Goal: Task Accomplishment & Management: Complete application form

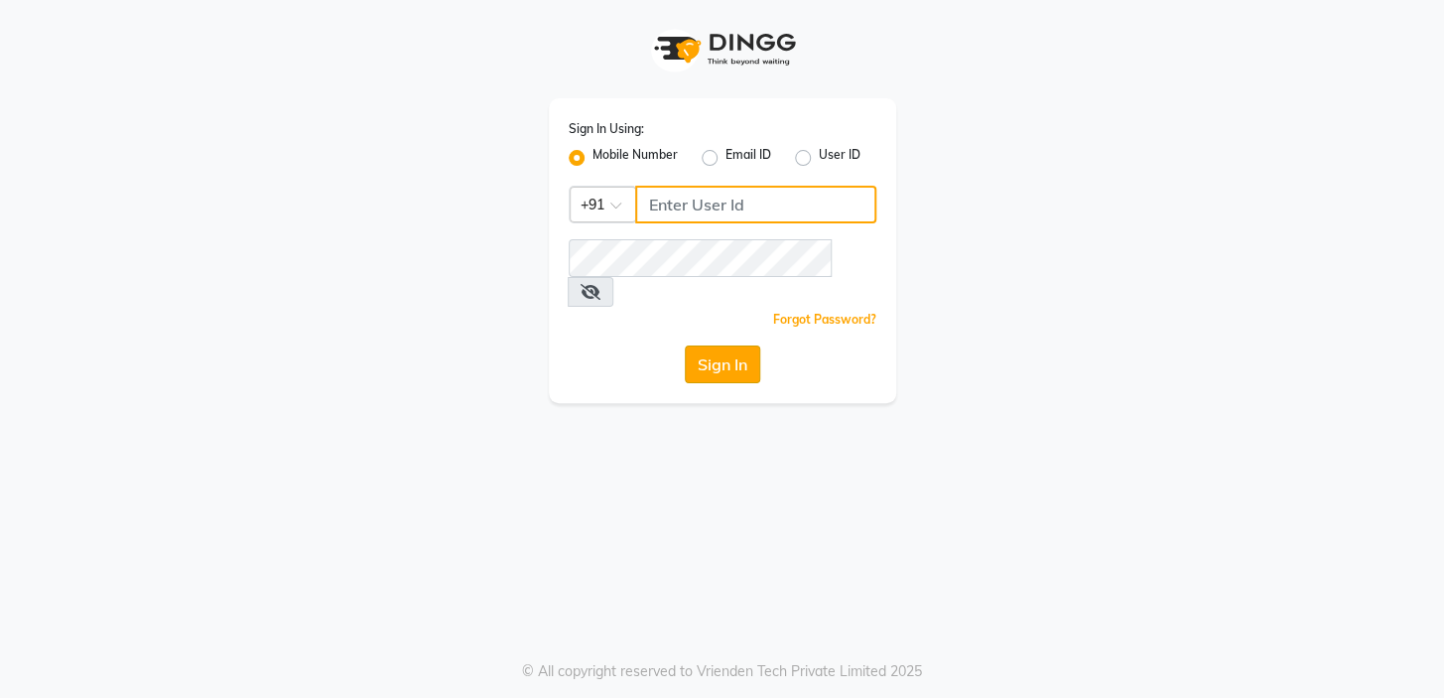
type input "7024791777"
click at [711, 345] on button "Sign In" at bounding box center [722, 364] width 75 height 38
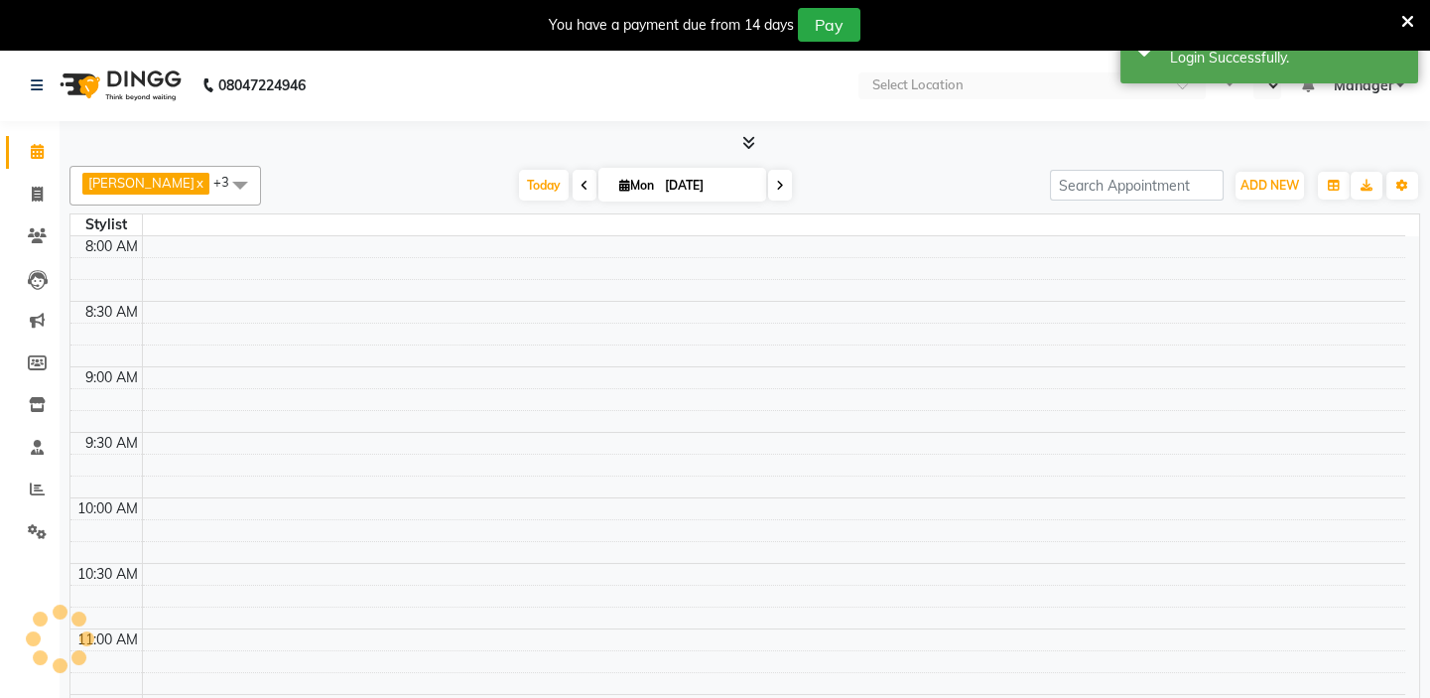
select select "en"
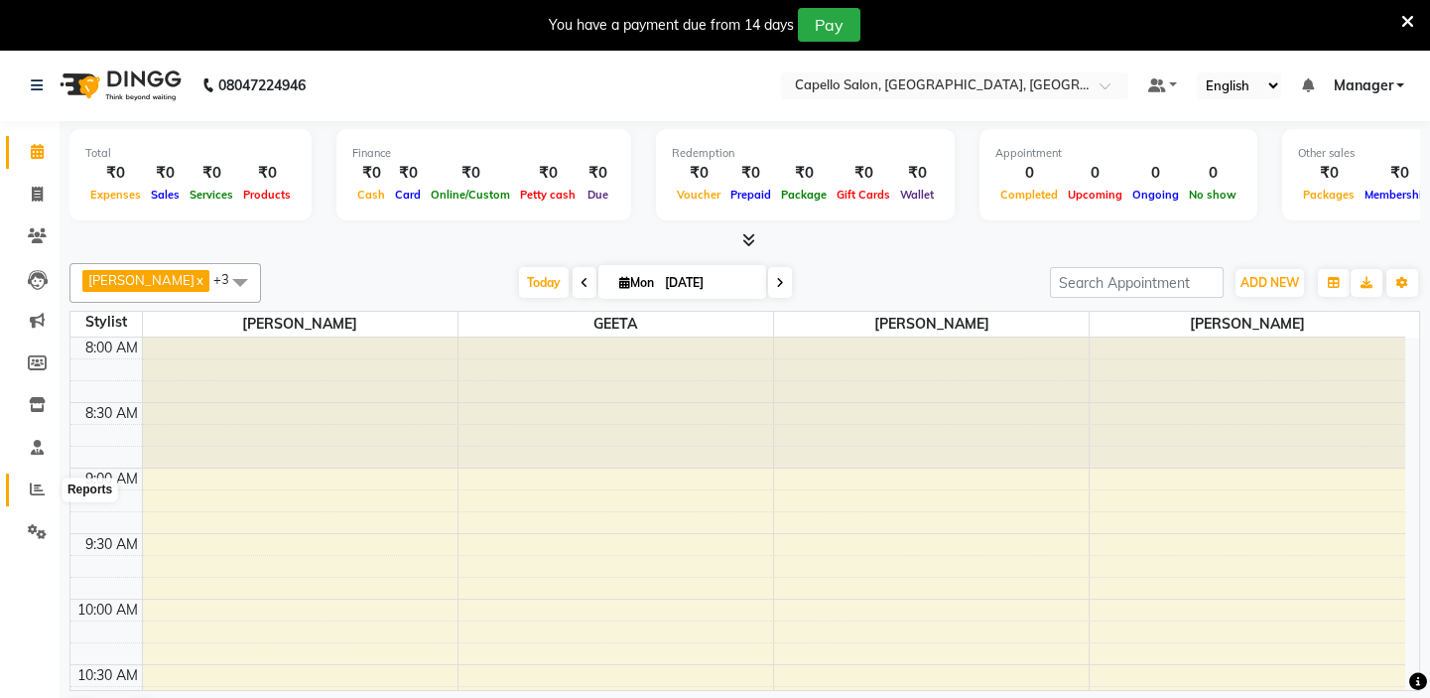
click at [34, 487] on icon at bounding box center [37, 488] width 15 height 15
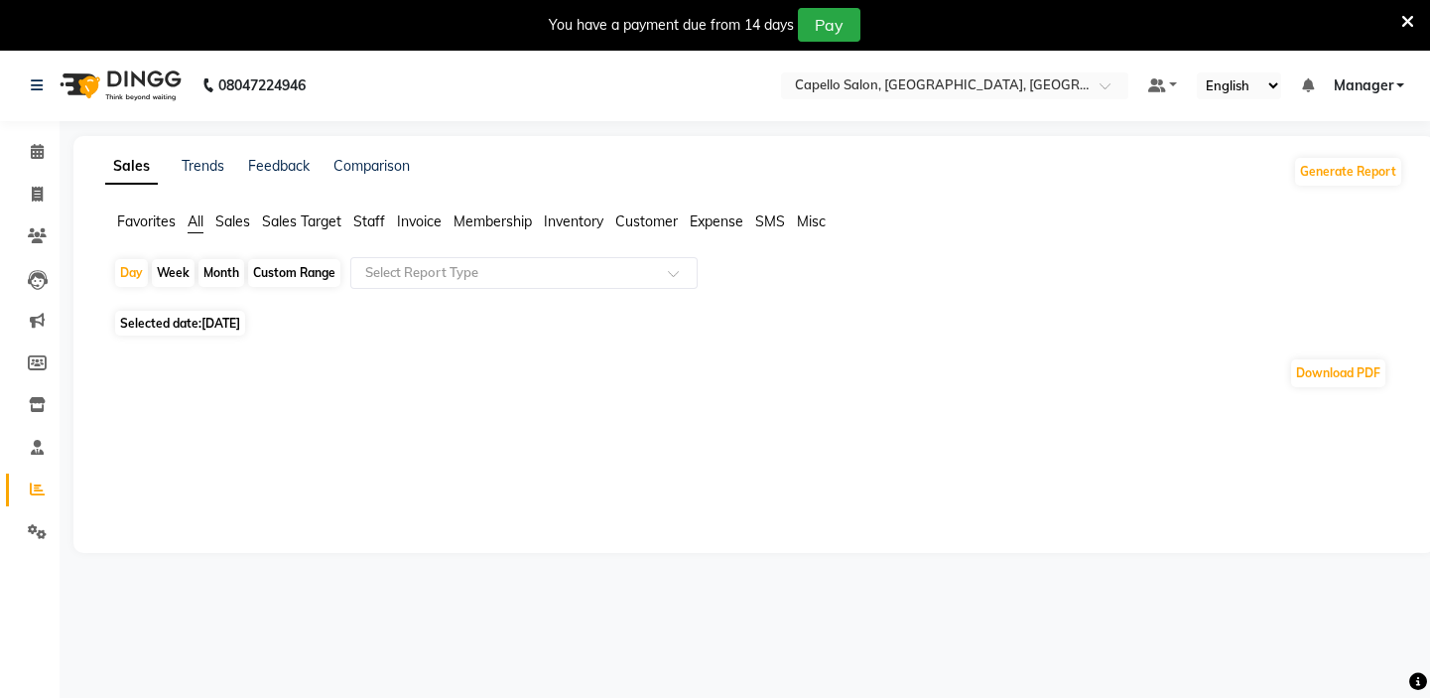
click at [724, 225] on span "Expense" at bounding box center [717, 221] width 54 height 18
click at [220, 277] on div "Month" at bounding box center [222, 273] width 46 height 28
select select "9"
select select "2025"
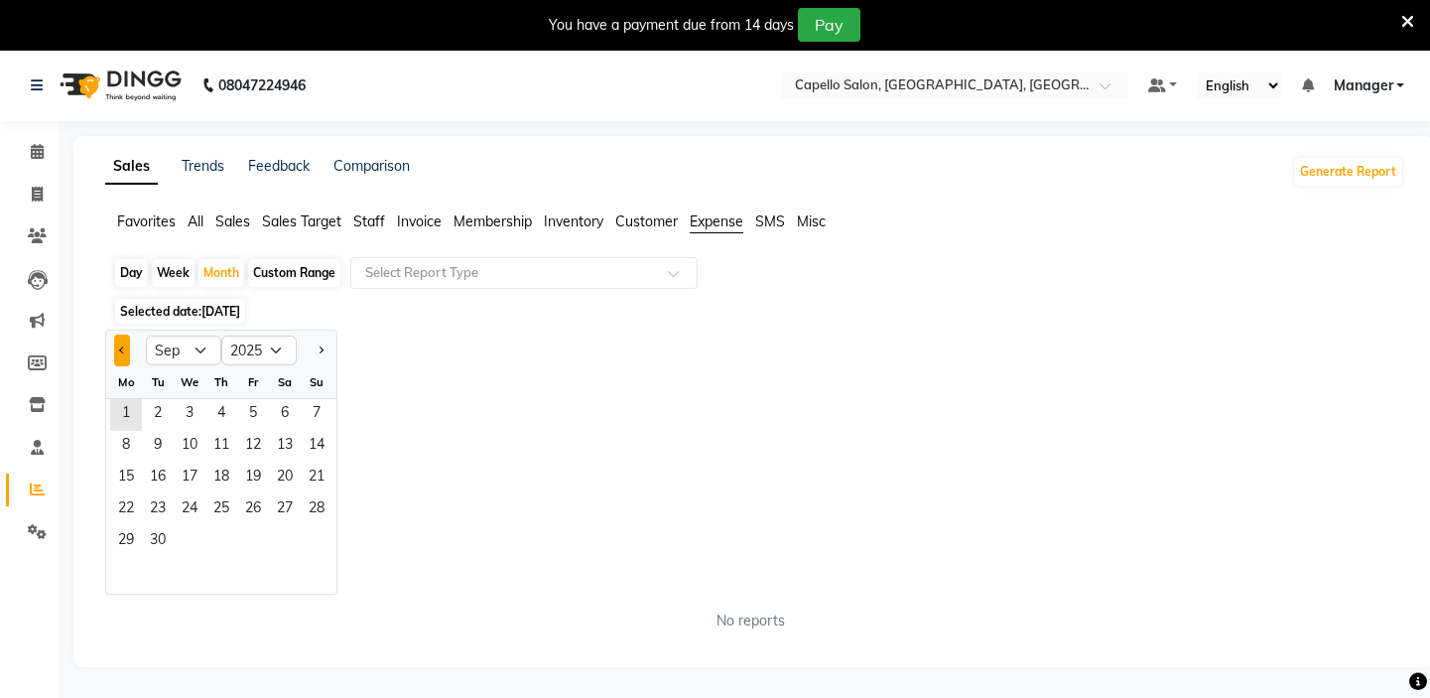
click at [118, 352] on button "Previous month" at bounding box center [122, 350] width 16 height 32
select select "8"
click at [261, 413] on span "1" at bounding box center [253, 415] width 32 height 32
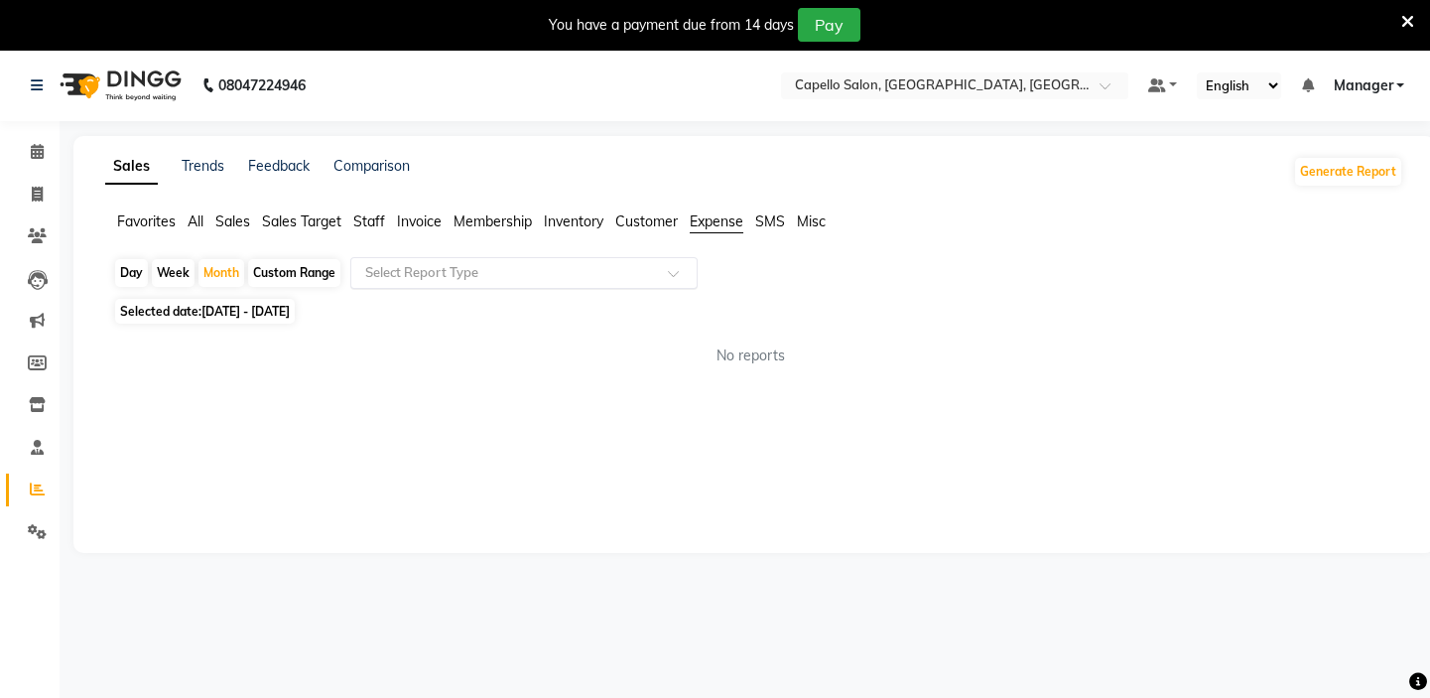
click at [556, 268] on input "text" at bounding box center [504, 273] width 286 height 20
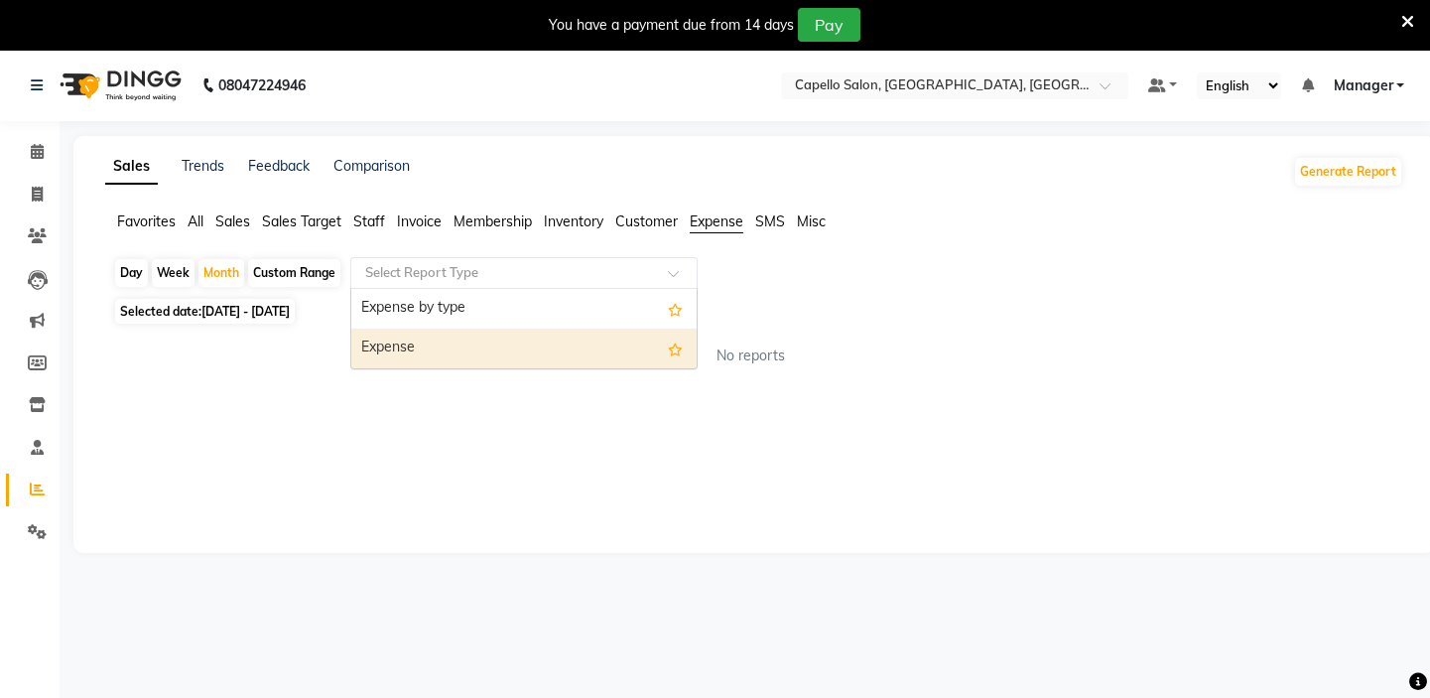
click at [494, 348] on div "Expense" at bounding box center [523, 349] width 345 height 40
select select "full_report"
select select "csv"
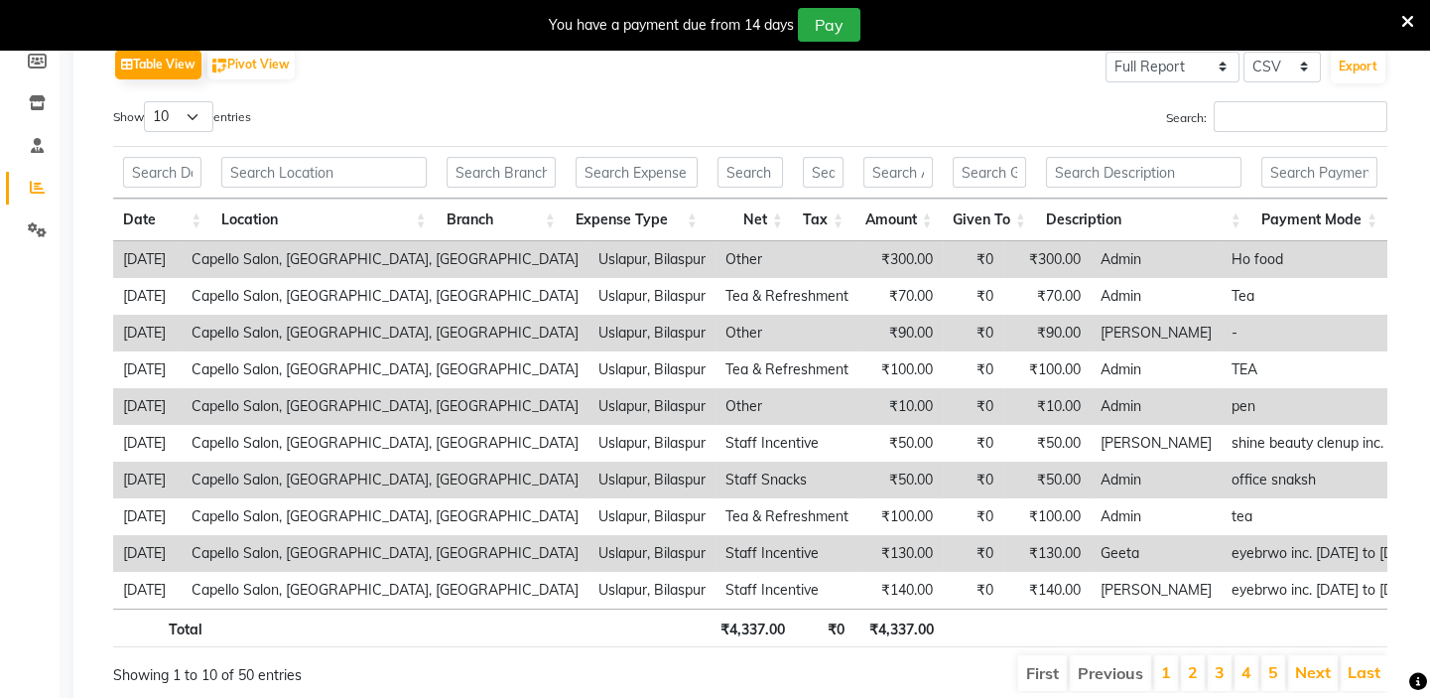
scroll to position [270, 0]
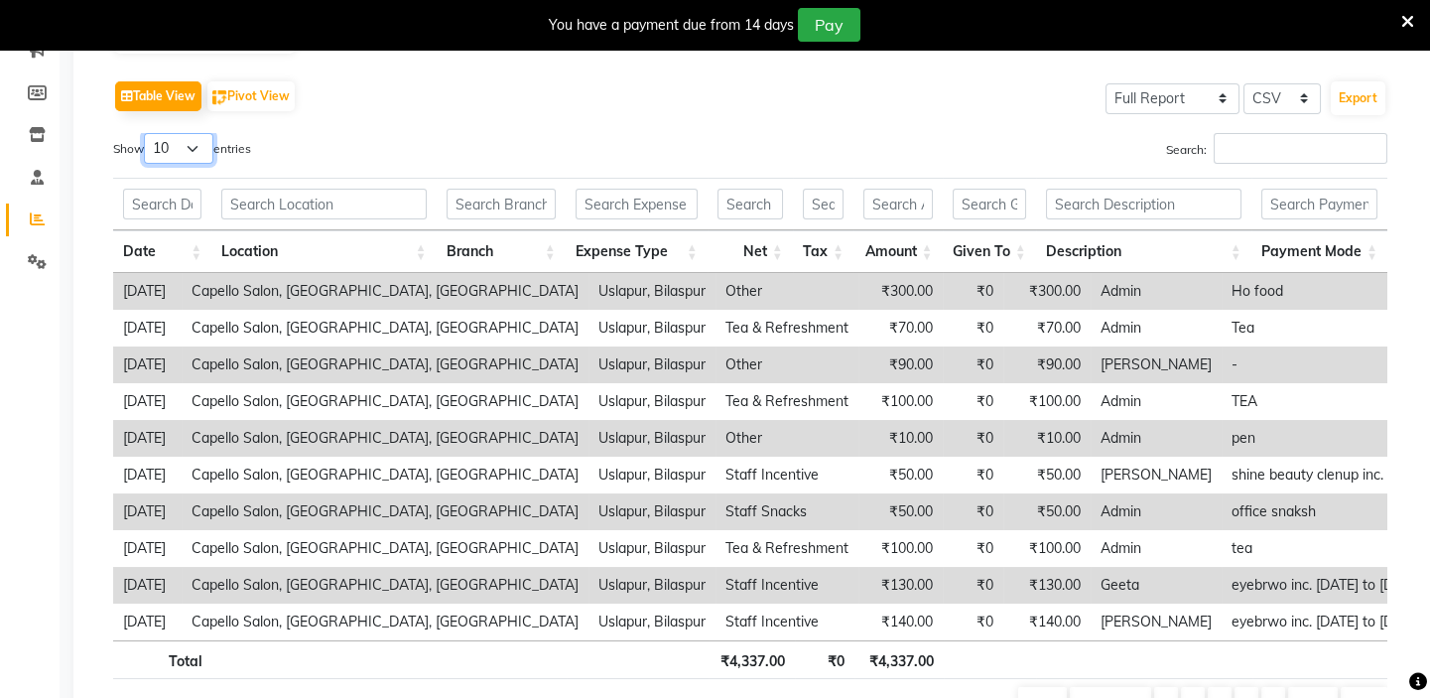
click at [191, 150] on select "10 25 50 100" at bounding box center [178, 148] width 69 height 31
select select "100"
click at [147, 133] on select "10 25 50 100" at bounding box center [178, 148] width 69 height 31
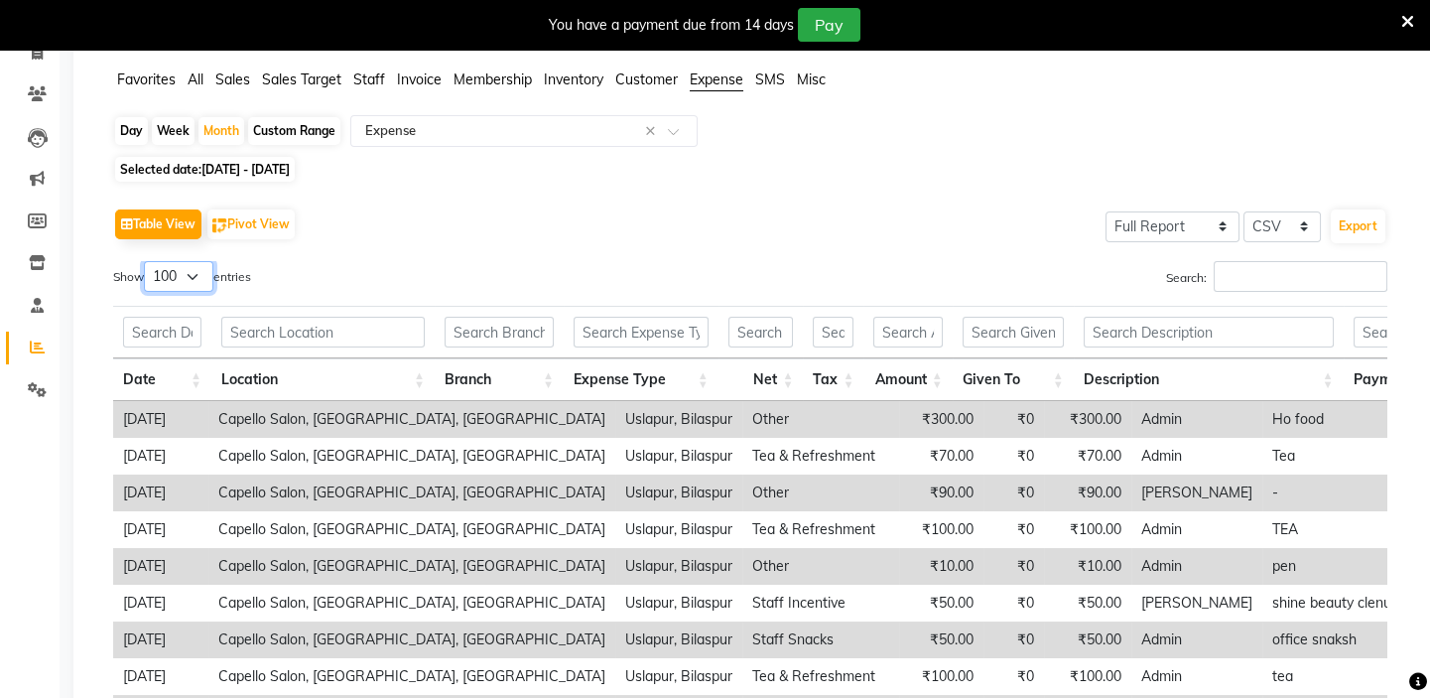
scroll to position [0, 0]
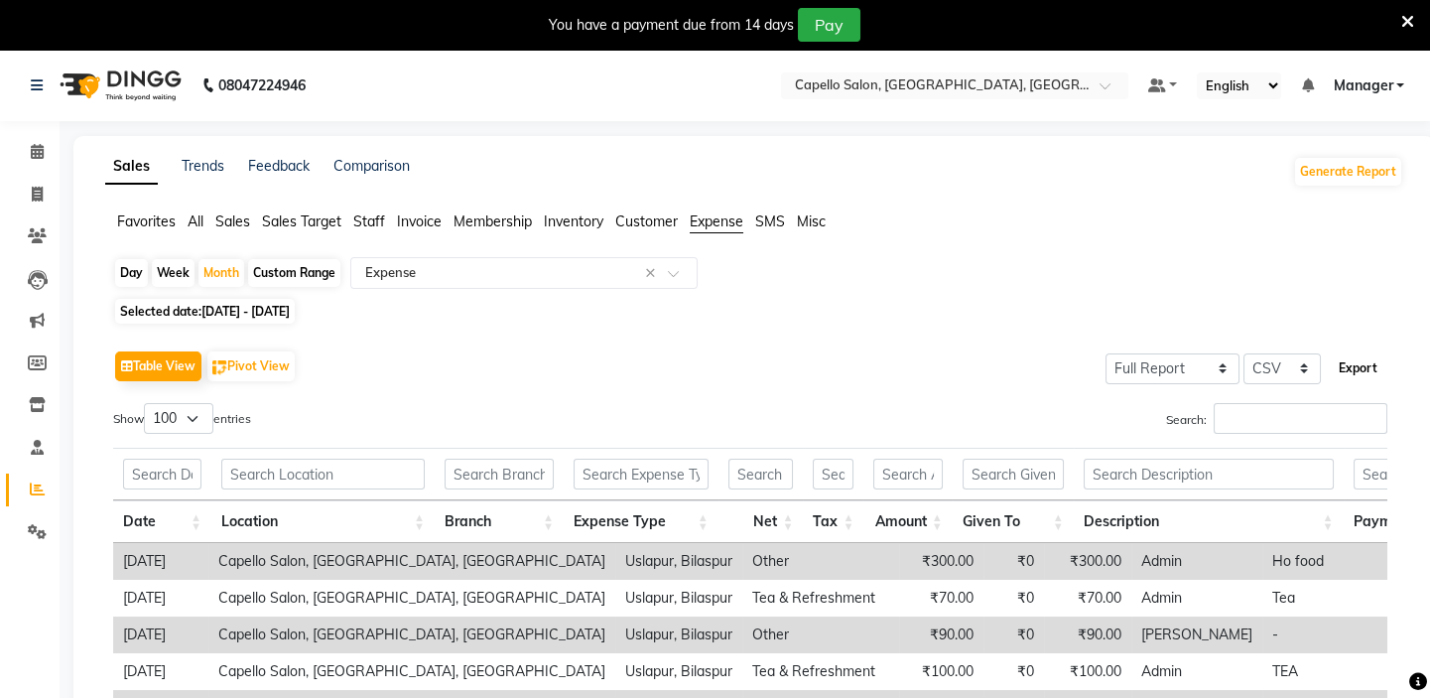
click at [1360, 360] on button "Export" at bounding box center [1358, 368] width 55 height 34
click at [35, 145] on icon at bounding box center [37, 151] width 13 height 15
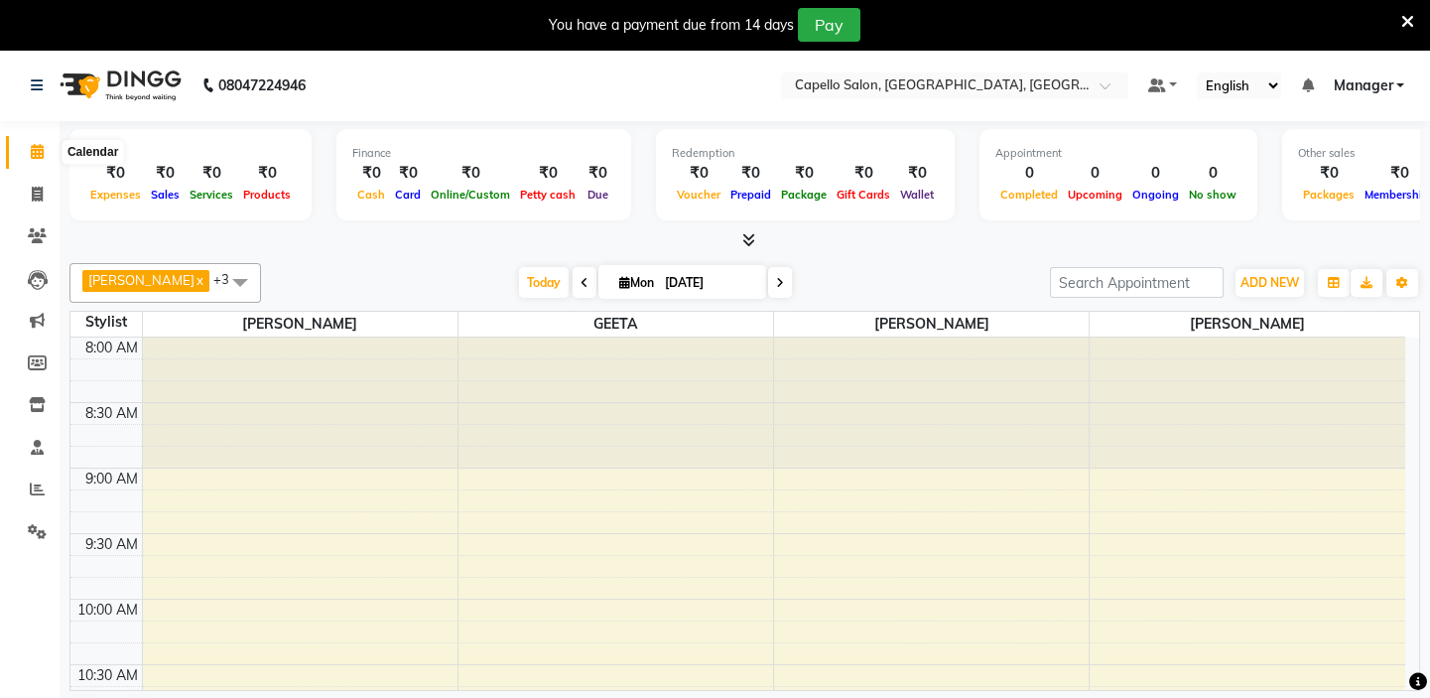
click at [33, 149] on icon at bounding box center [37, 151] width 13 height 15
click at [32, 190] on icon at bounding box center [37, 194] width 11 height 15
select select "service"
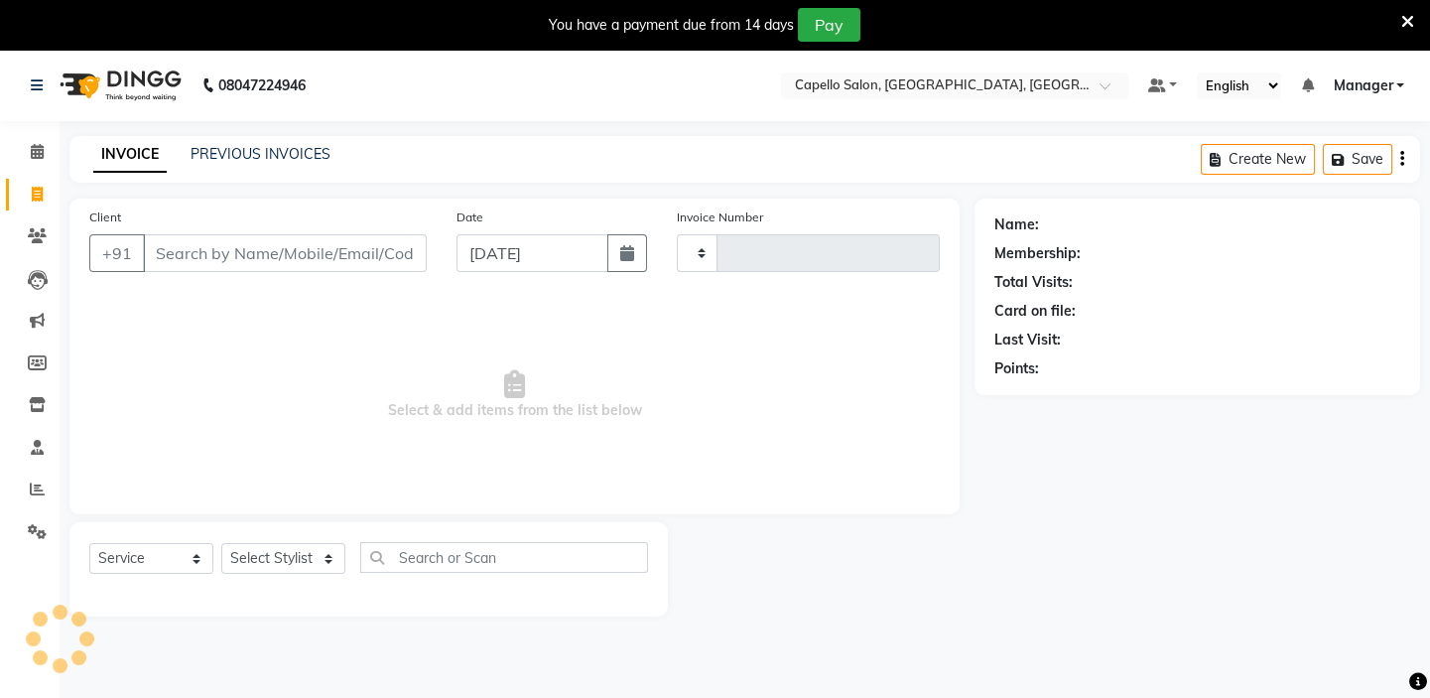
type input "1731"
select select "4763"
drag, startPoint x: 390, startPoint y: 247, endPoint x: 400, endPoint y: 239, distance: 12.7
click at [396, 248] on input "Client" at bounding box center [285, 253] width 284 height 38
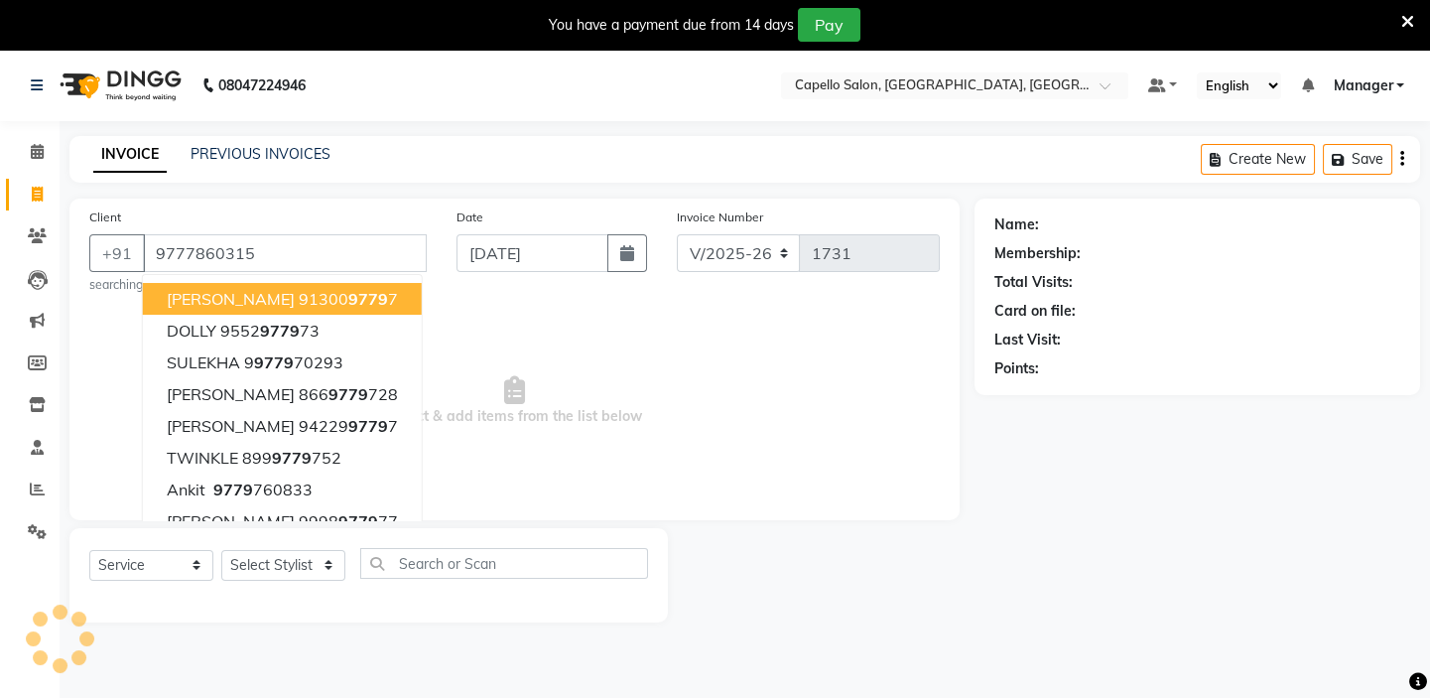
type input "9777860315"
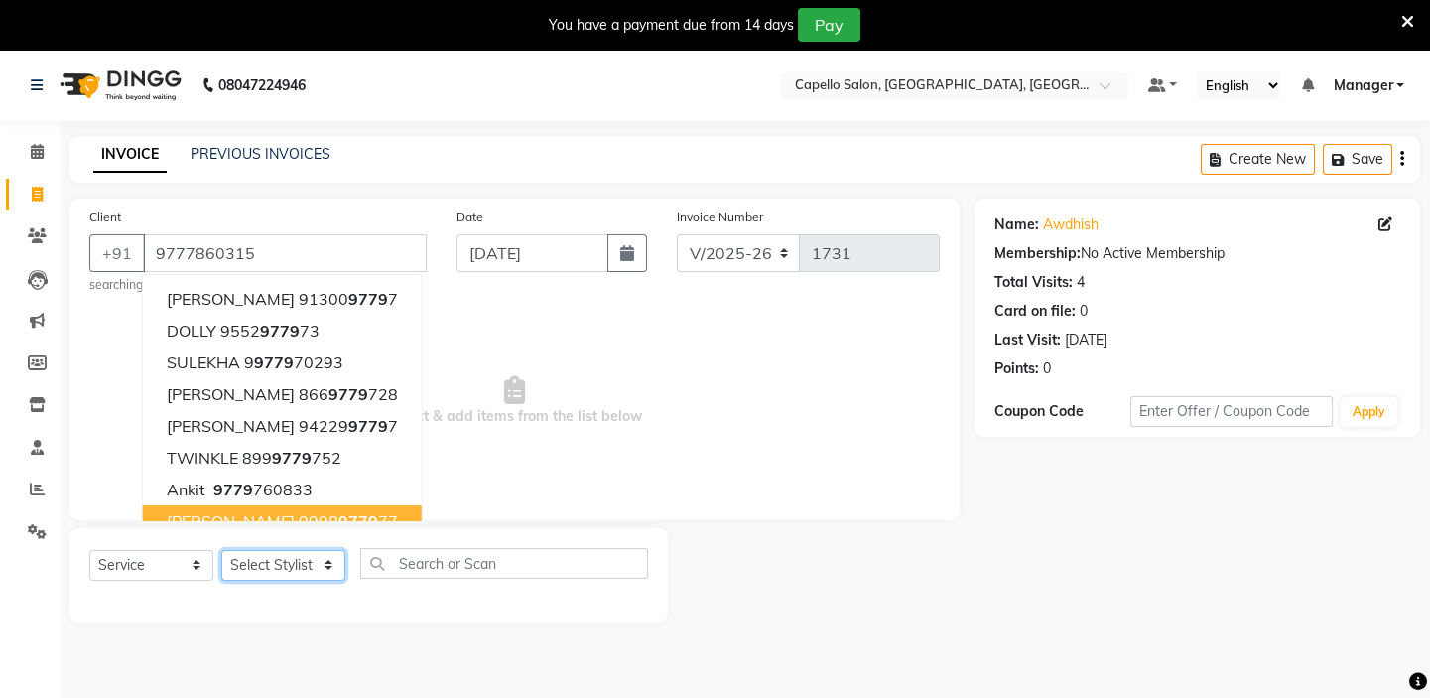
drag, startPoint x: 329, startPoint y: 557, endPoint x: 321, endPoint y: 564, distance: 10.6
click at [326, 560] on select "Select Stylist Admin [PERSON_NAME] [PERSON_NAME] [PERSON_NAME] [PERSON_NAME] Ma…" at bounding box center [283, 565] width 124 height 31
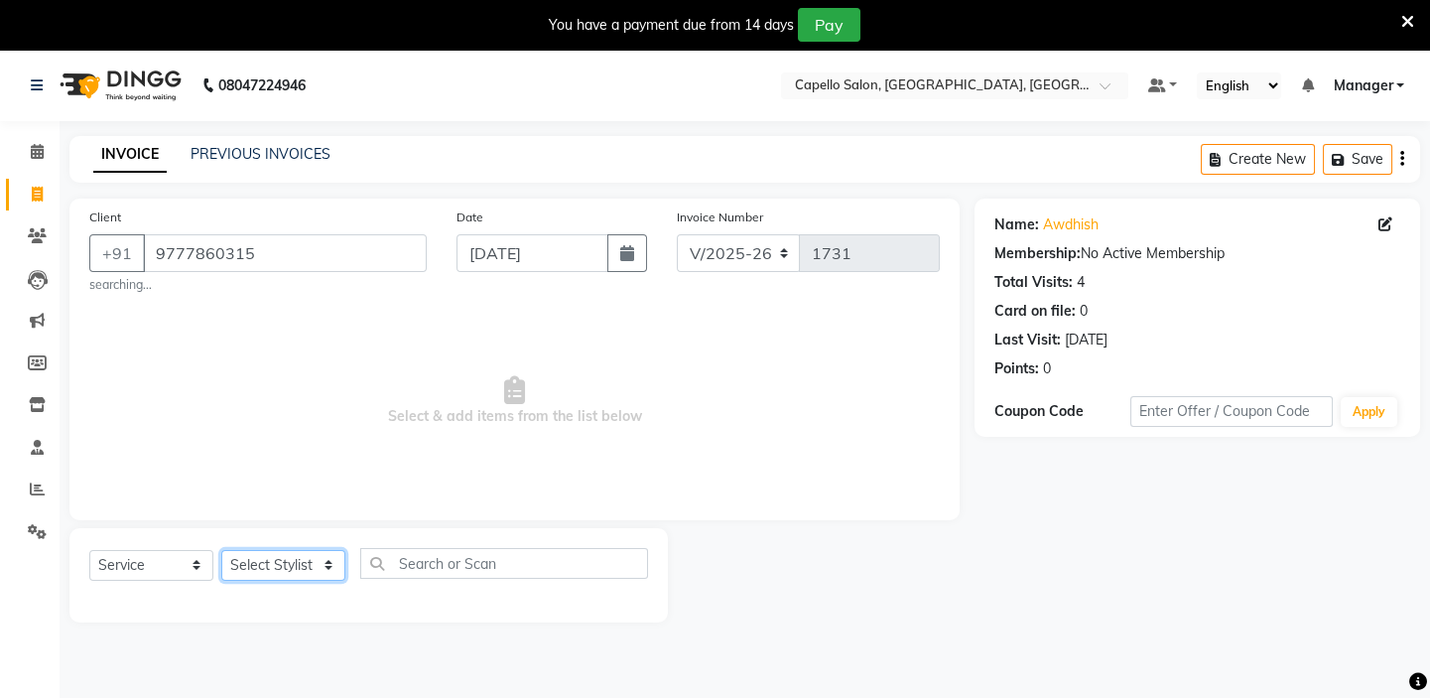
select select "65602"
click at [221, 550] on select "Select Stylist Admin [PERSON_NAME] [PERSON_NAME] [PERSON_NAME] [PERSON_NAME] Ma…" at bounding box center [283, 565] width 124 height 31
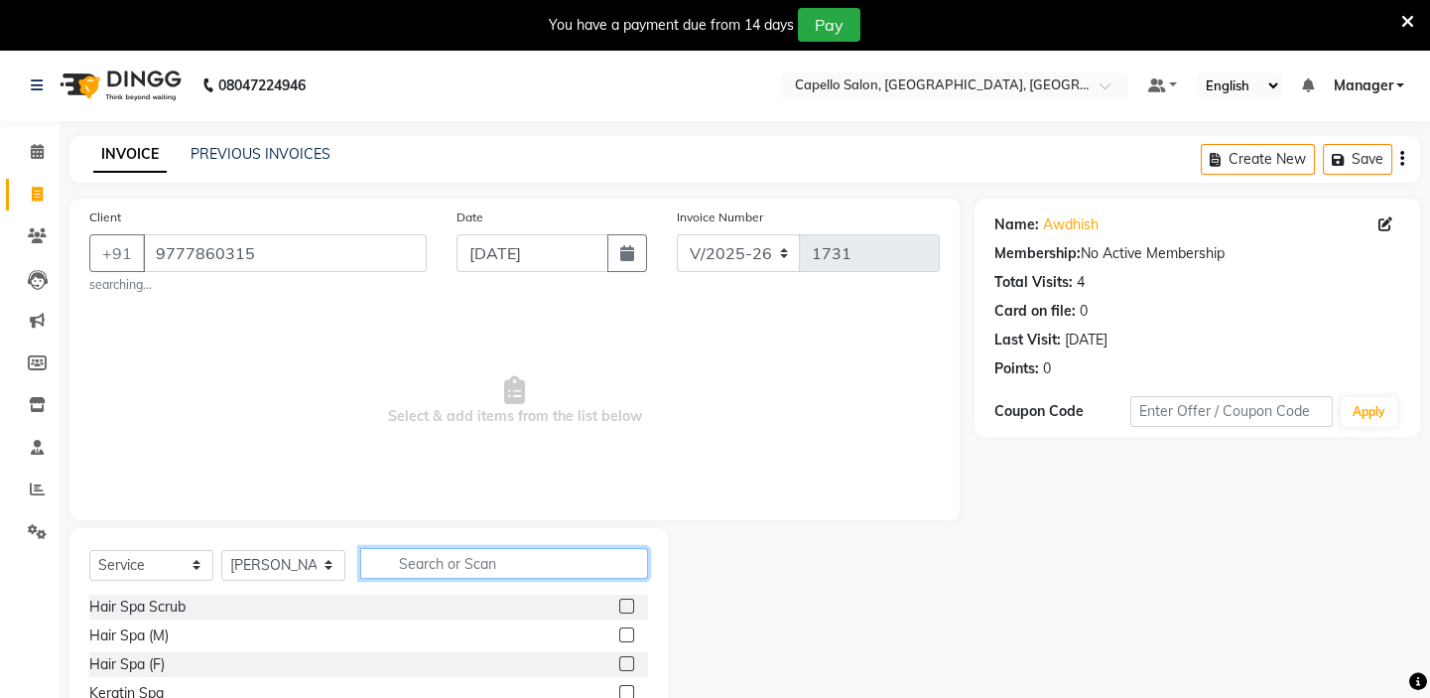
click at [423, 567] on input "text" at bounding box center [504, 563] width 288 height 31
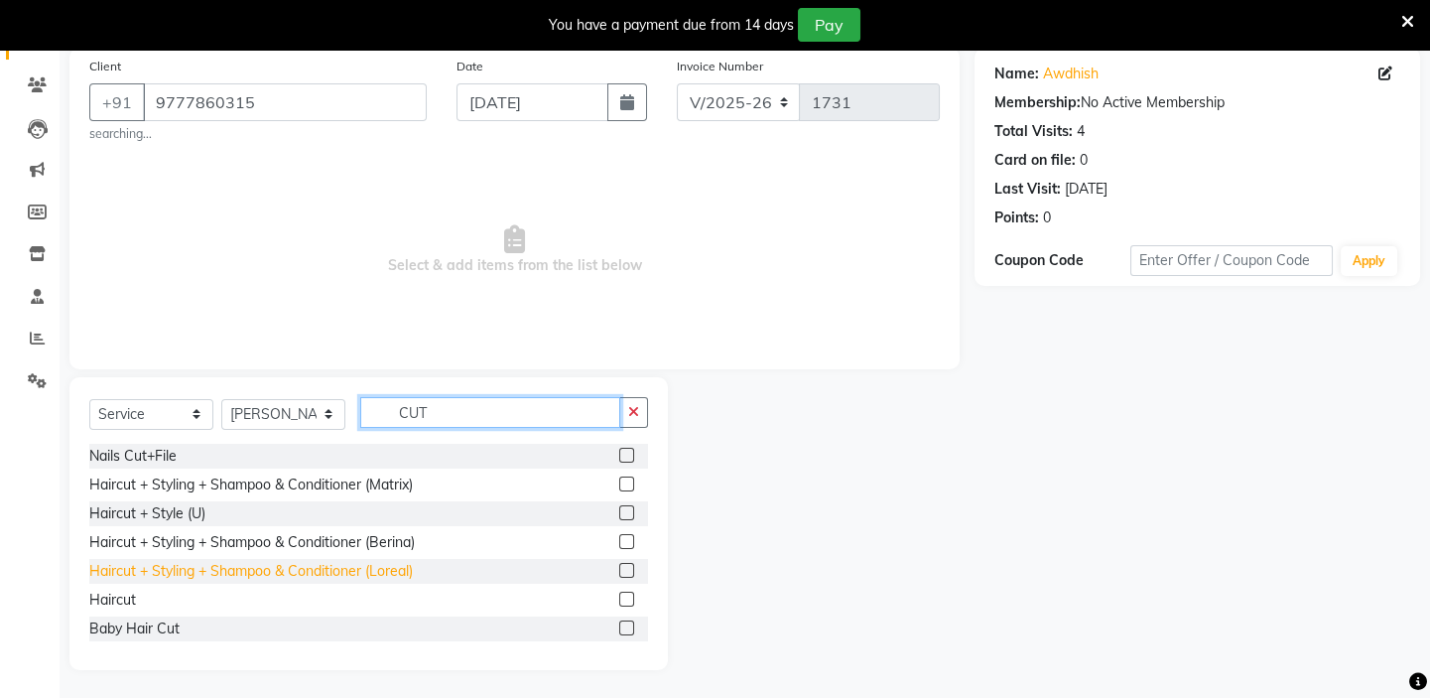
scroll to position [154, 0]
type input "CUT"
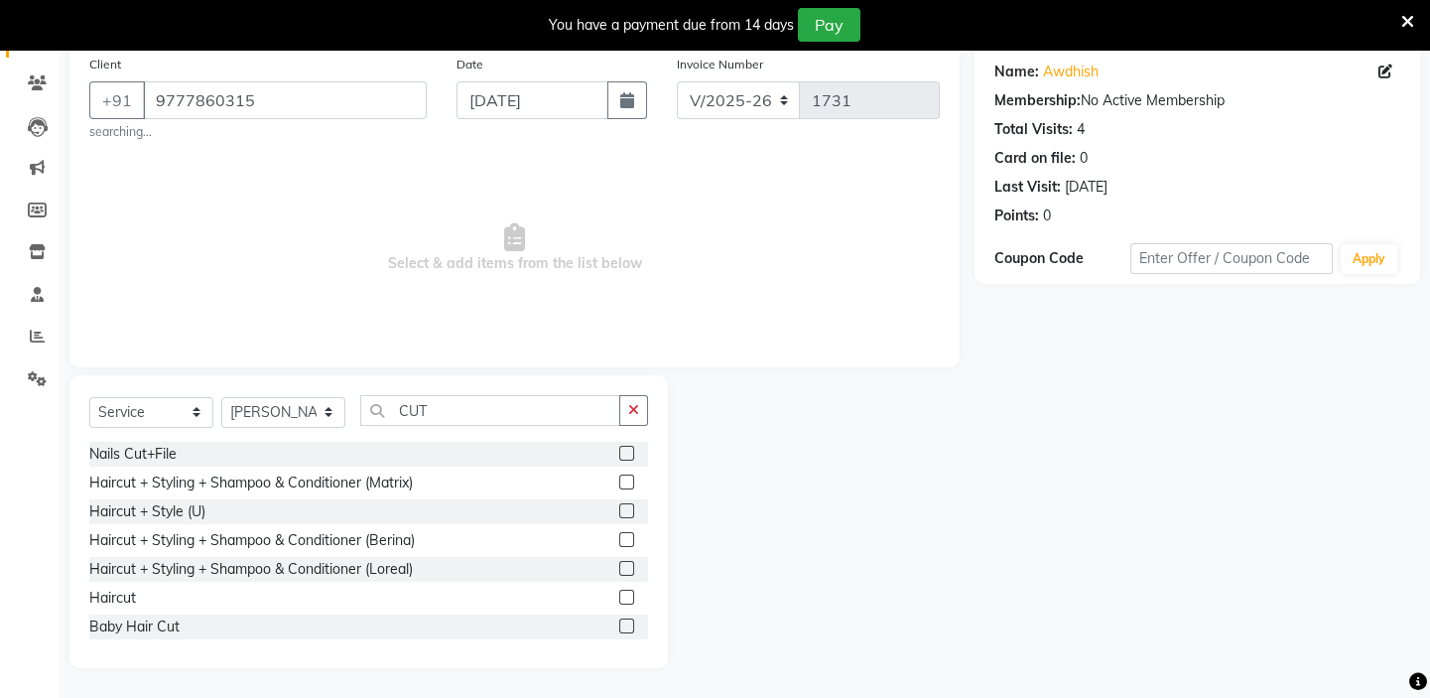
click at [619, 597] on label at bounding box center [626, 597] width 15 height 15
click at [619, 597] on input "checkbox" at bounding box center [625, 598] width 13 height 13
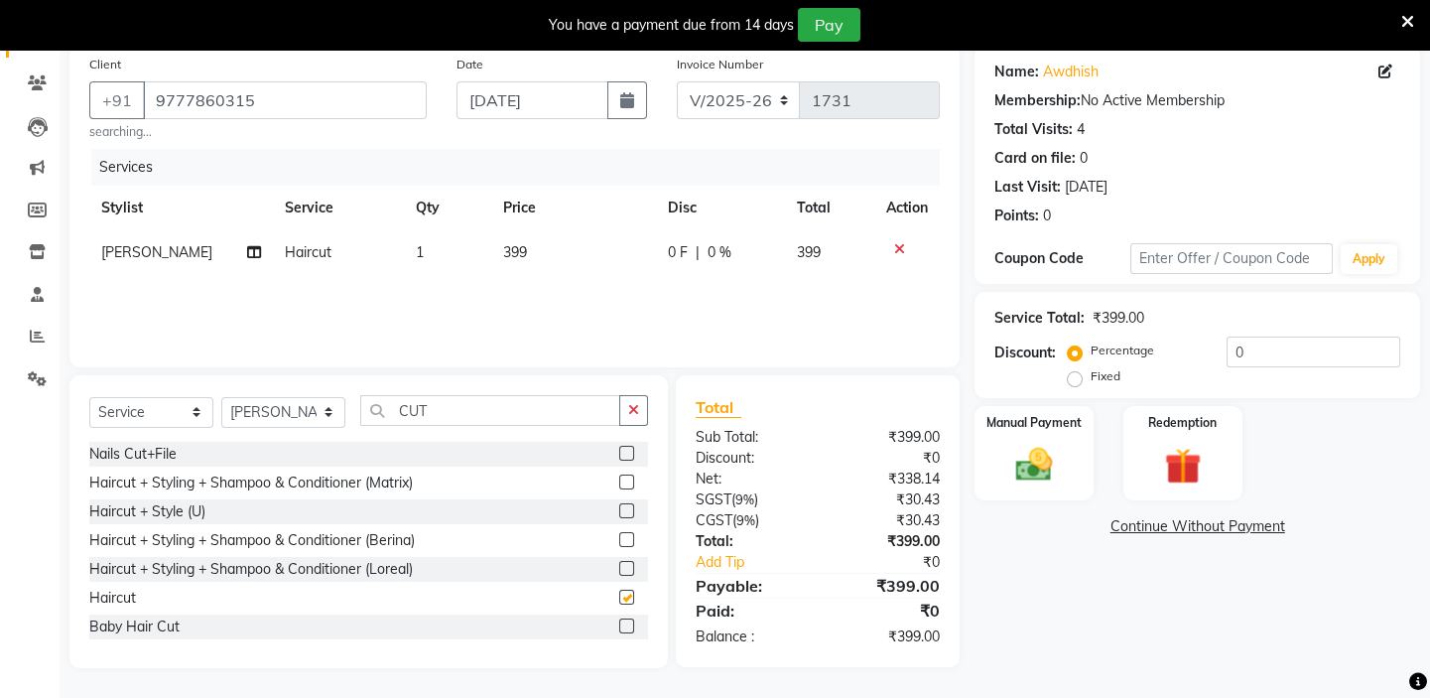
checkbox input "false"
click at [581, 262] on td "399" at bounding box center [574, 252] width 166 height 45
select select "65602"
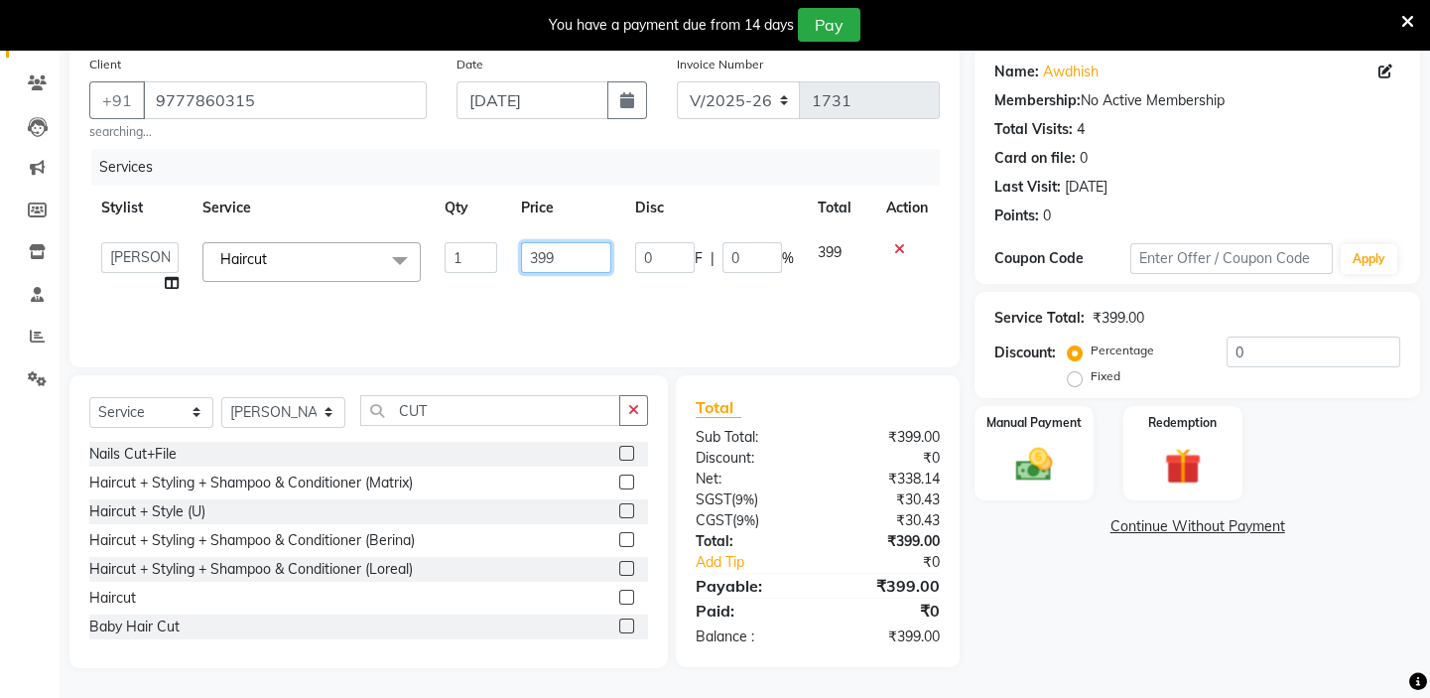
click at [590, 259] on input "399" at bounding box center [566, 257] width 90 height 31
type input "3"
type input "300"
click at [840, 281] on div "Services Stylist Service Qty Price Disc Total Action Admin [PERSON_NAME] shirwa…" at bounding box center [514, 248] width 851 height 199
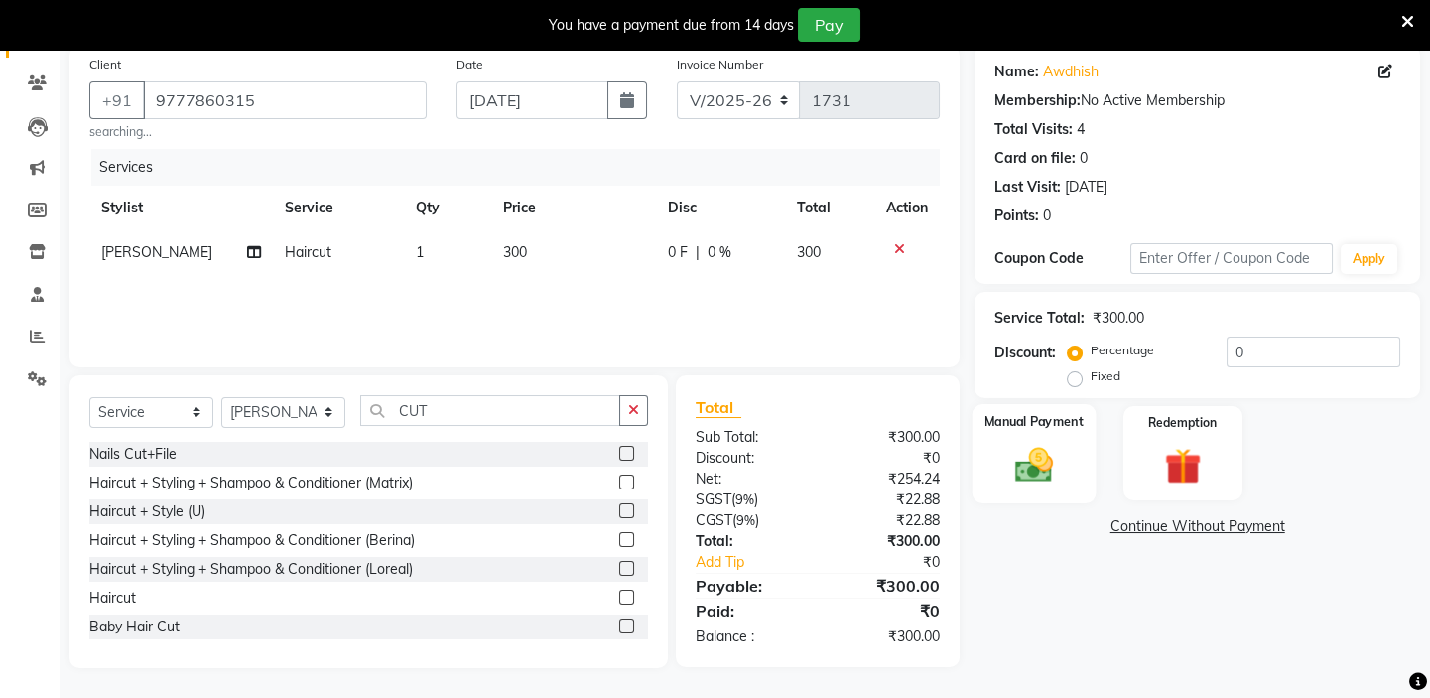
click at [1036, 454] on img at bounding box center [1034, 465] width 62 height 44
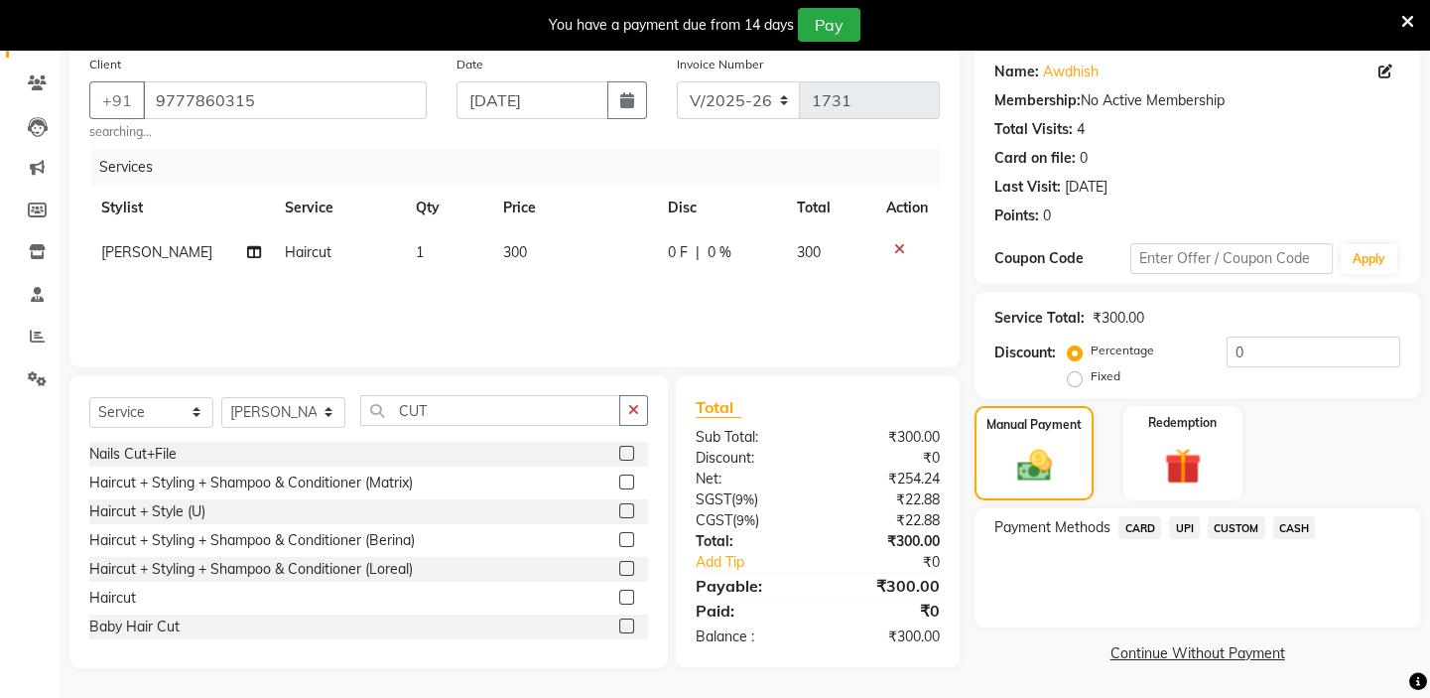
click at [1289, 534] on span "CASH" at bounding box center [1294, 527] width 43 height 23
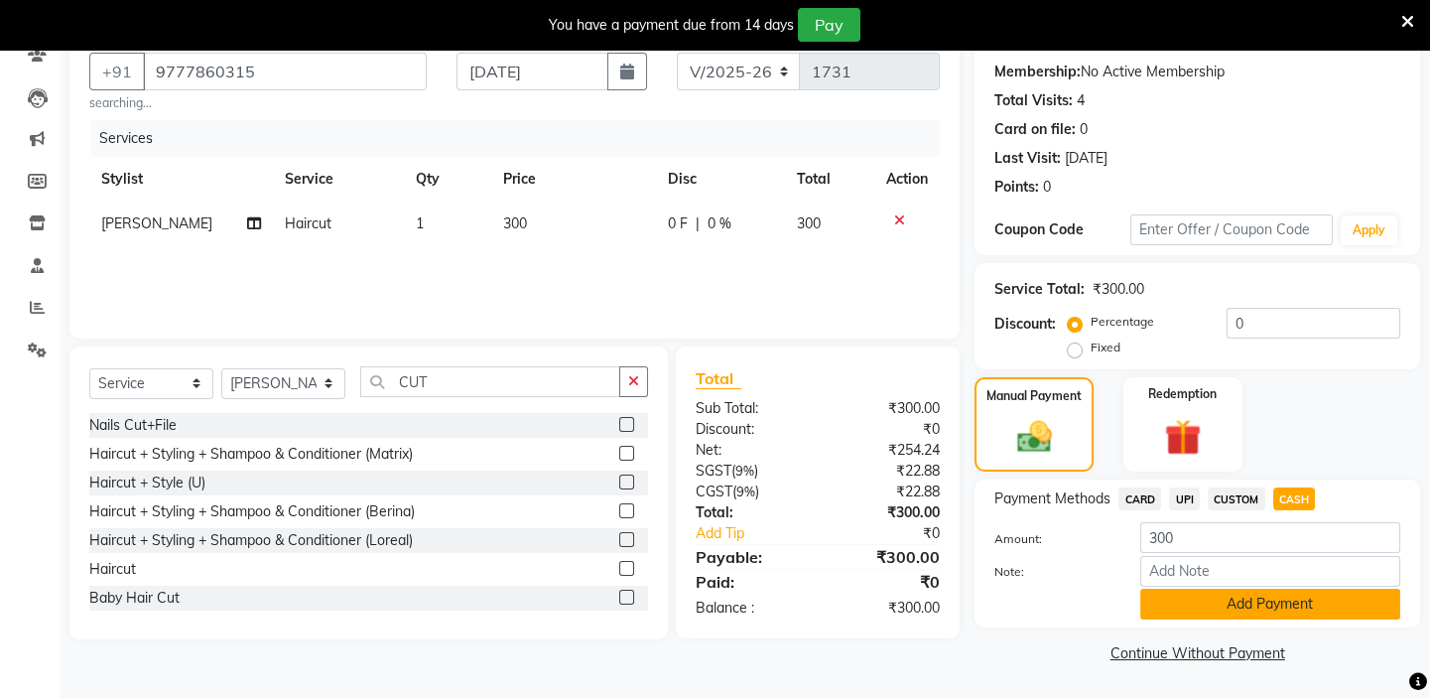
click at [1290, 612] on button "Add Payment" at bounding box center [1270, 604] width 260 height 31
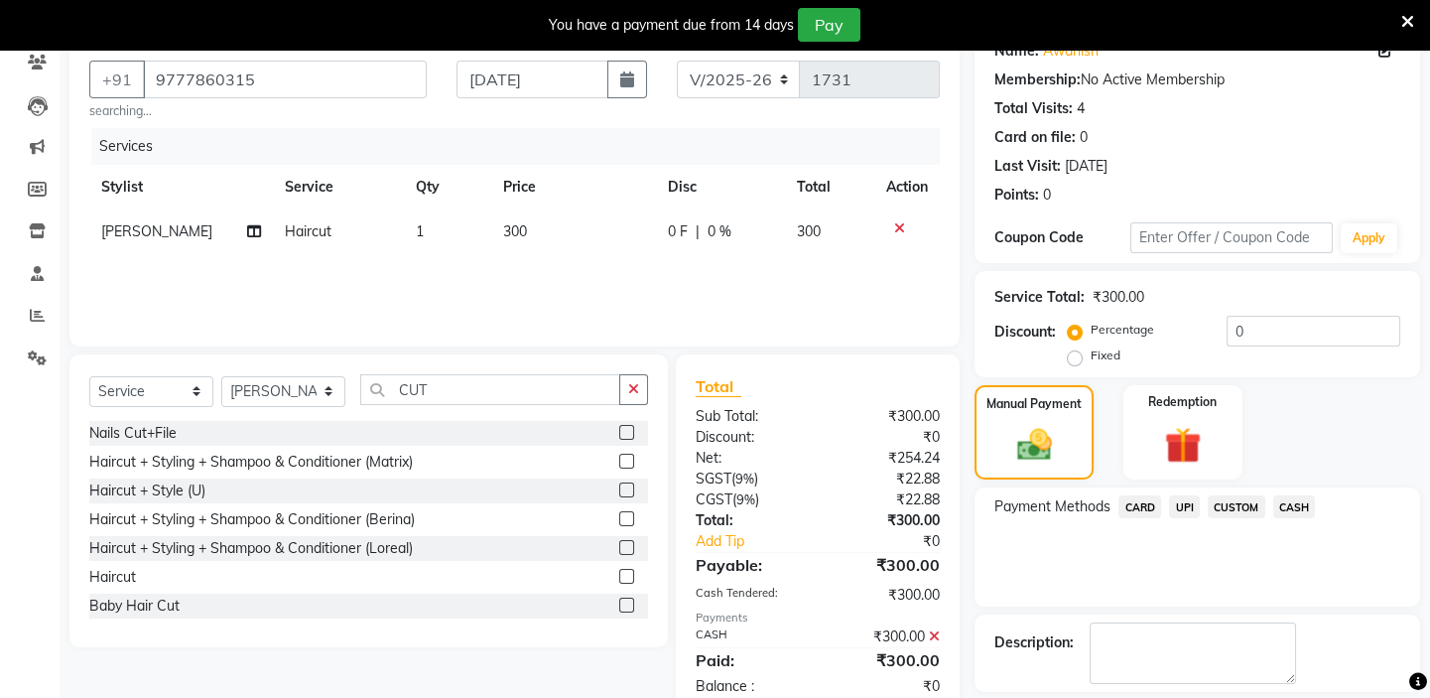
scroll to position [264, 0]
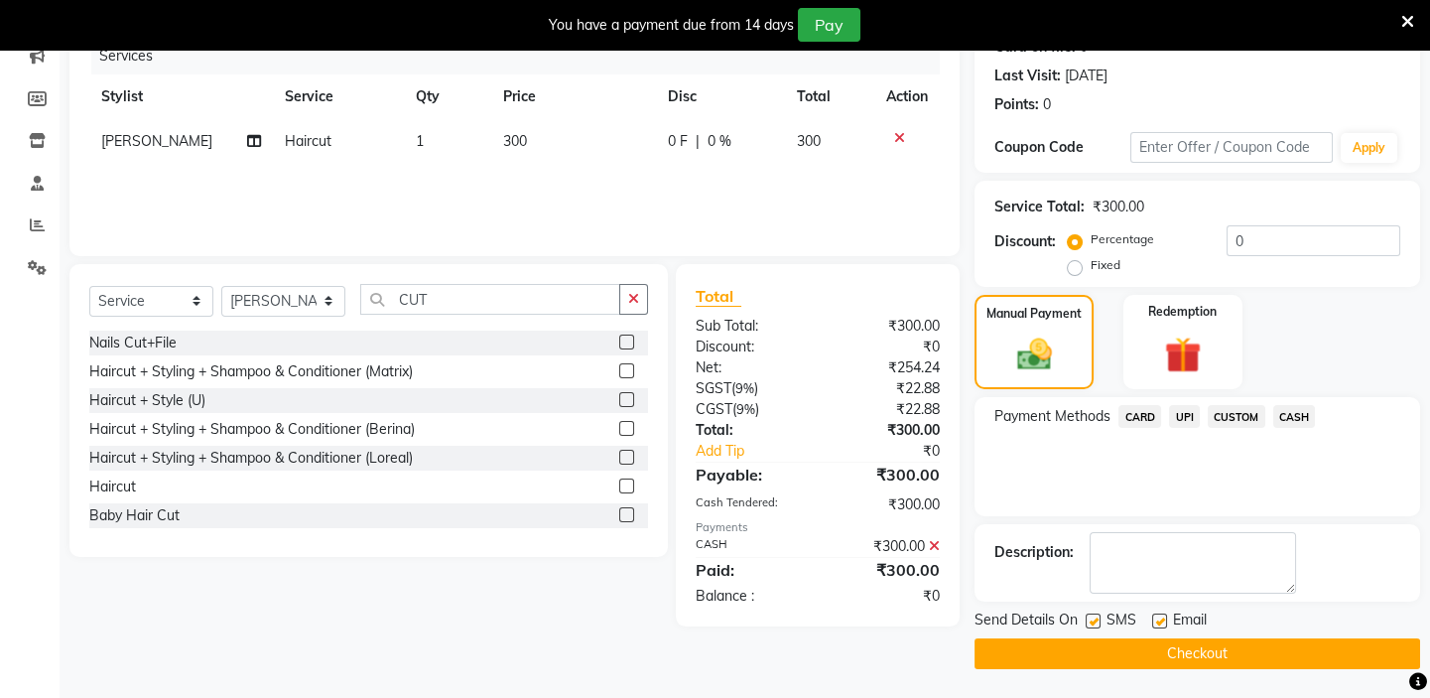
click at [1181, 657] on button "Checkout" at bounding box center [1198, 653] width 446 height 31
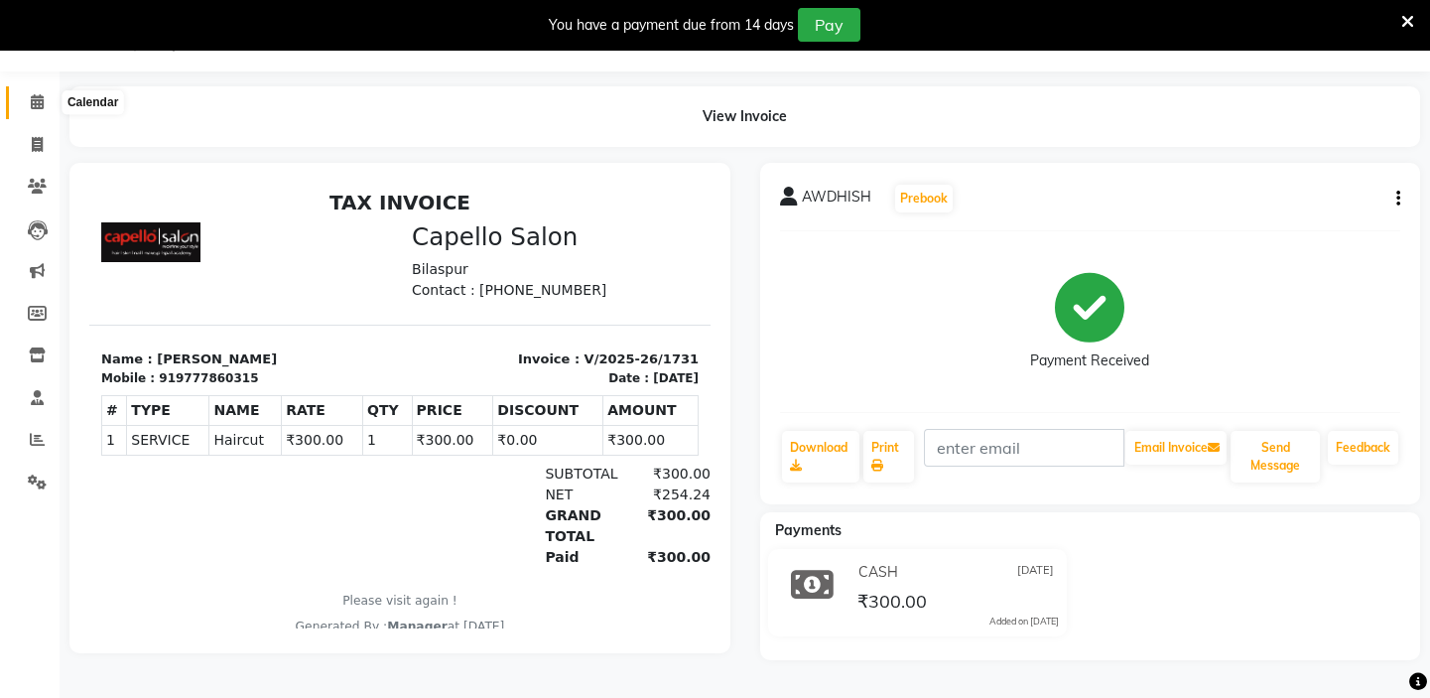
click at [34, 102] on icon at bounding box center [37, 101] width 13 height 15
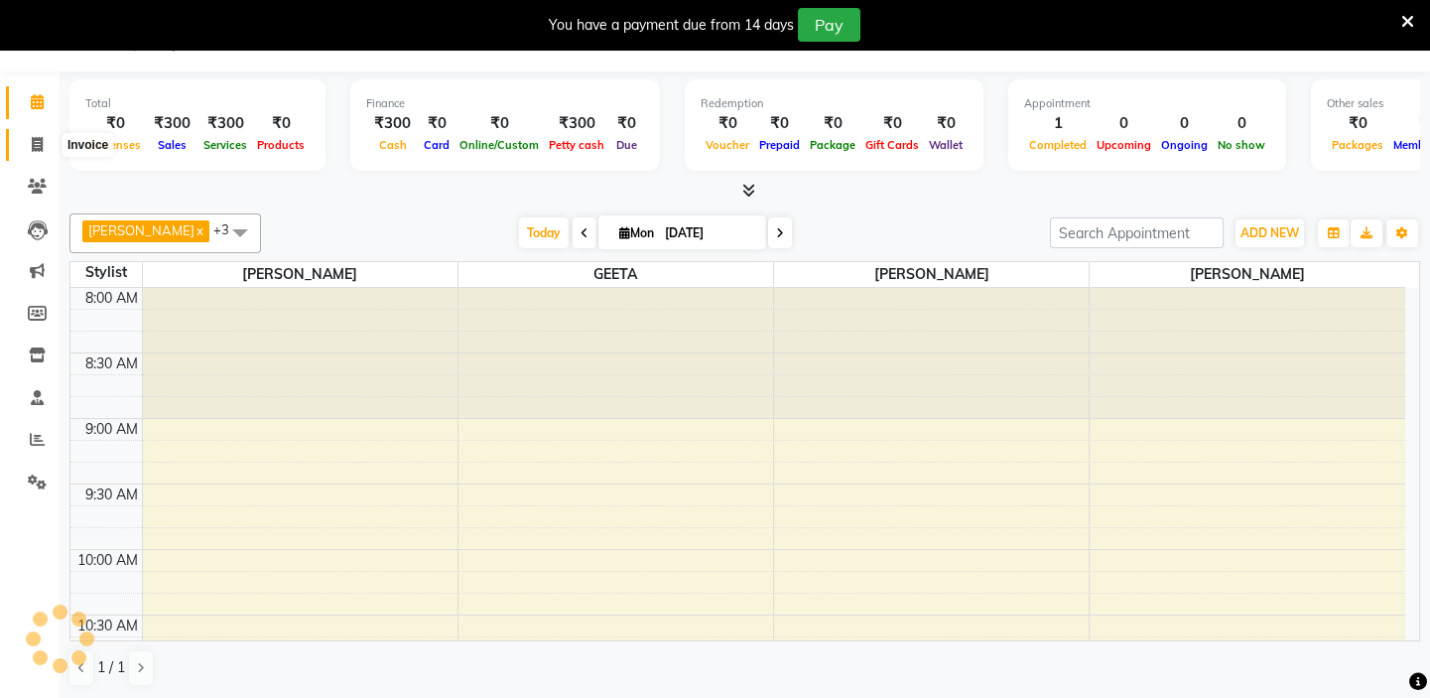
click at [40, 153] on span at bounding box center [37, 145] width 35 height 23
select select "service"
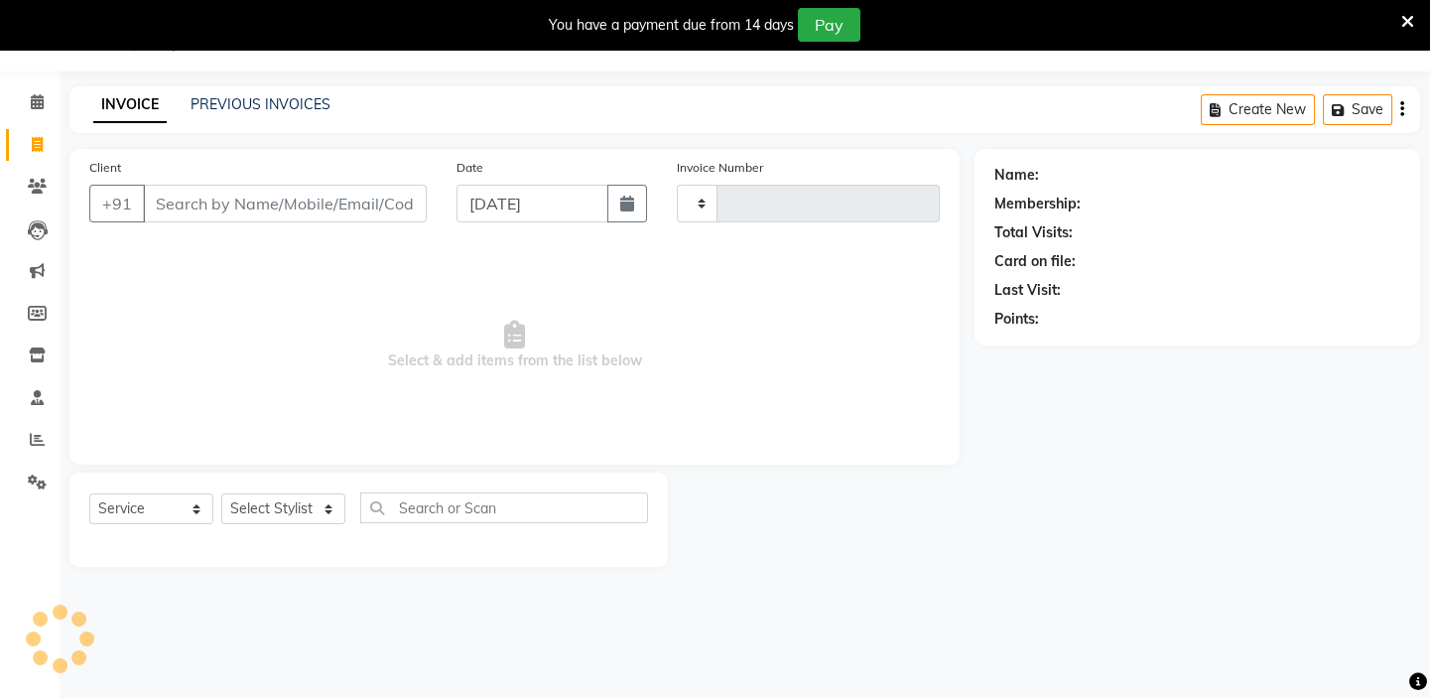
type input "1732"
select select "4763"
click at [244, 100] on link "PREVIOUS INVOICES" at bounding box center [261, 104] width 140 height 18
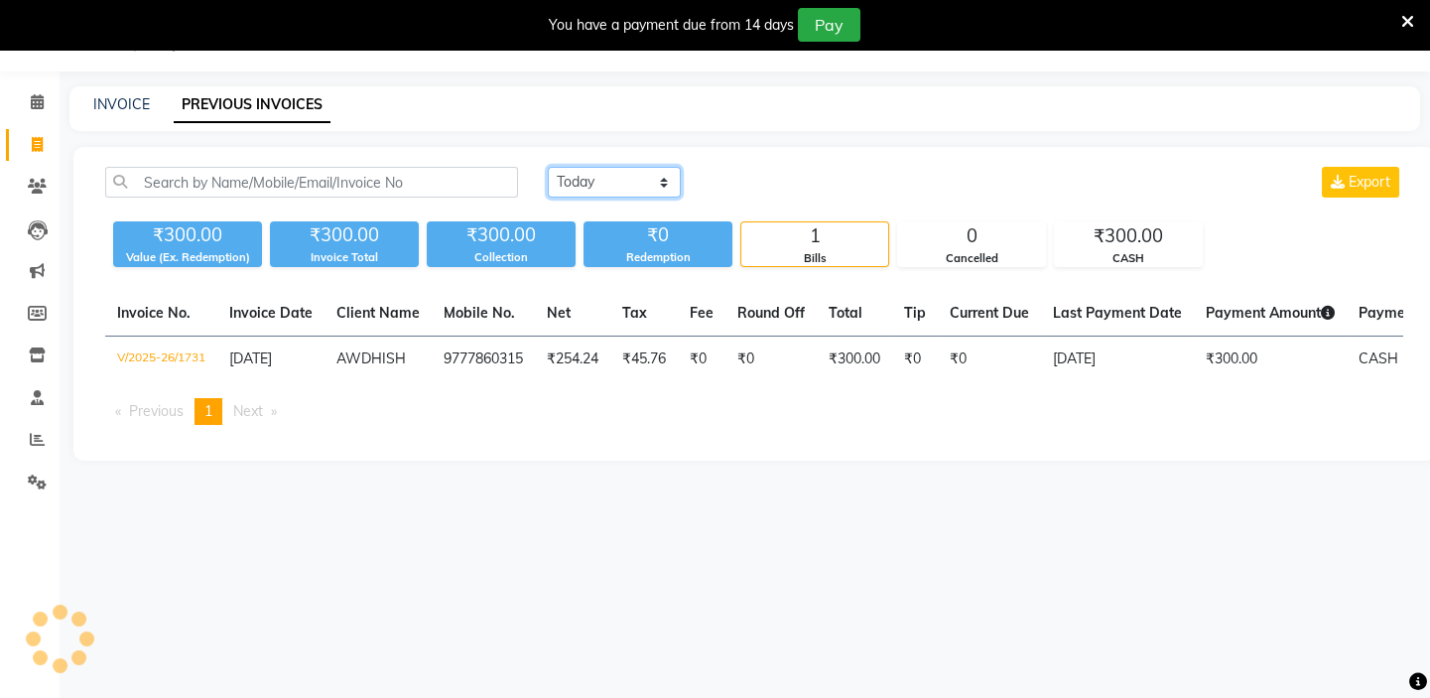
click at [591, 181] on select "[DATE] [DATE] Custom Range" at bounding box center [614, 182] width 133 height 31
select select "range"
click at [548, 167] on select "[DATE] [DATE] Custom Range" at bounding box center [614, 182] width 133 height 31
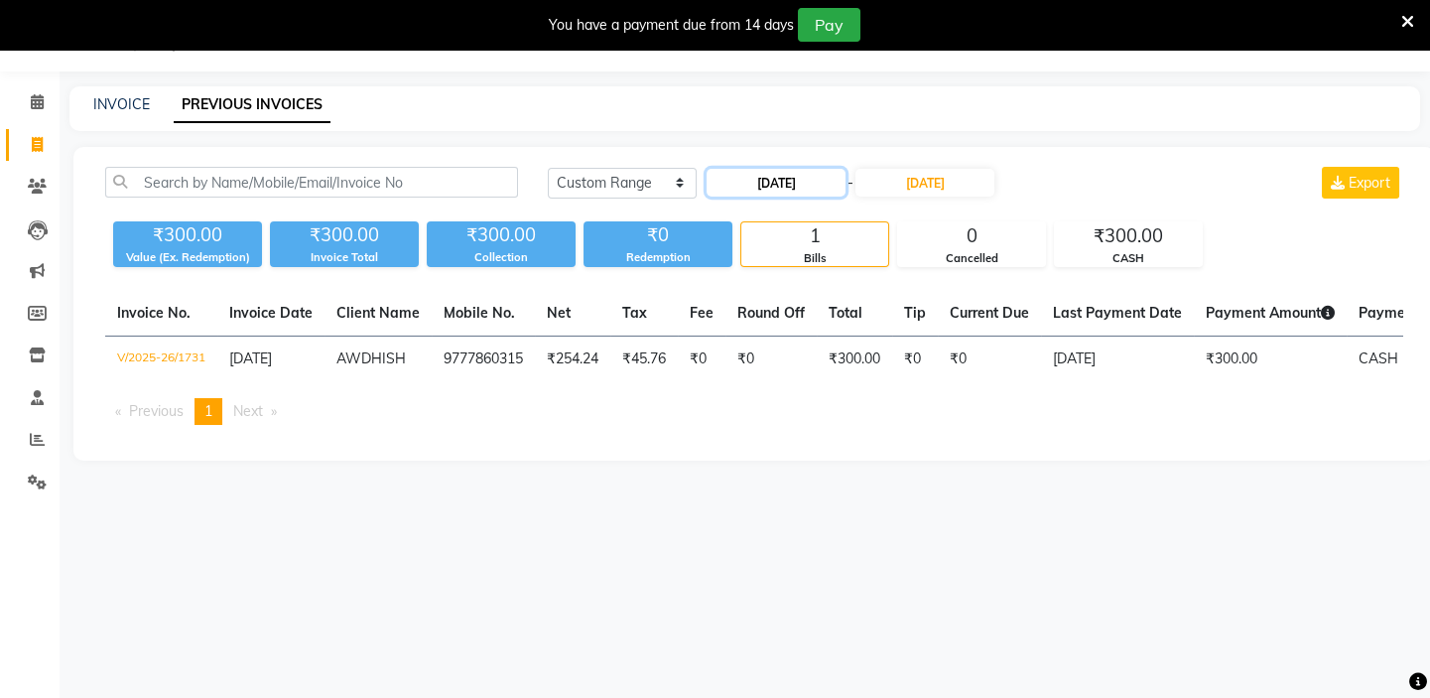
click at [764, 188] on input "[DATE]" at bounding box center [776, 183] width 139 height 28
select select "9"
select select "2025"
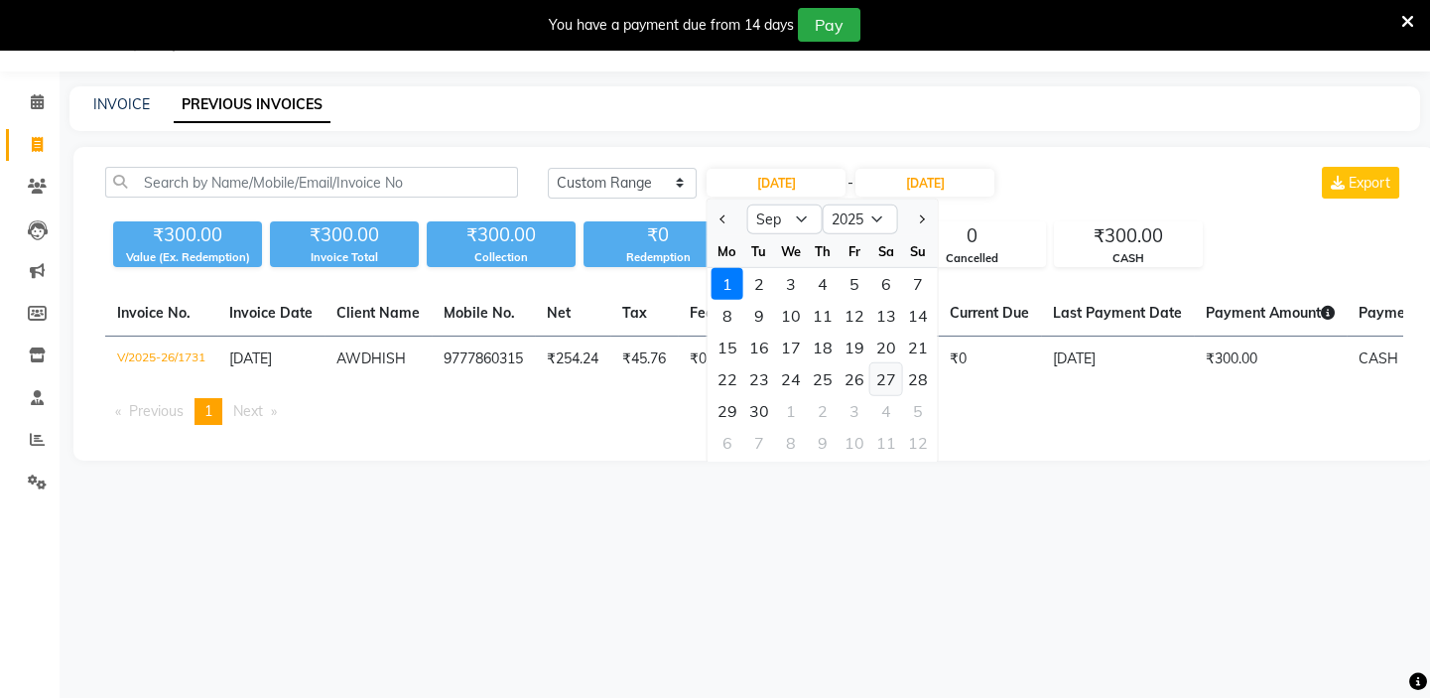
click at [886, 377] on div "27" at bounding box center [886, 379] width 32 height 32
type input "[DATE]"
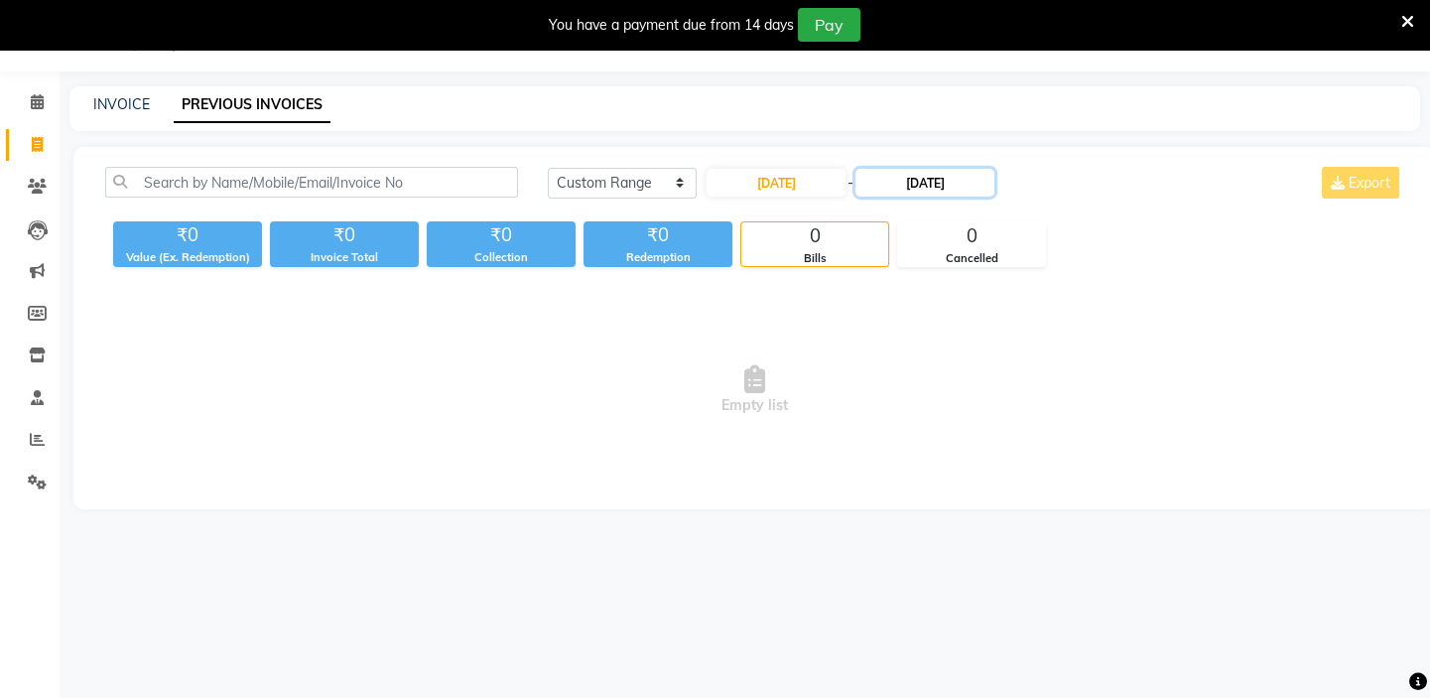
click at [912, 186] on input "[DATE]" at bounding box center [925, 183] width 139 height 28
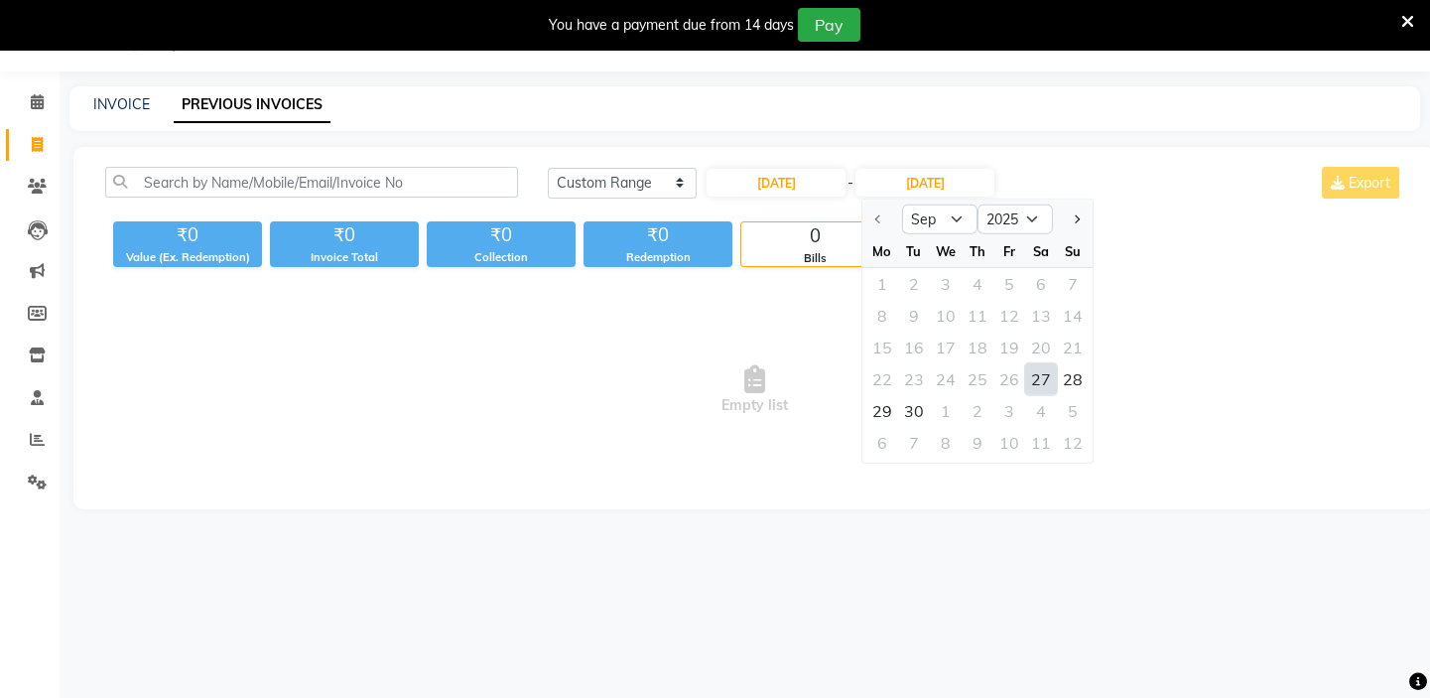
click at [1039, 373] on div "27" at bounding box center [1041, 379] width 32 height 32
type input "[DATE]"
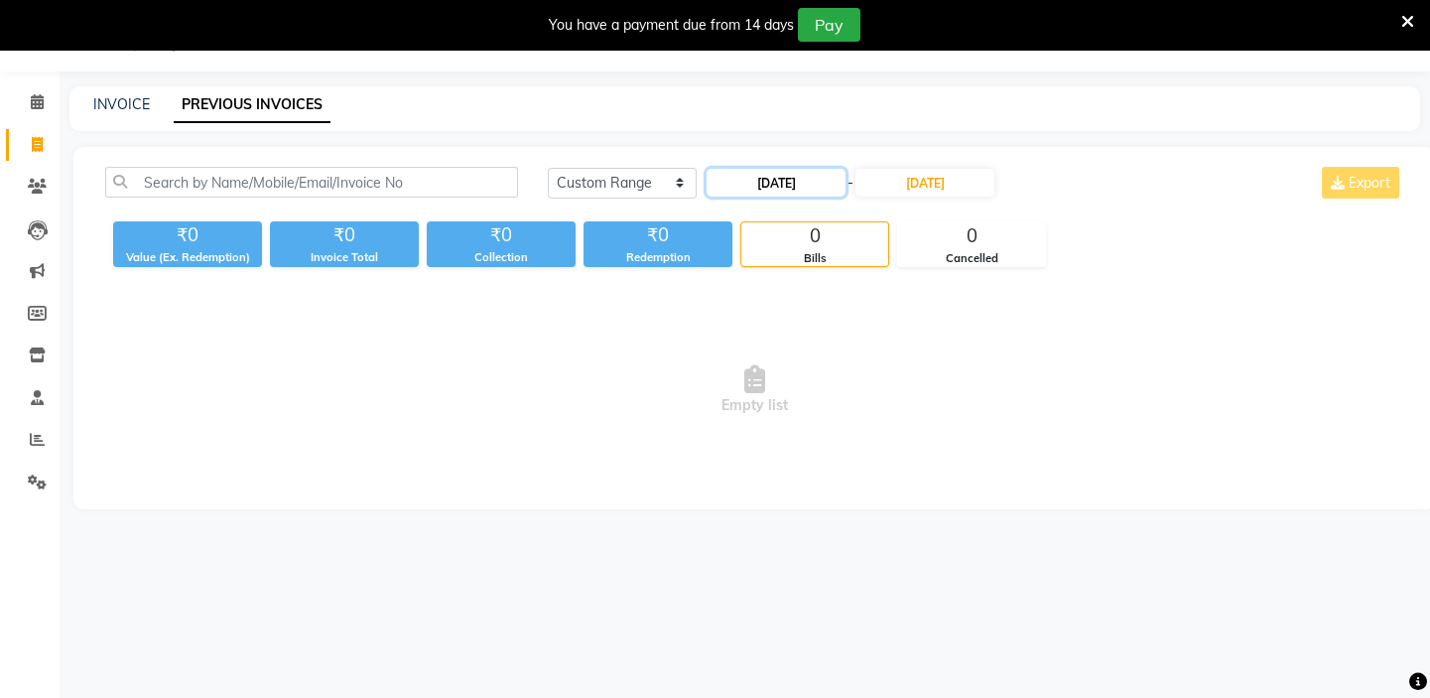
click at [808, 189] on input "[DATE]" at bounding box center [776, 183] width 139 height 28
select select "9"
select select "2025"
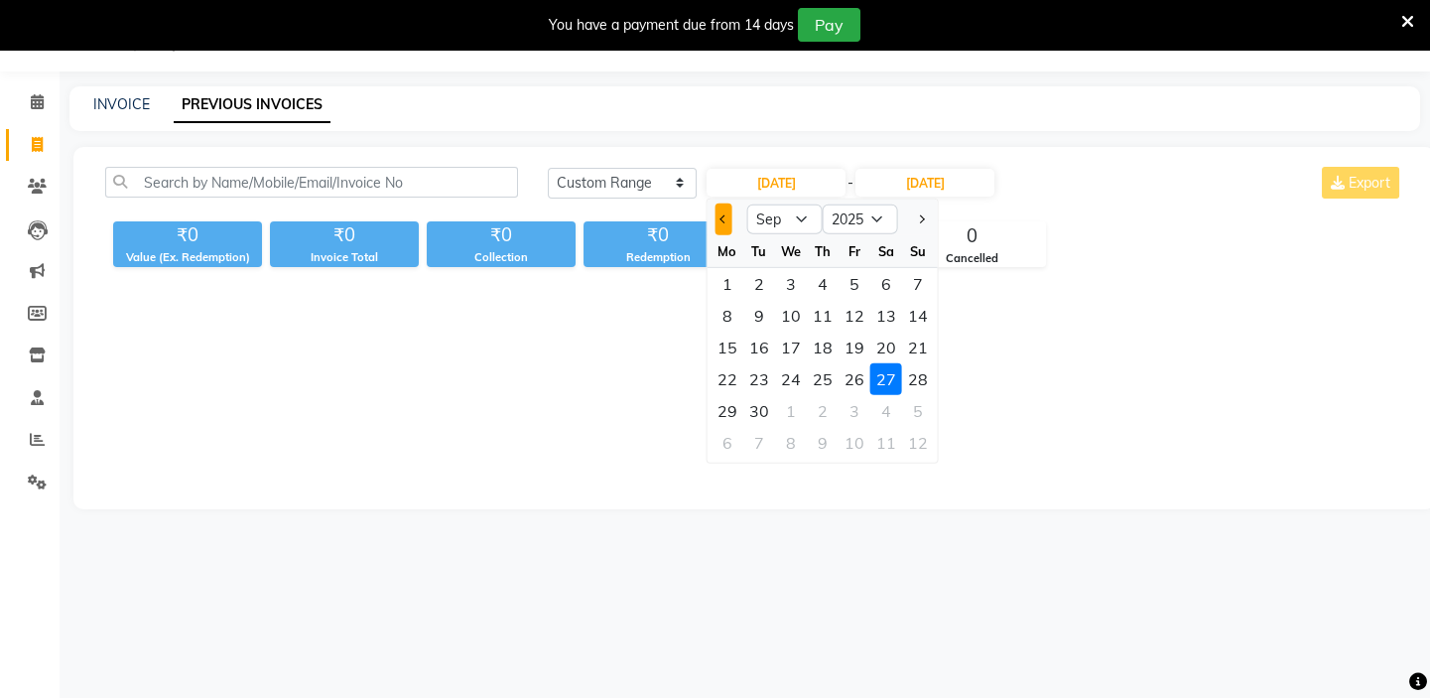
click at [725, 227] on button "Previous month" at bounding box center [724, 219] width 17 height 32
select select "8"
click at [792, 405] on div "27" at bounding box center [791, 411] width 32 height 32
type input "[DATE]"
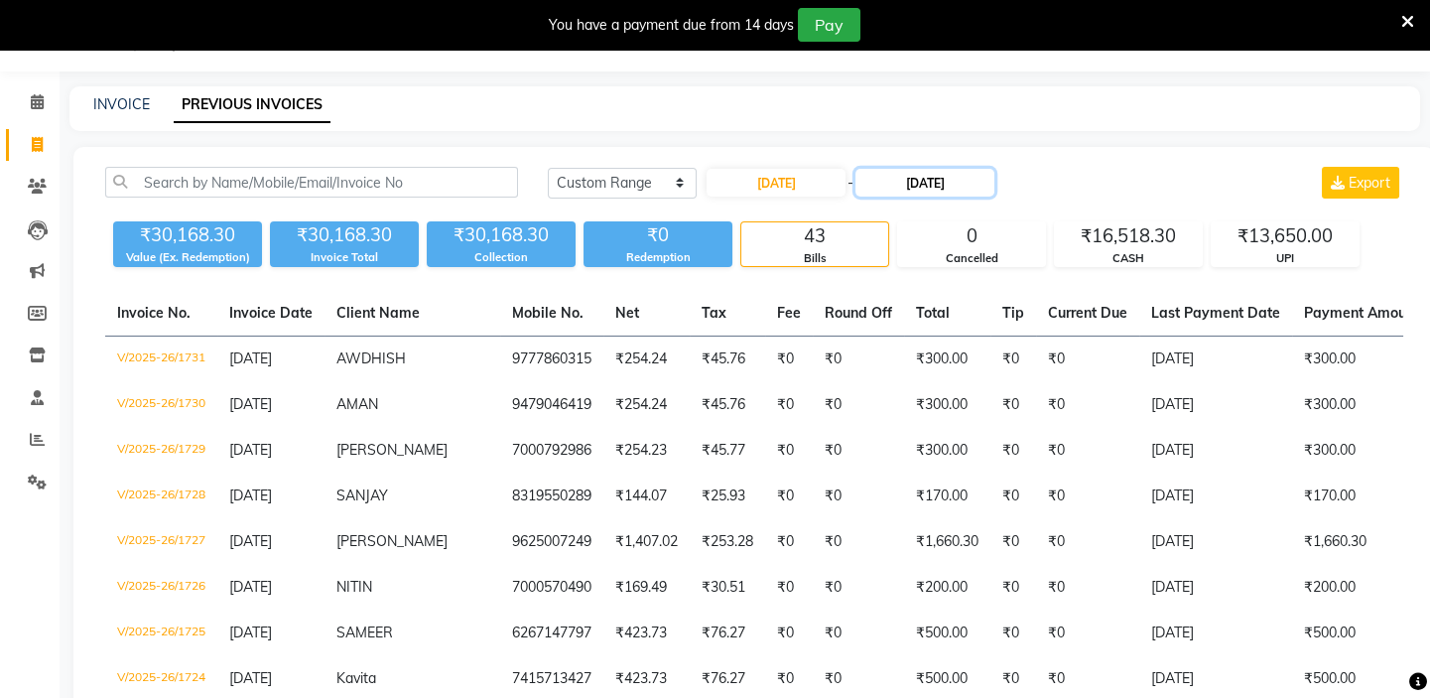
click at [911, 188] on input "[DATE]" at bounding box center [925, 183] width 139 height 28
select select "9"
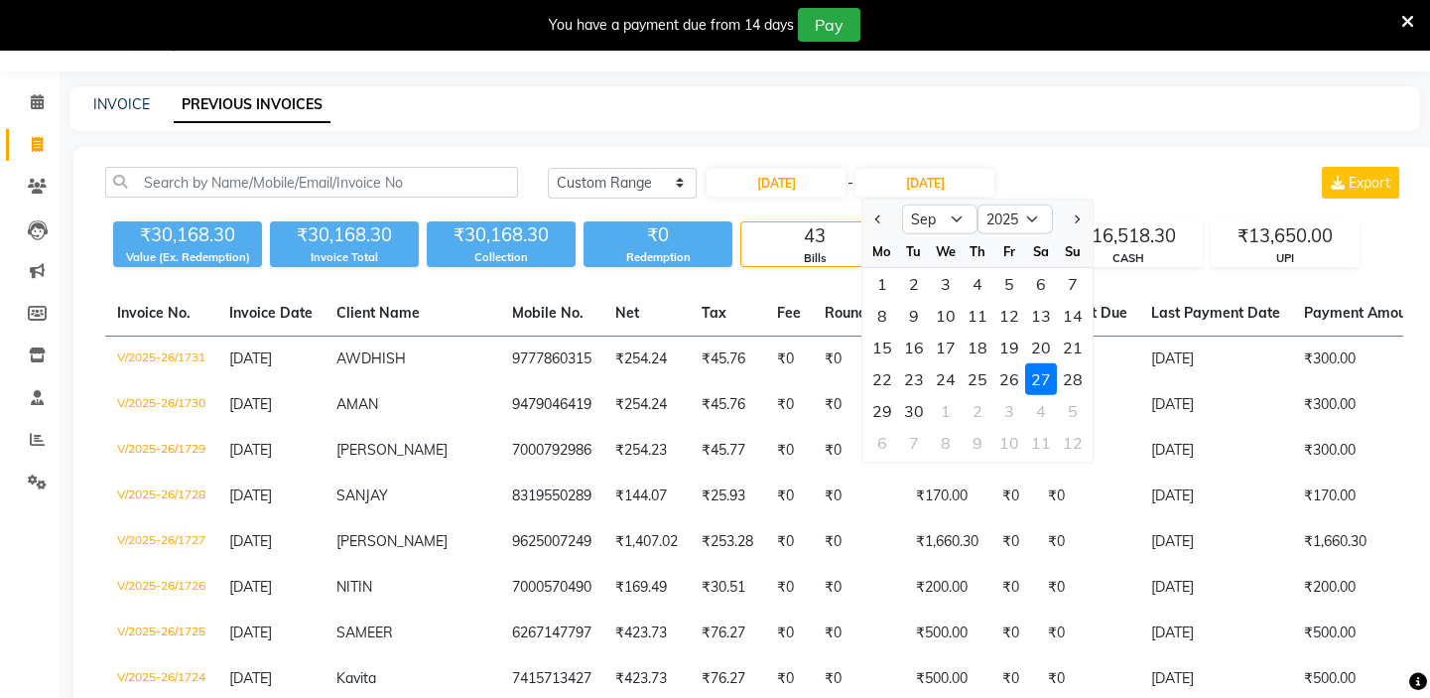
click at [1040, 380] on div "27" at bounding box center [1041, 379] width 32 height 32
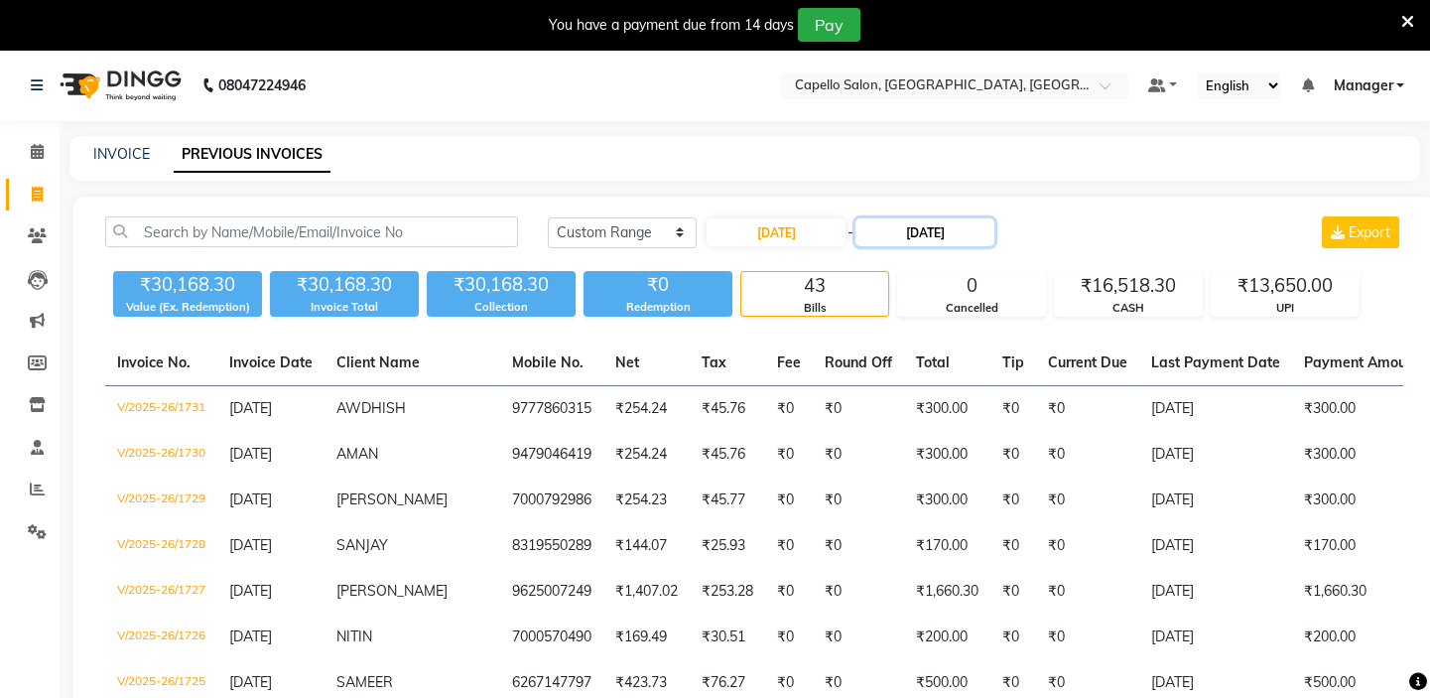
click at [918, 233] on input "[DATE]" at bounding box center [925, 232] width 139 height 28
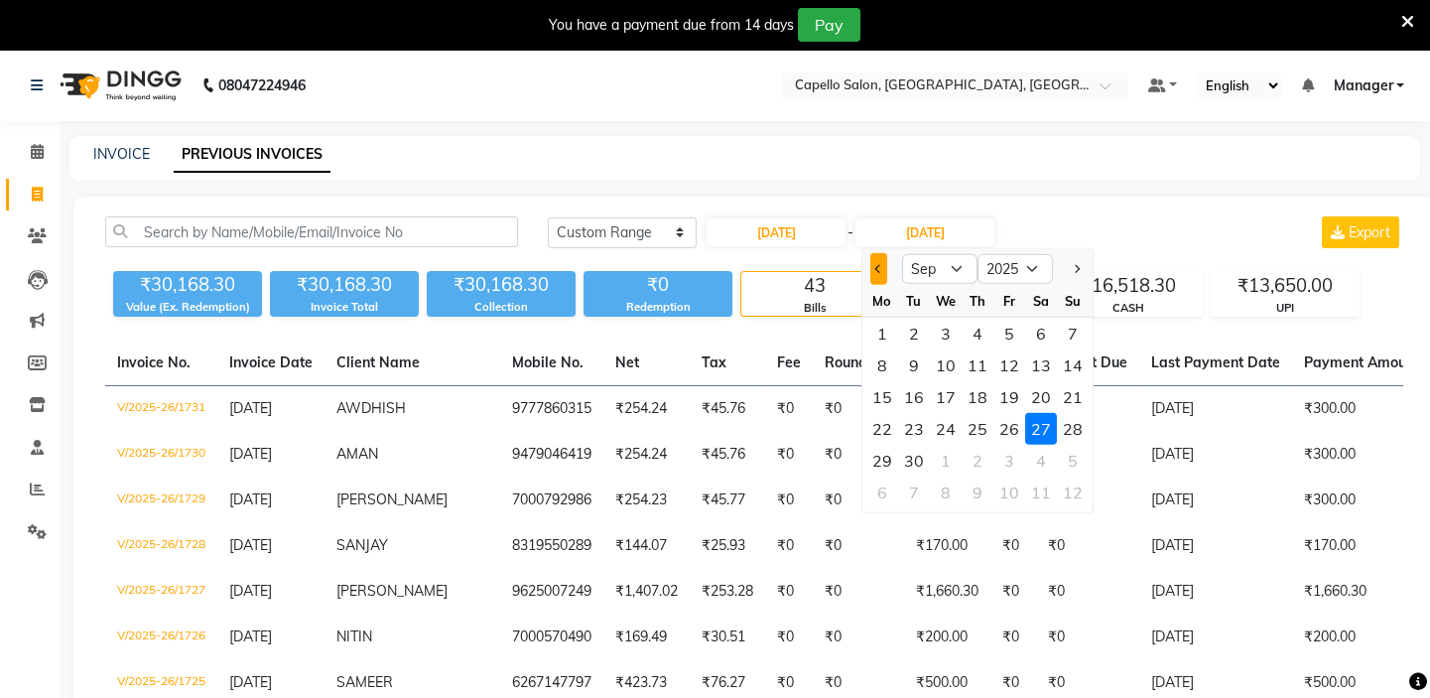
click at [876, 273] on button "Previous month" at bounding box center [878, 269] width 17 height 32
select select "8"
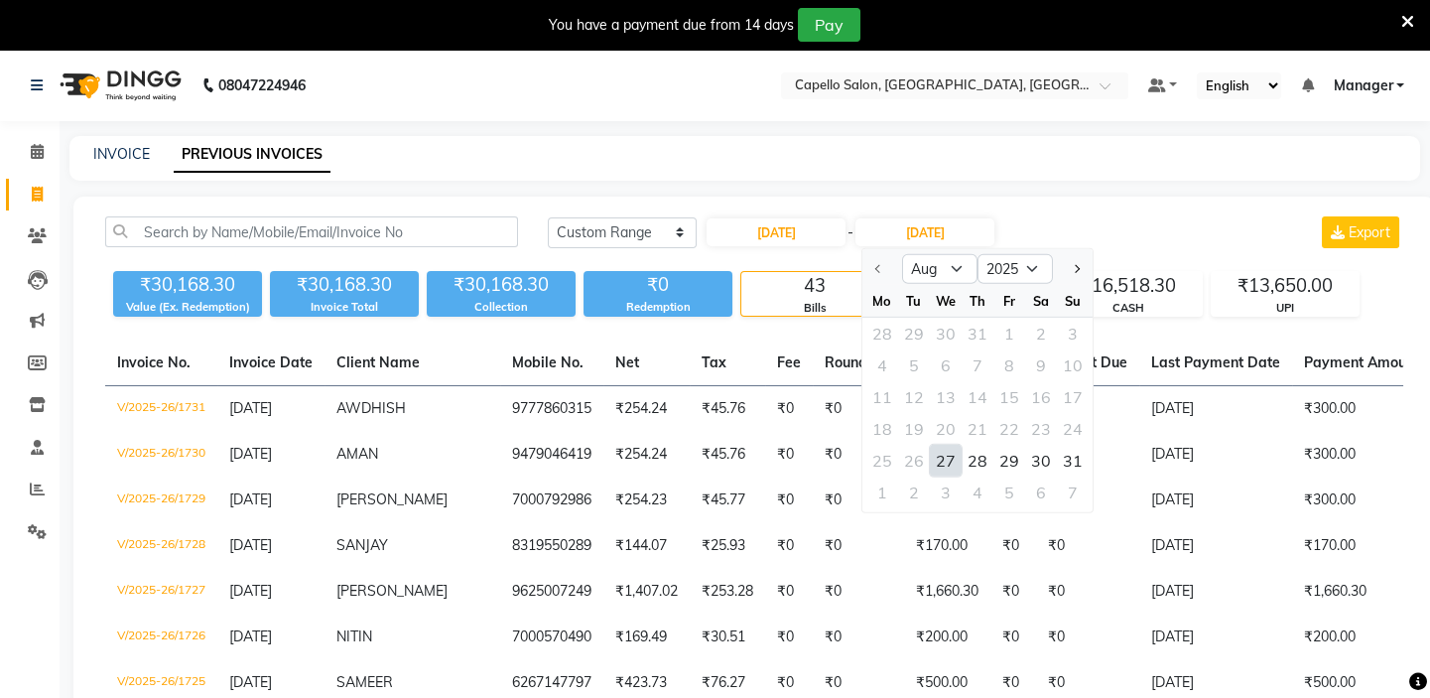
click at [952, 454] on div "27" at bounding box center [946, 461] width 32 height 32
type input "[DATE]"
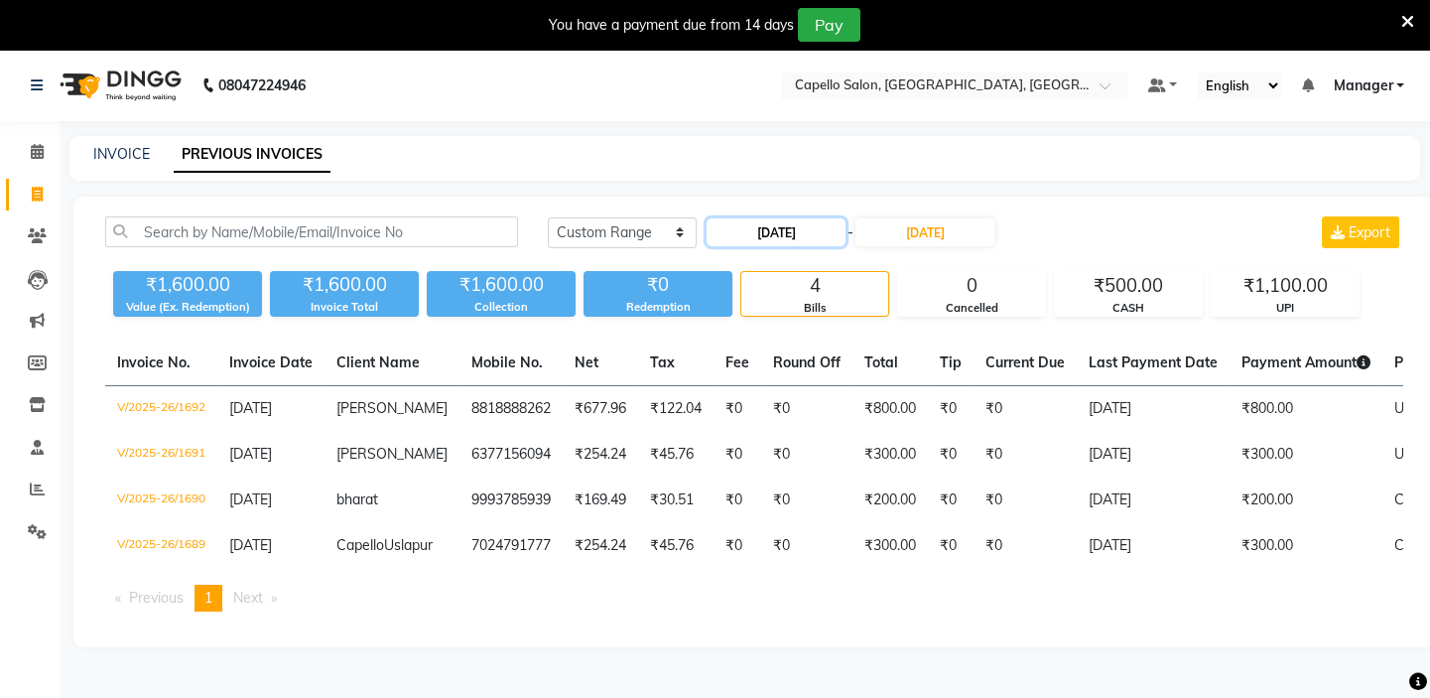
click at [814, 237] on input "[DATE]" at bounding box center [776, 232] width 139 height 28
select select "8"
select select "2025"
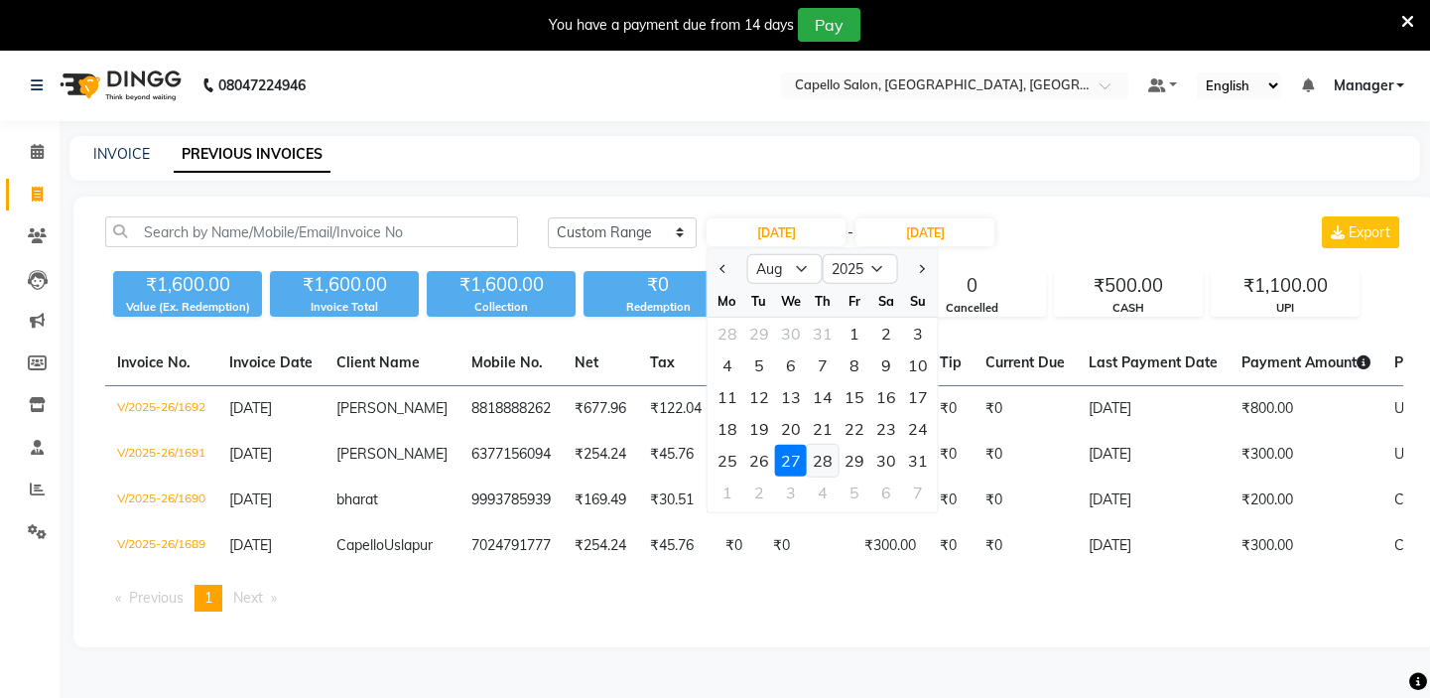
click at [824, 454] on div "28" at bounding box center [823, 461] width 32 height 32
type input "[DATE]"
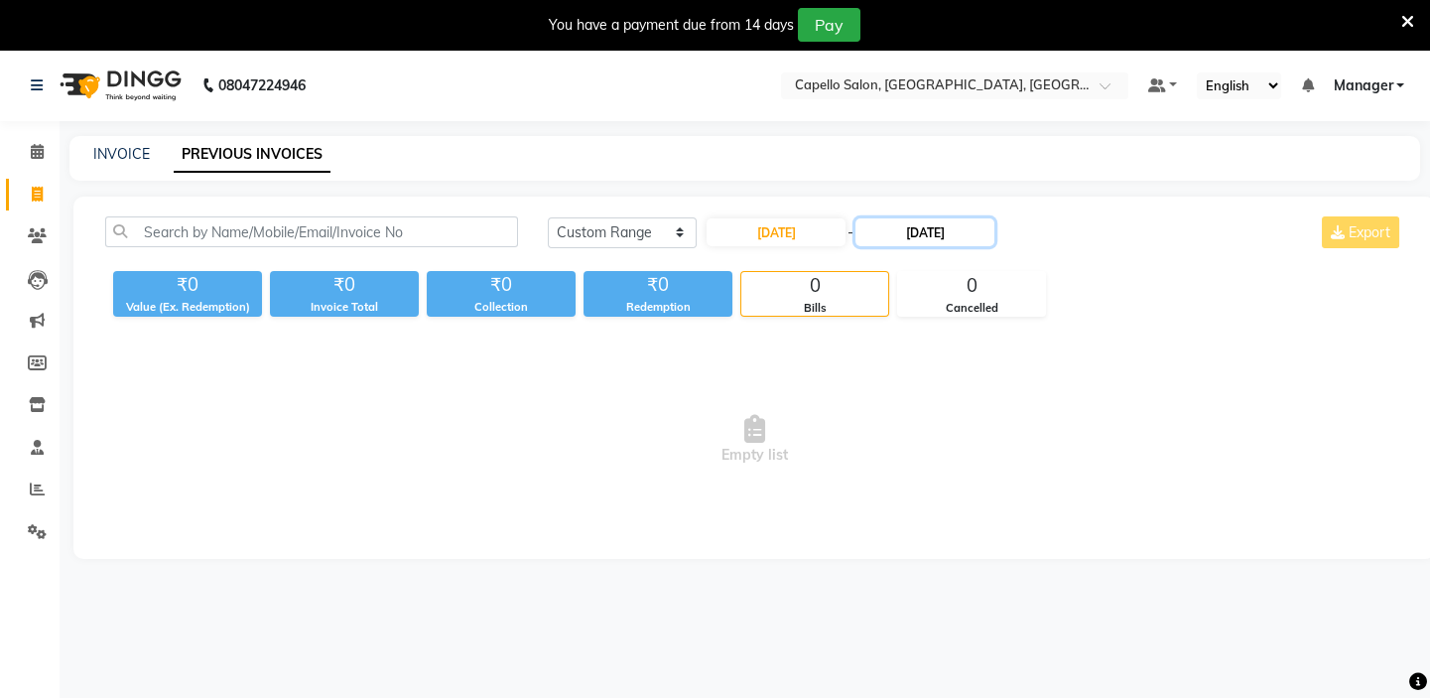
click at [921, 237] on input "[DATE]" at bounding box center [925, 232] width 139 height 28
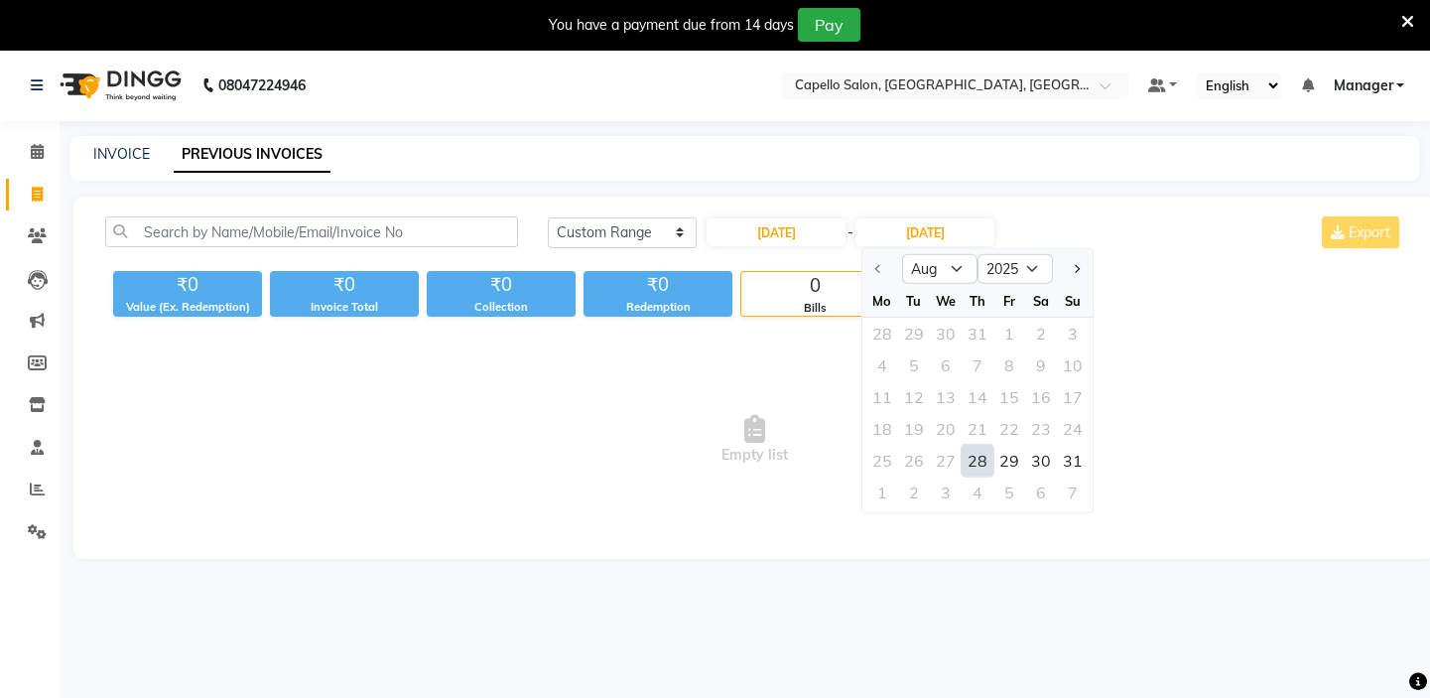
click at [978, 457] on div "28" at bounding box center [978, 461] width 32 height 32
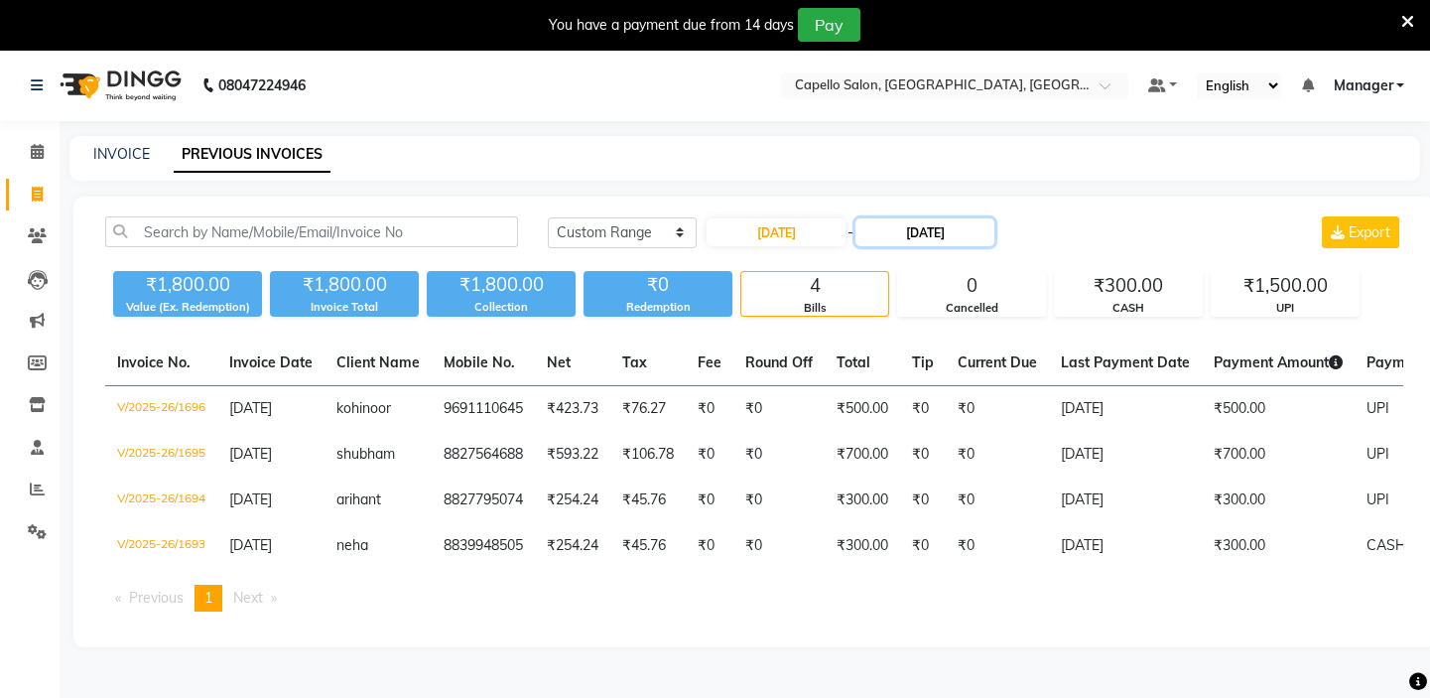
click at [908, 230] on input "[DATE]" at bounding box center [925, 232] width 139 height 28
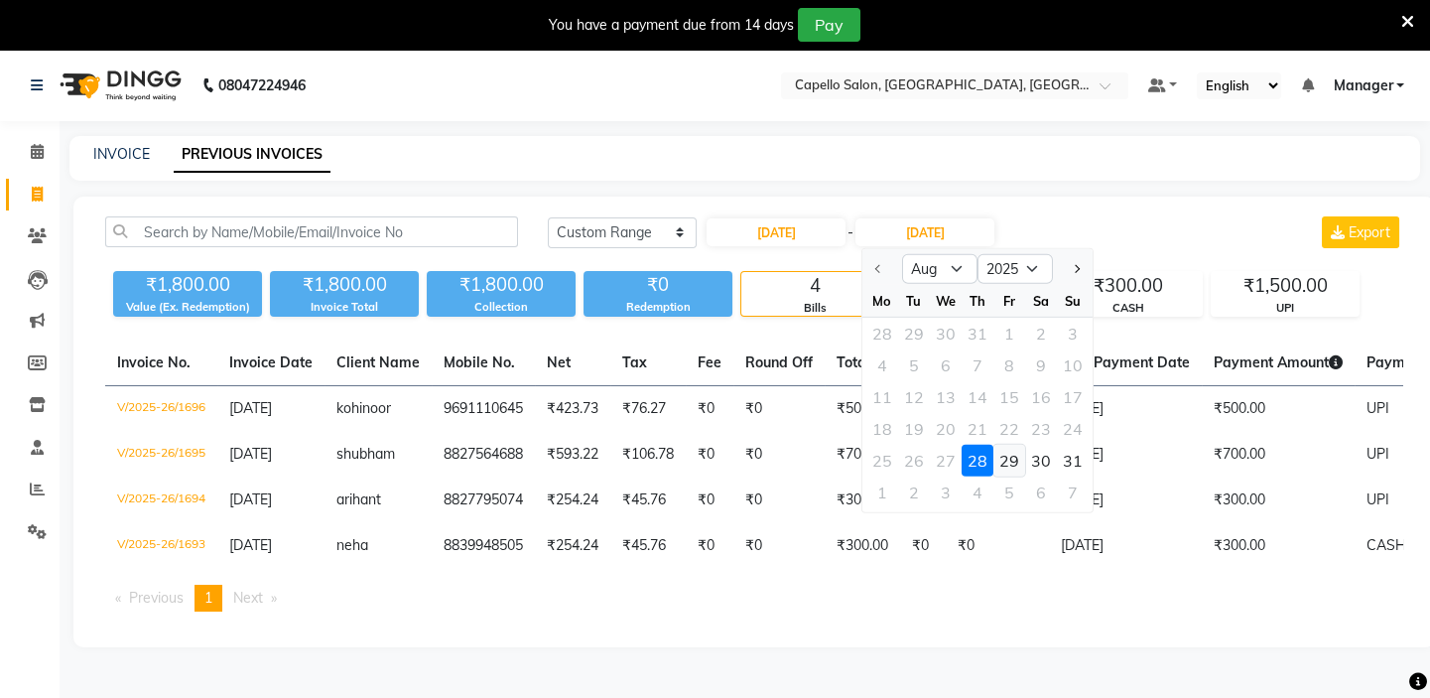
click at [1002, 458] on div "29" at bounding box center [1010, 461] width 32 height 32
type input "[DATE]"
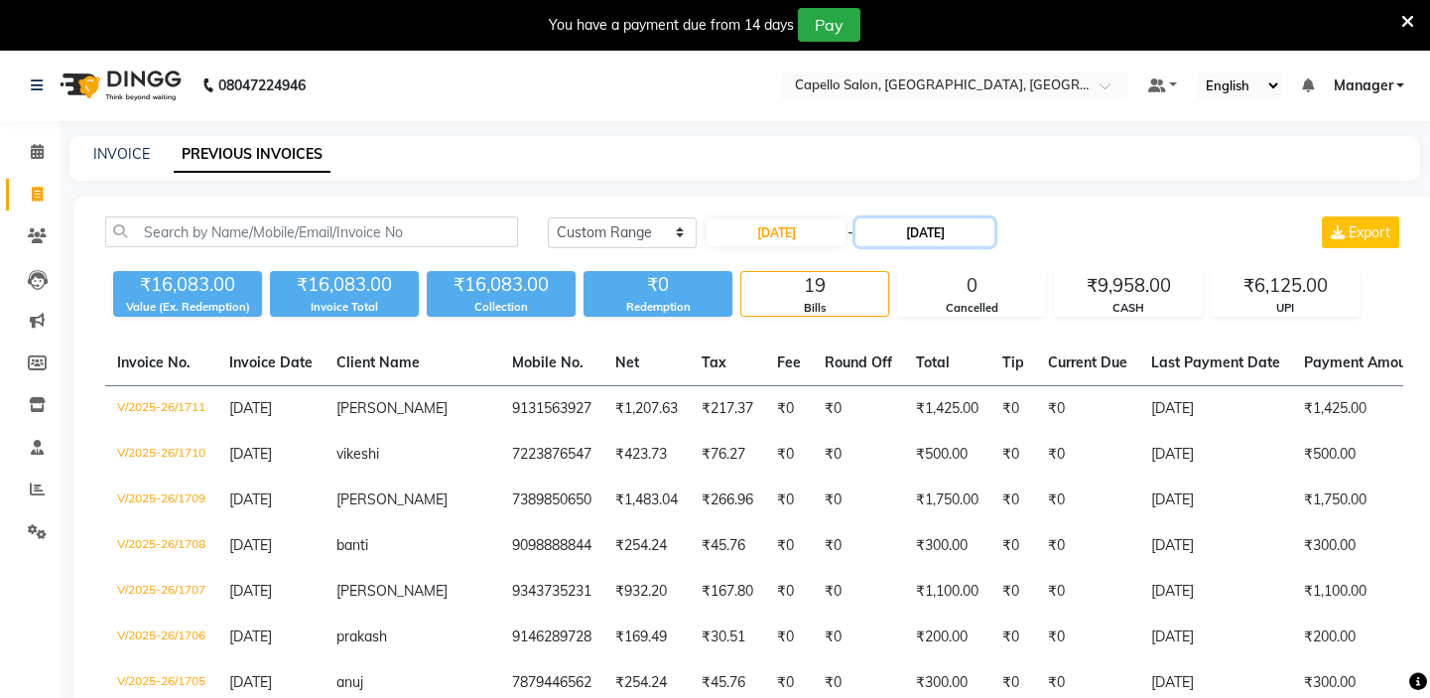
click at [922, 242] on input "[DATE]" at bounding box center [925, 232] width 139 height 28
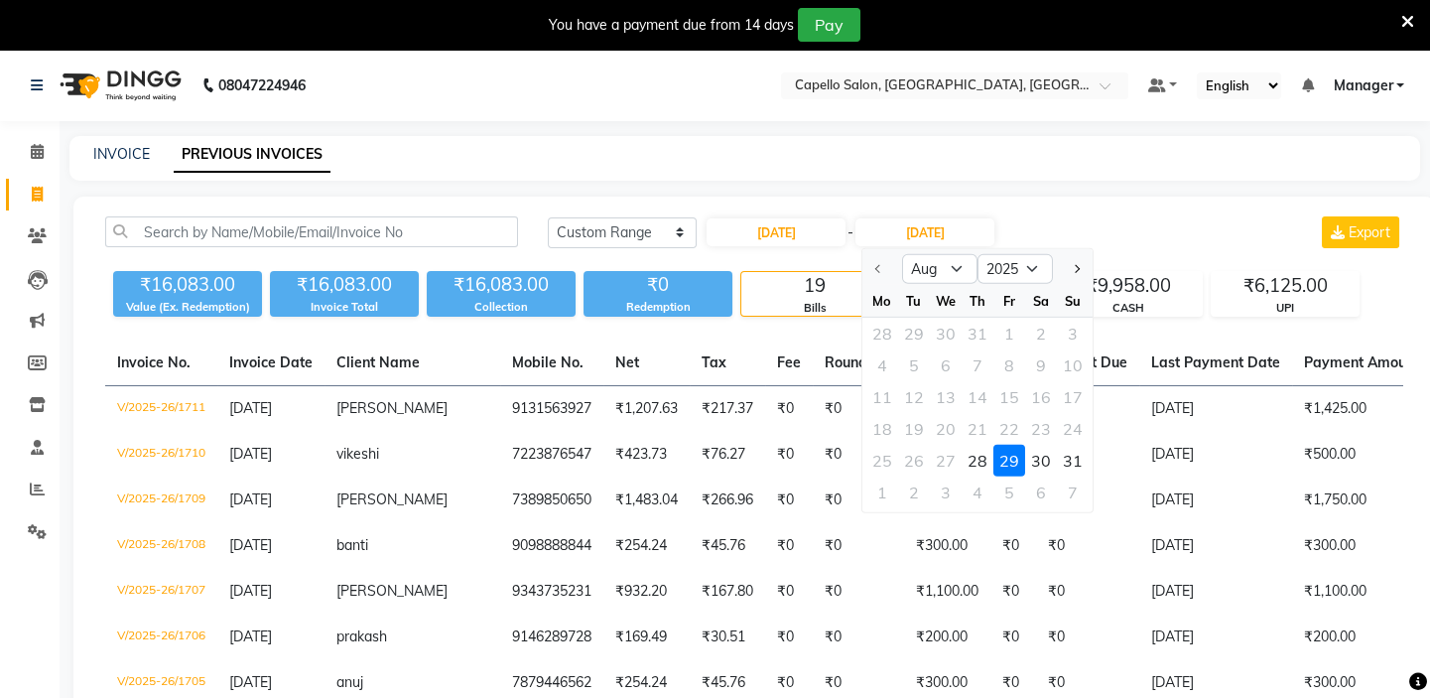
click at [1003, 458] on div "29" at bounding box center [1010, 461] width 32 height 32
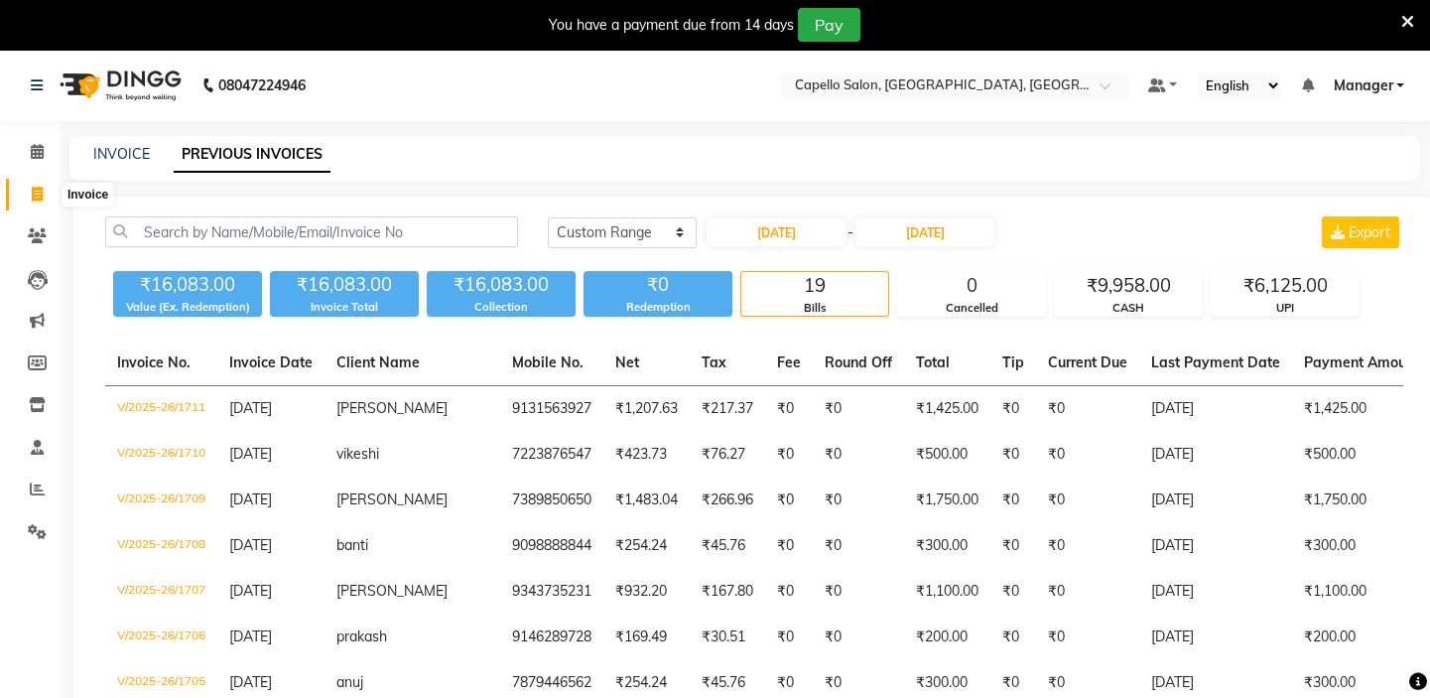
click at [40, 192] on icon at bounding box center [37, 194] width 11 height 15
select select "service"
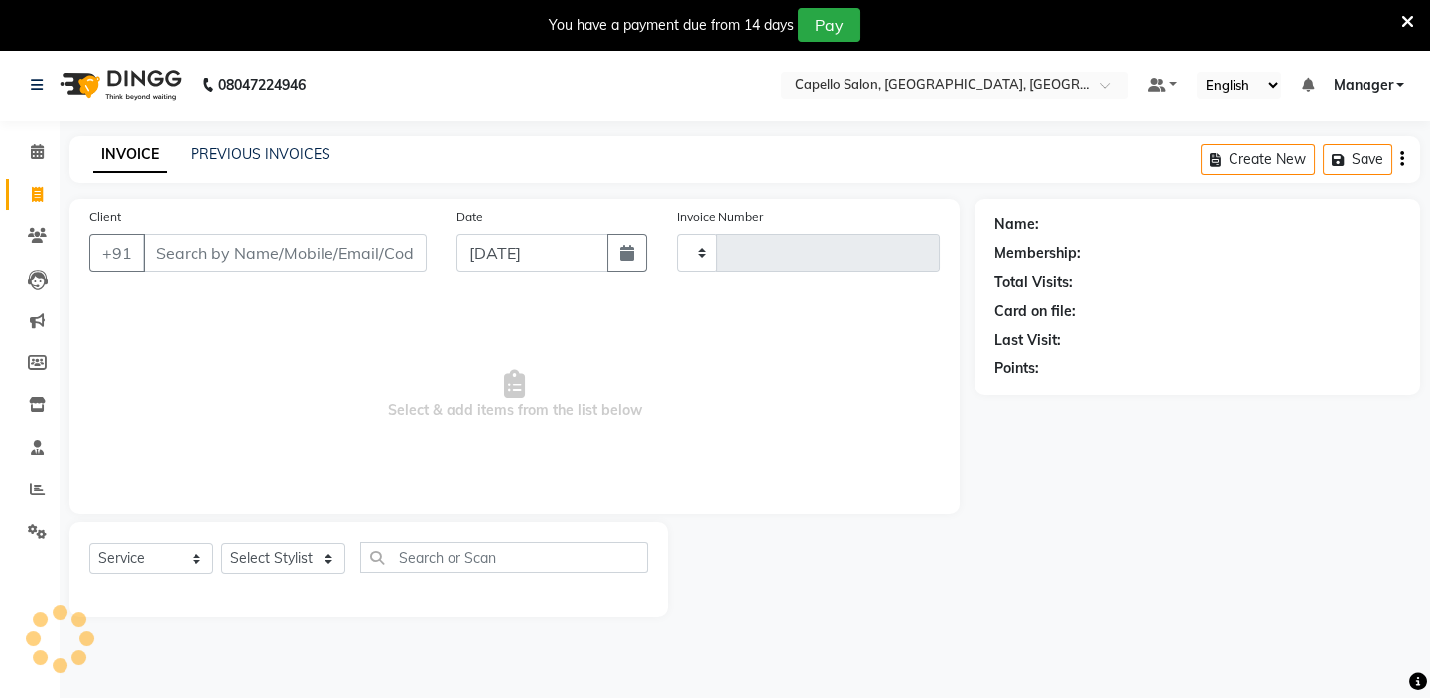
scroll to position [50, 0]
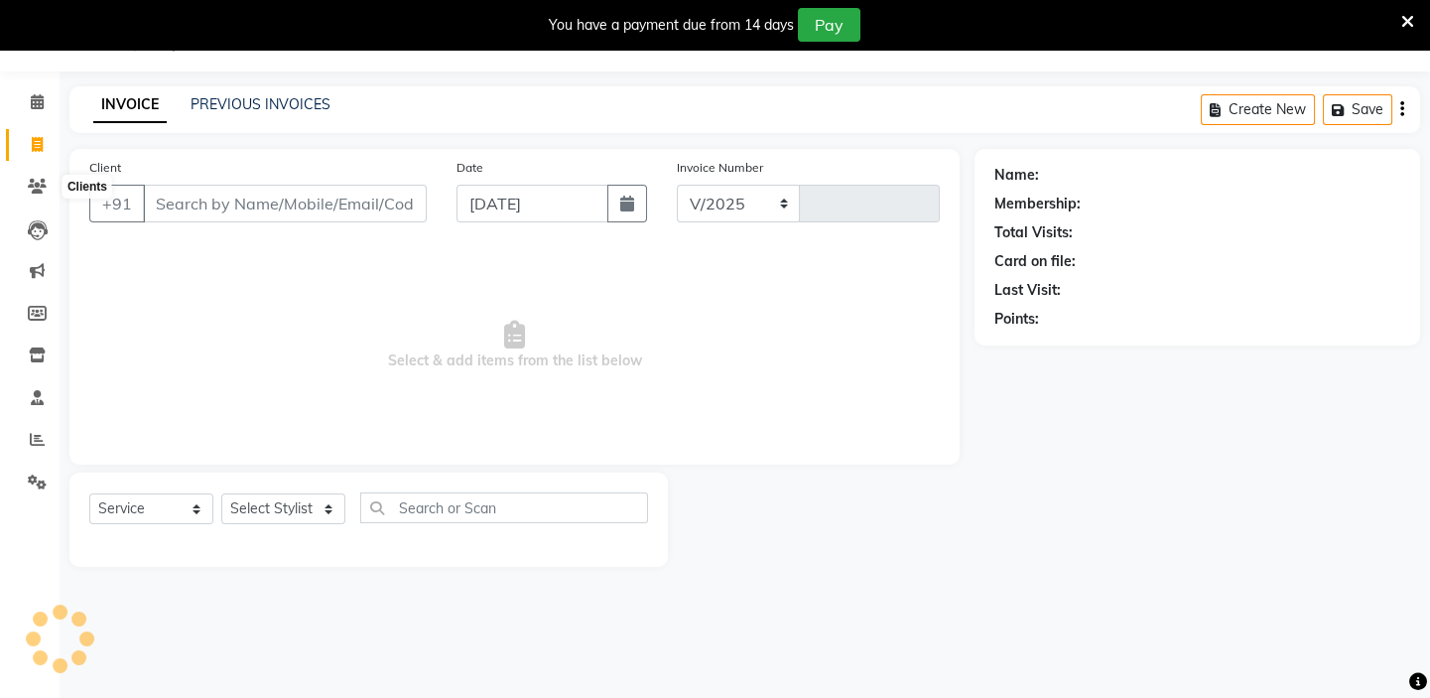
select select "4763"
type input "1732"
click at [302, 508] on select "Select Stylist Admin [PERSON_NAME] [PERSON_NAME] [PERSON_NAME] [PERSON_NAME] Ma…" at bounding box center [283, 508] width 124 height 31
select select "28945"
click at [221, 493] on select "Select Stylist Admin [PERSON_NAME] [PERSON_NAME] [PERSON_NAME] [PERSON_NAME] Ma…" at bounding box center [283, 508] width 124 height 31
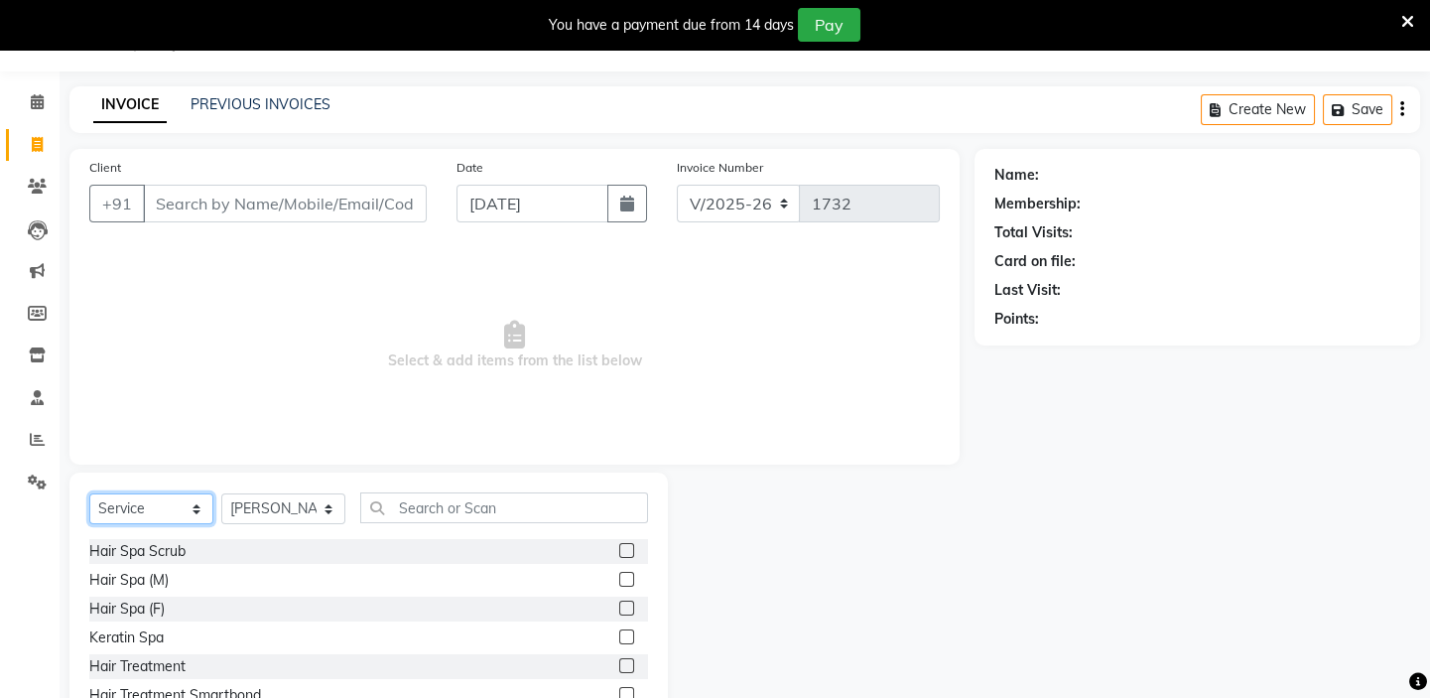
click at [146, 505] on select "Select Service Product Membership Package Voucher Prepaid Gift Card" at bounding box center [151, 508] width 124 height 31
click at [89, 493] on select "Select Service Product Membership Package Voucher Prepaid Gift Card" at bounding box center [151, 508] width 124 height 31
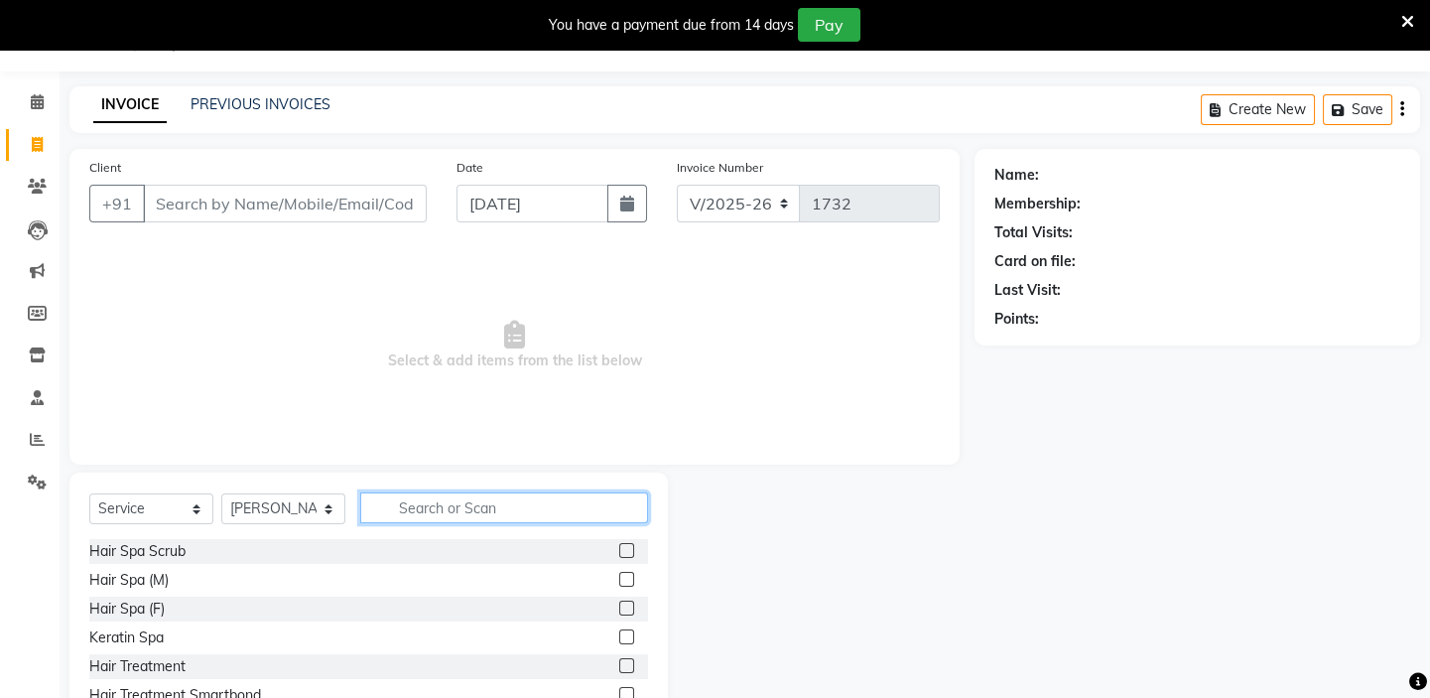
click at [427, 507] on input "text" at bounding box center [504, 507] width 288 height 31
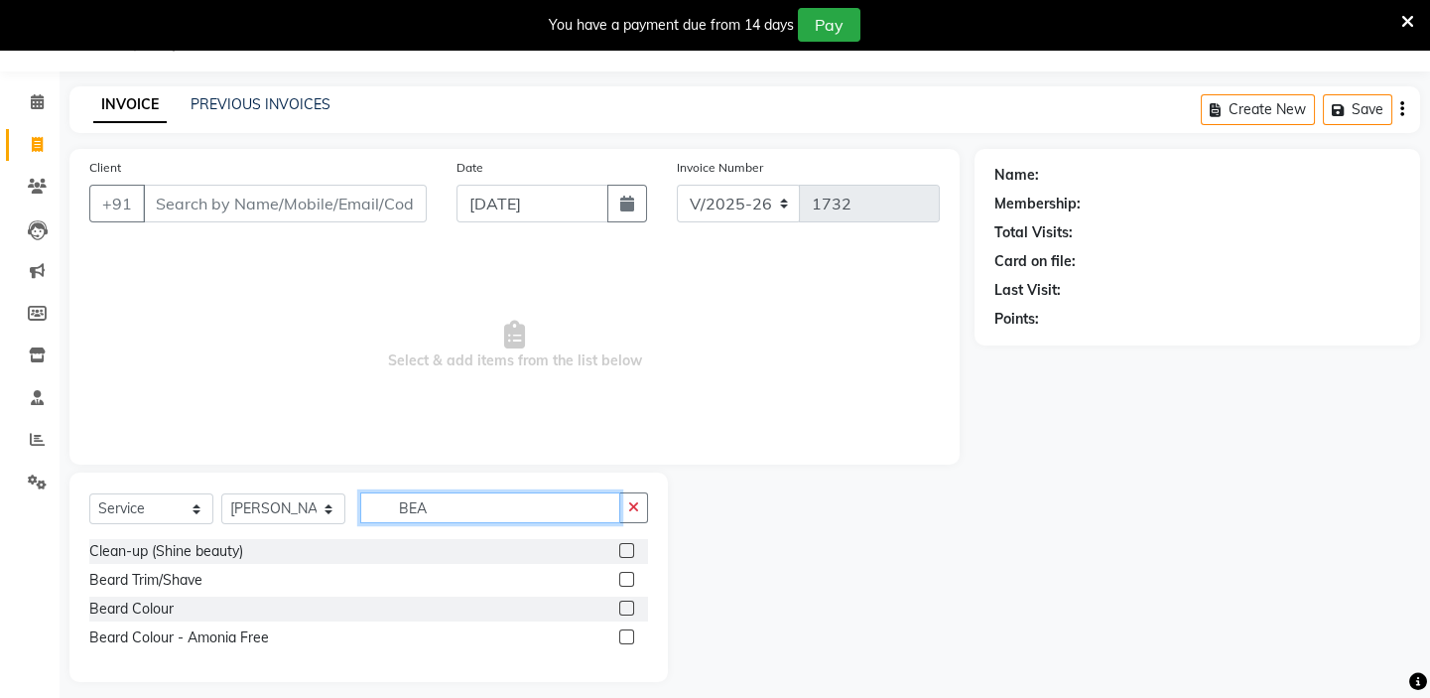
type input "BEA"
click at [627, 577] on label at bounding box center [626, 579] width 15 height 15
click at [627, 577] on input "checkbox" at bounding box center [625, 580] width 13 height 13
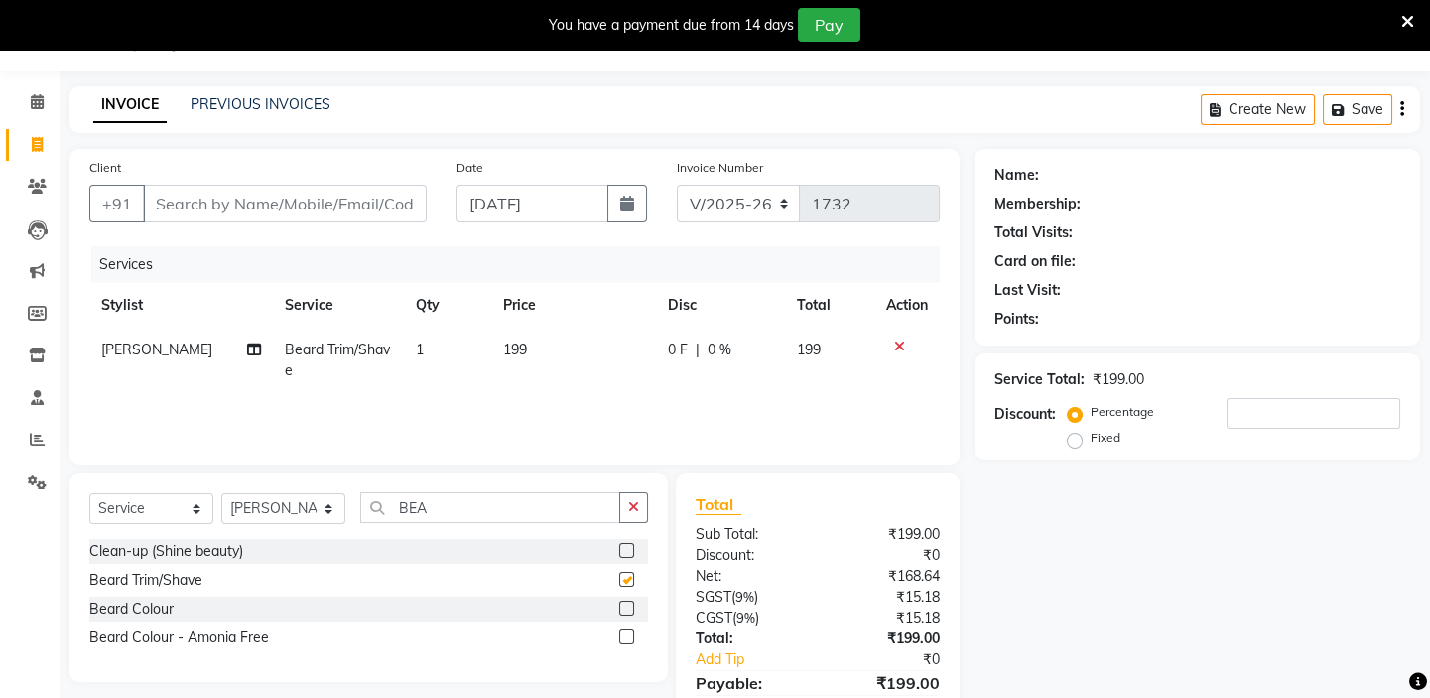
checkbox input "false"
click at [505, 347] on span "199" at bounding box center [515, 349] width 24 height 18
select select "28945"
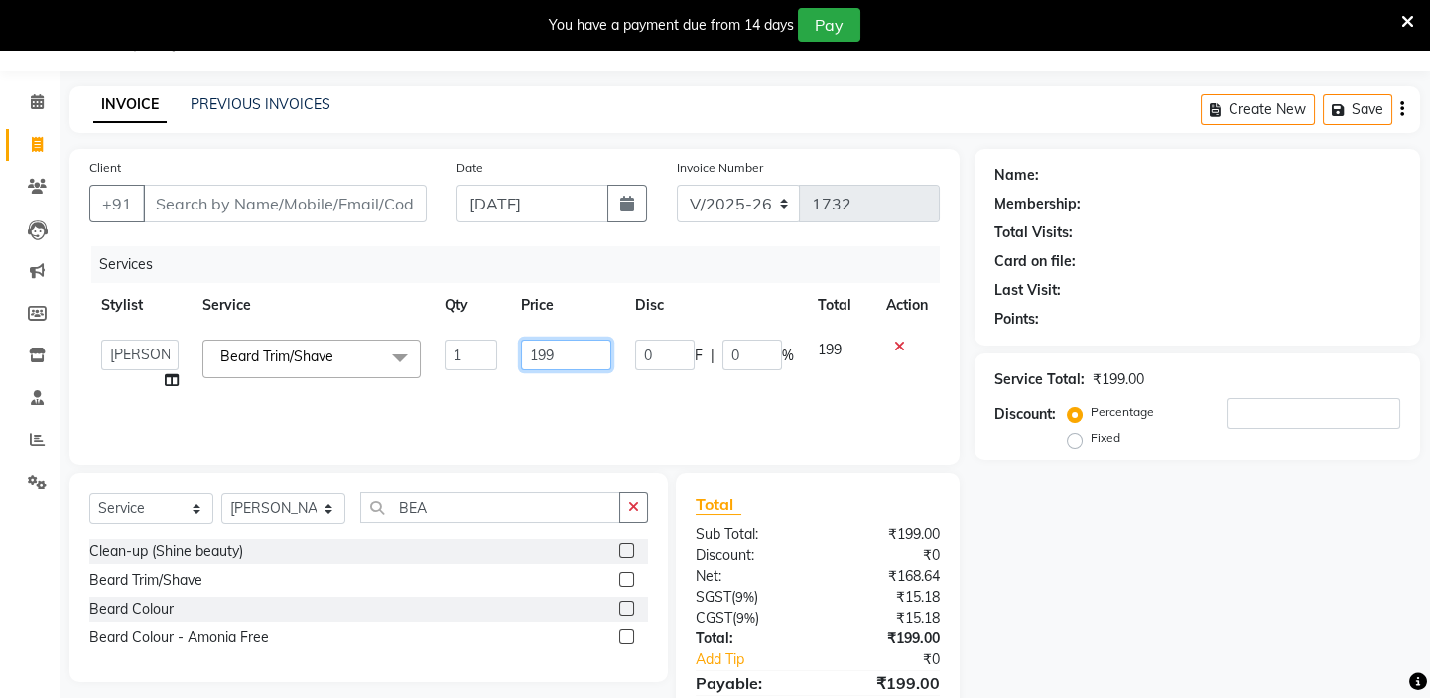
click at [546, 353] on input "199" at bounding box center [566, 354] width 90 height 31
type input "200"
click at [562, 381] on td "200" at bounding box center [566, 365] width 114 height 75
select select "28945"
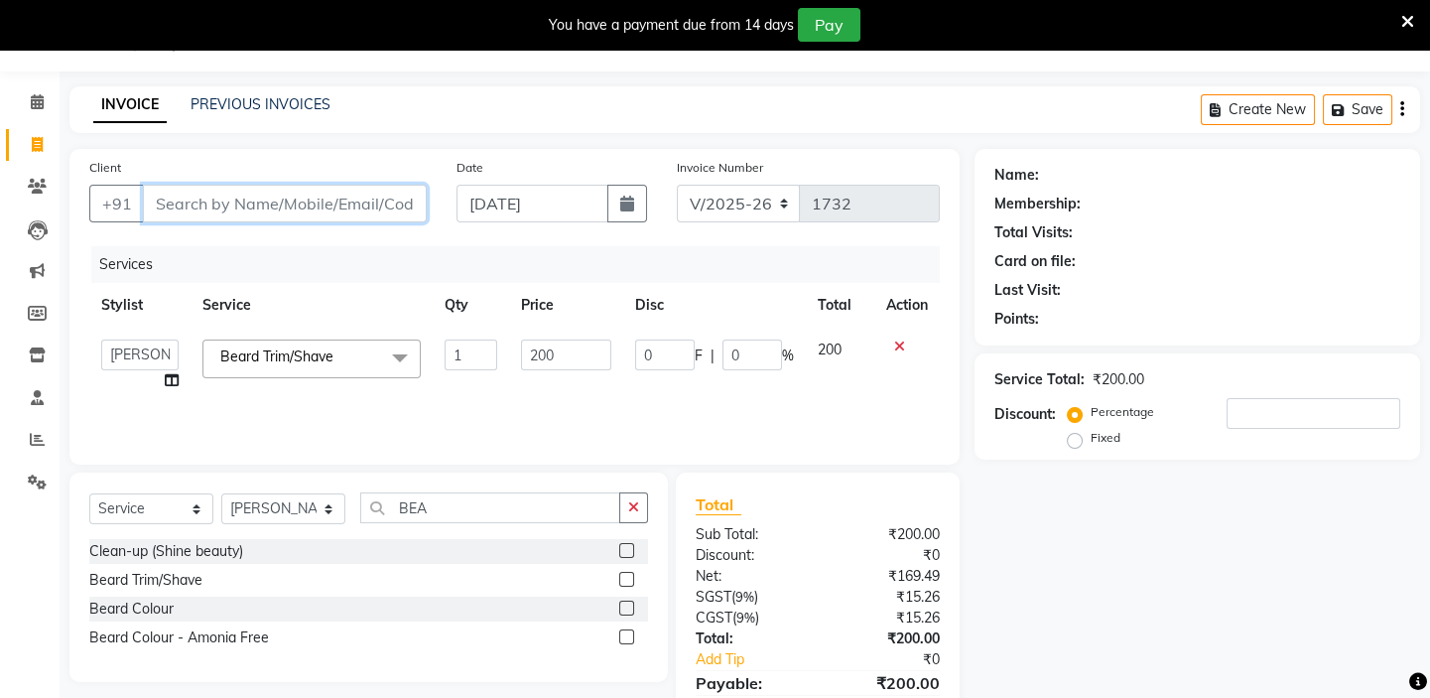
click at [294, 202] on input "Client" at bounding box center [285, 204] width 284 height 38
drag, startPoint x: 214, startPoint y: 202, endPoint x: 227, endPoint y: 197, distance: 14.2
click at [221, 201] on input "Client" at bounding box center [285, 204] width 284 height 38
click at [264, 197] on input "Client" at bounding box center [285, 204] width 284 height 38
type input "6"
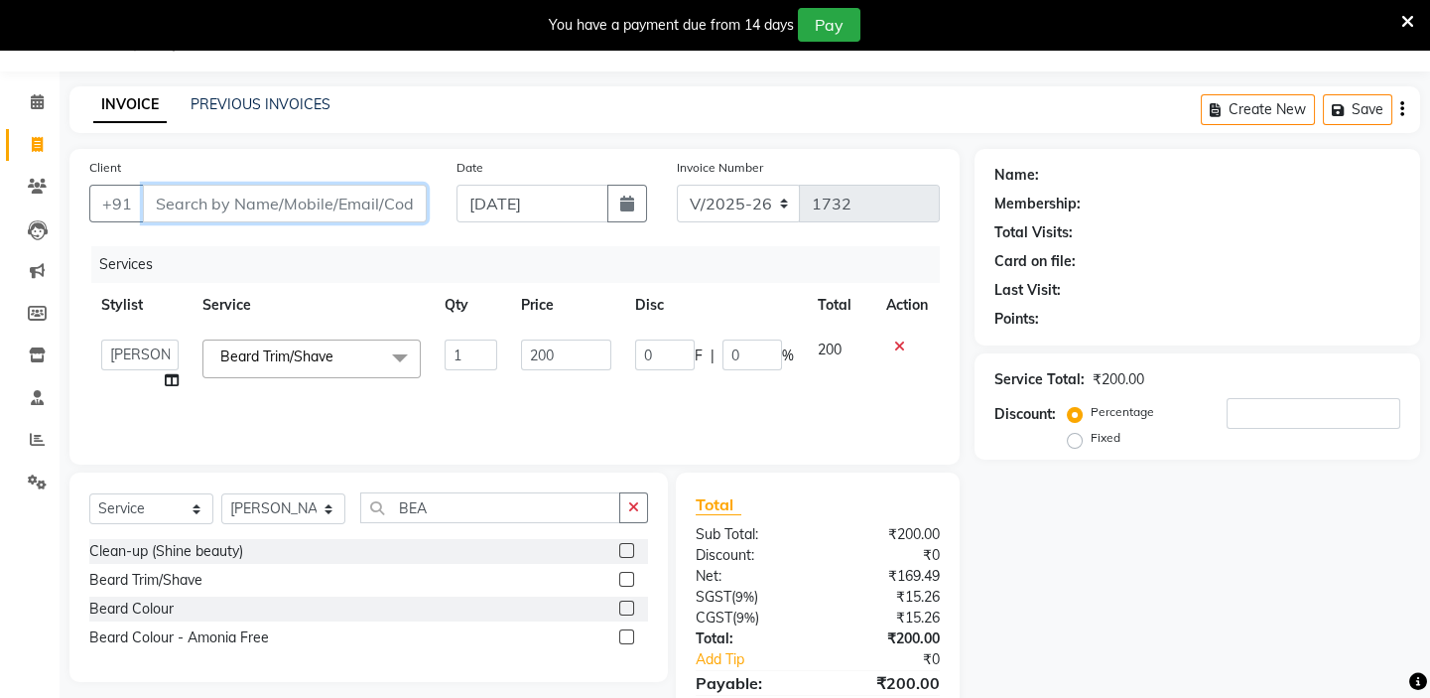
type input "0"
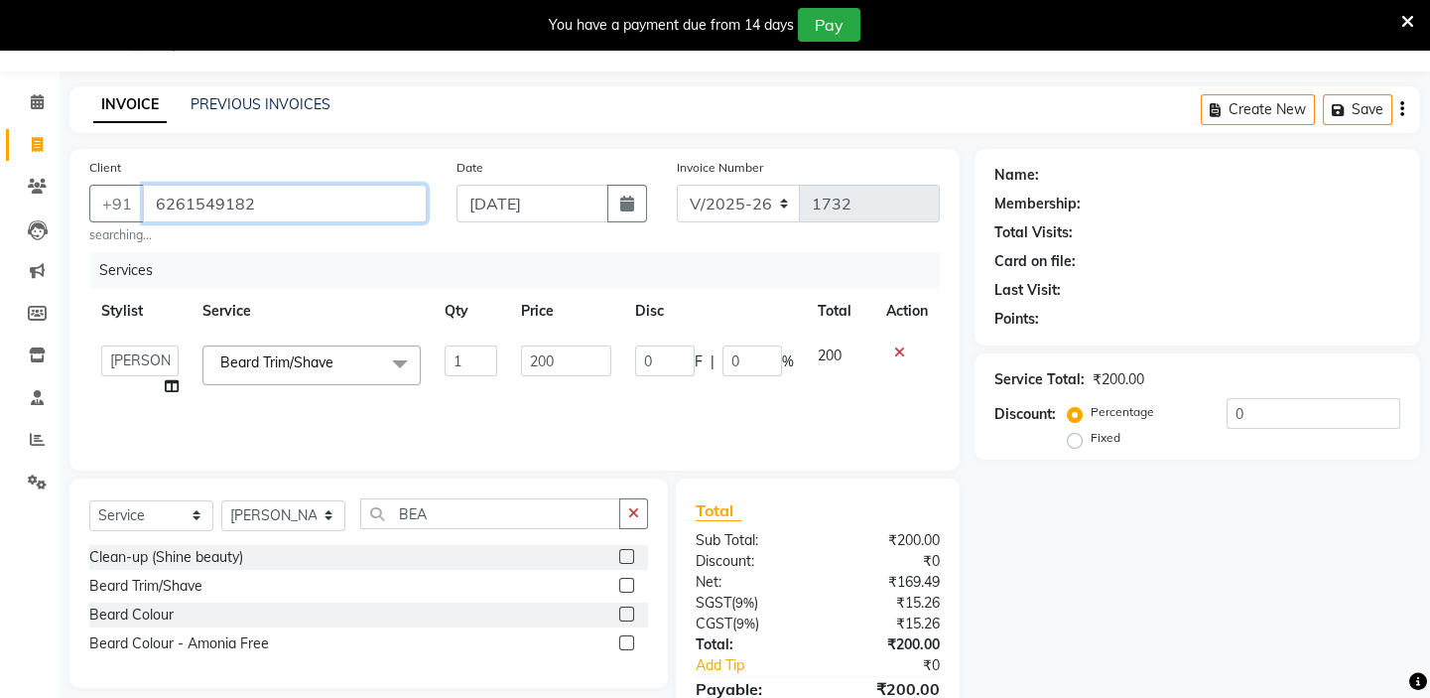
type input "6261549182"
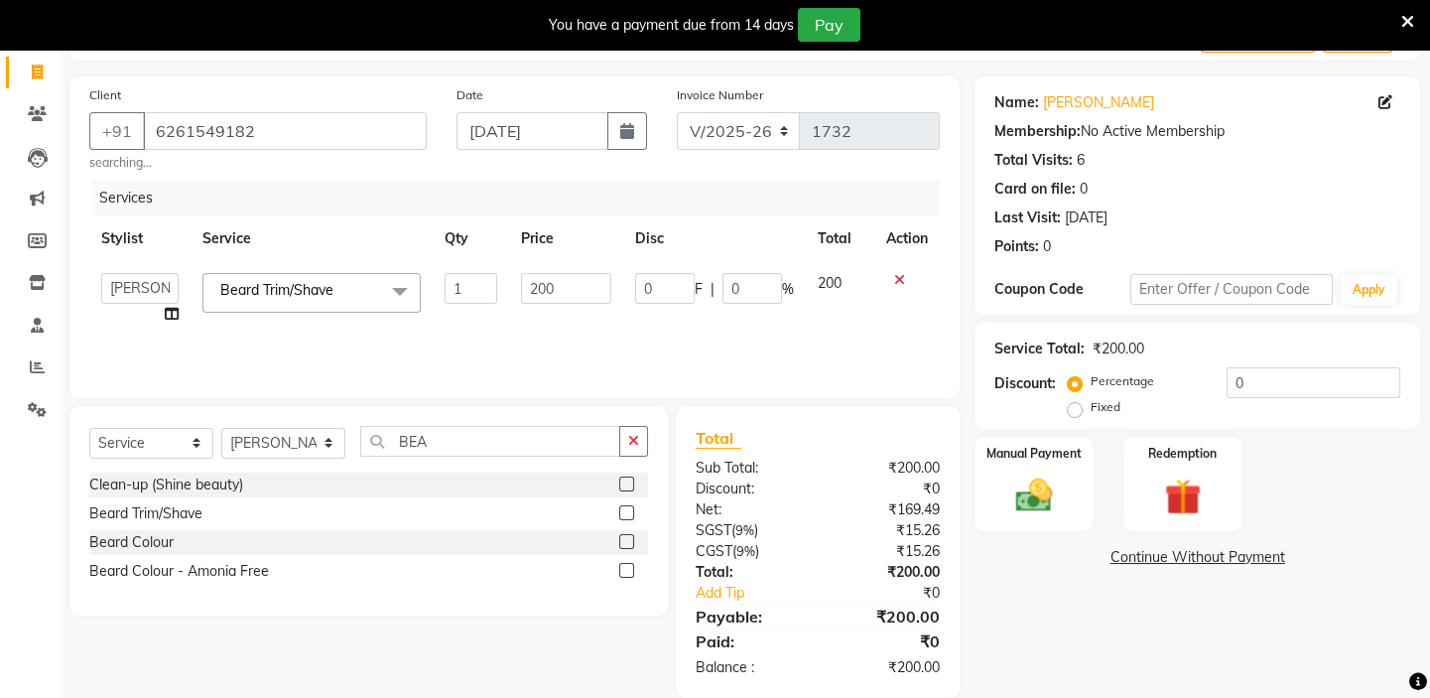
scroll to position [153, 0]
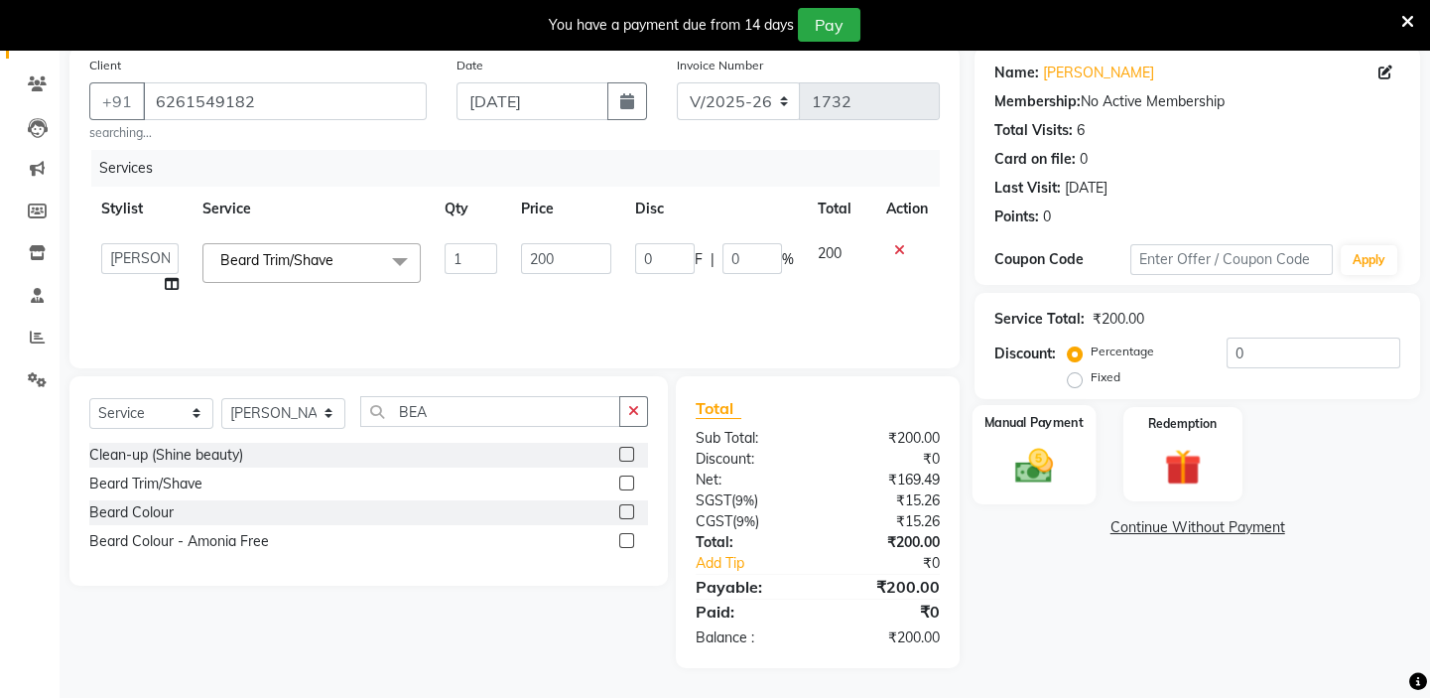
click at [1027, 465] on img at bounding box center [1034, 466] width 62 height 44
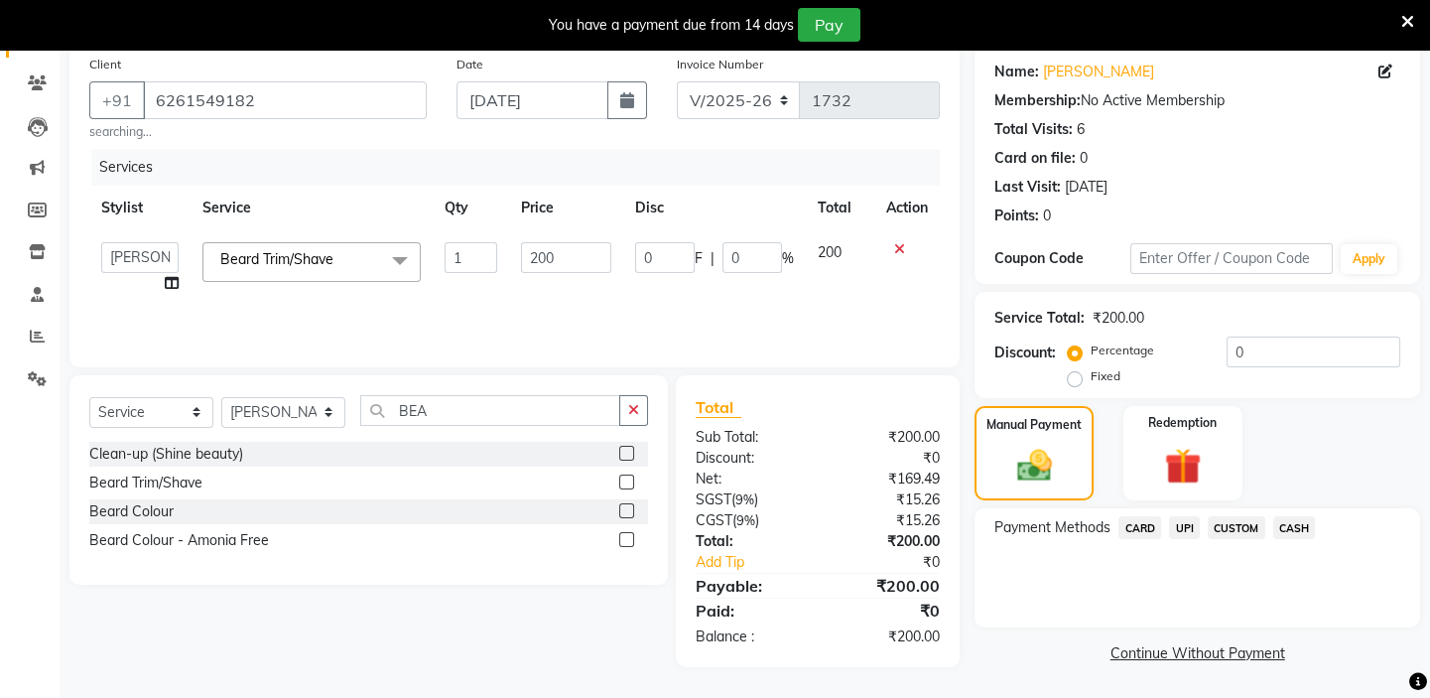
click at [1189, 526] on span "UPI" at bounding box center [1184, 527] width 31 height 23
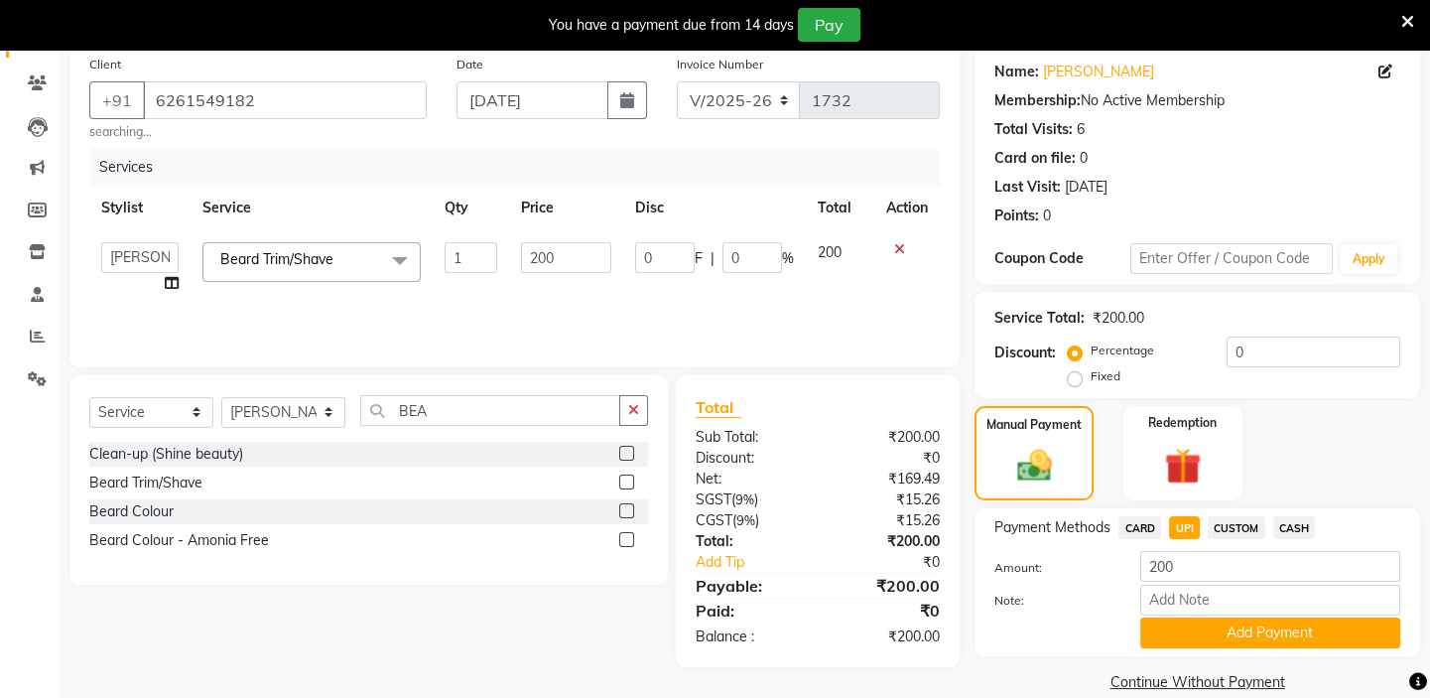
scroll to position [182, 0]
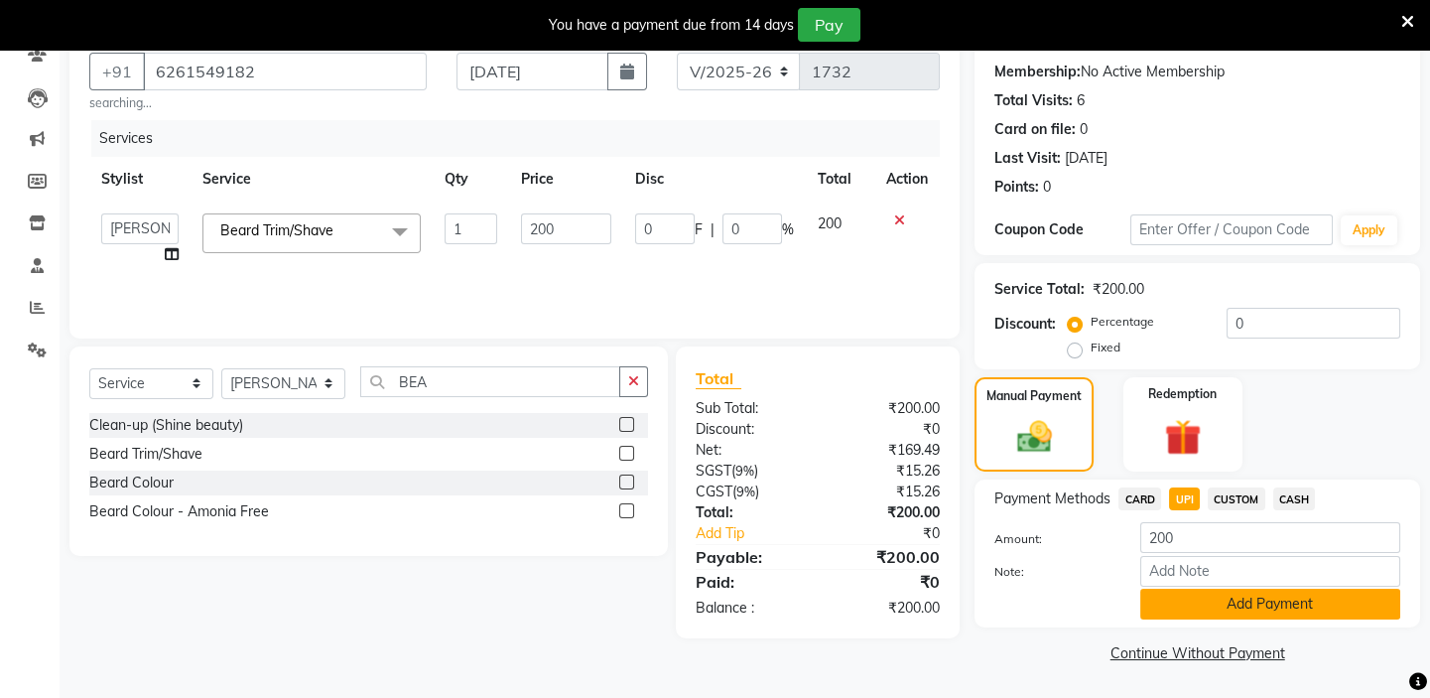
click at [1205, 606] on button "Add Payment" at bounding box center [1270, 604] width 260 height 31
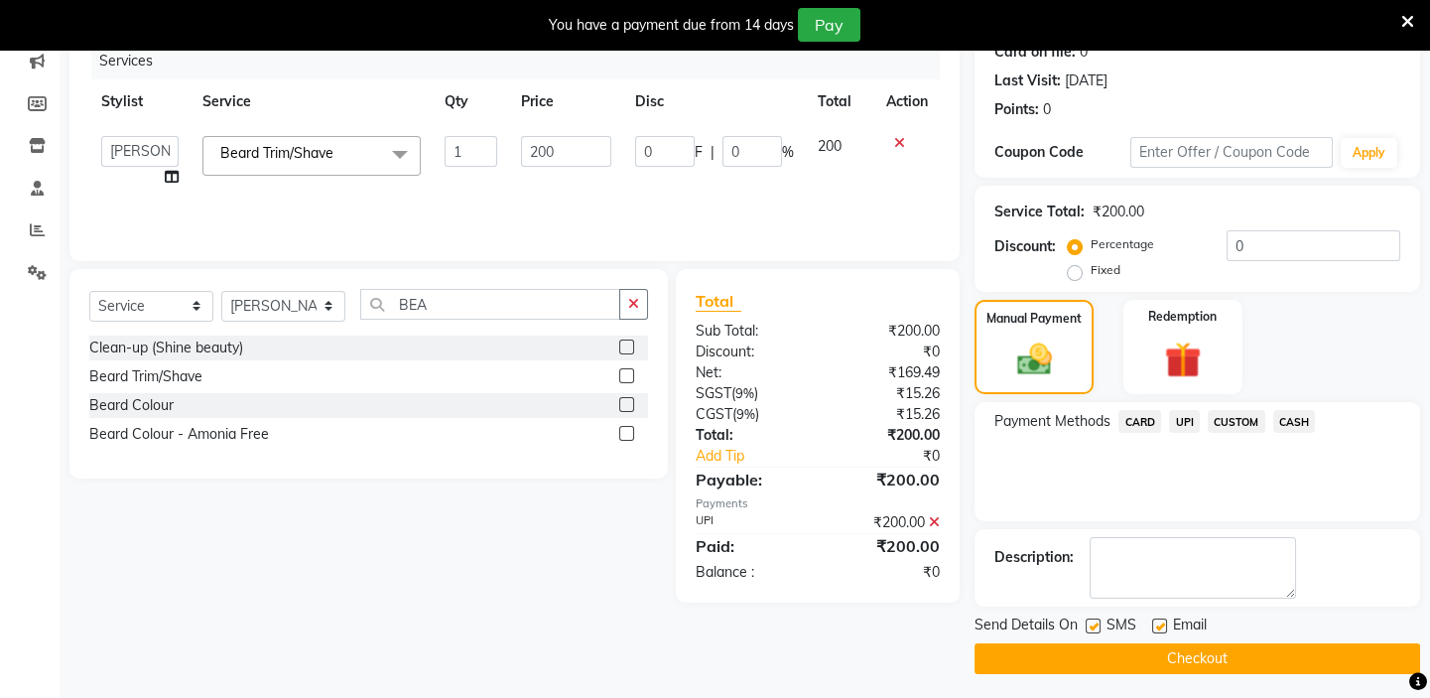
scroll to position [264, 0]
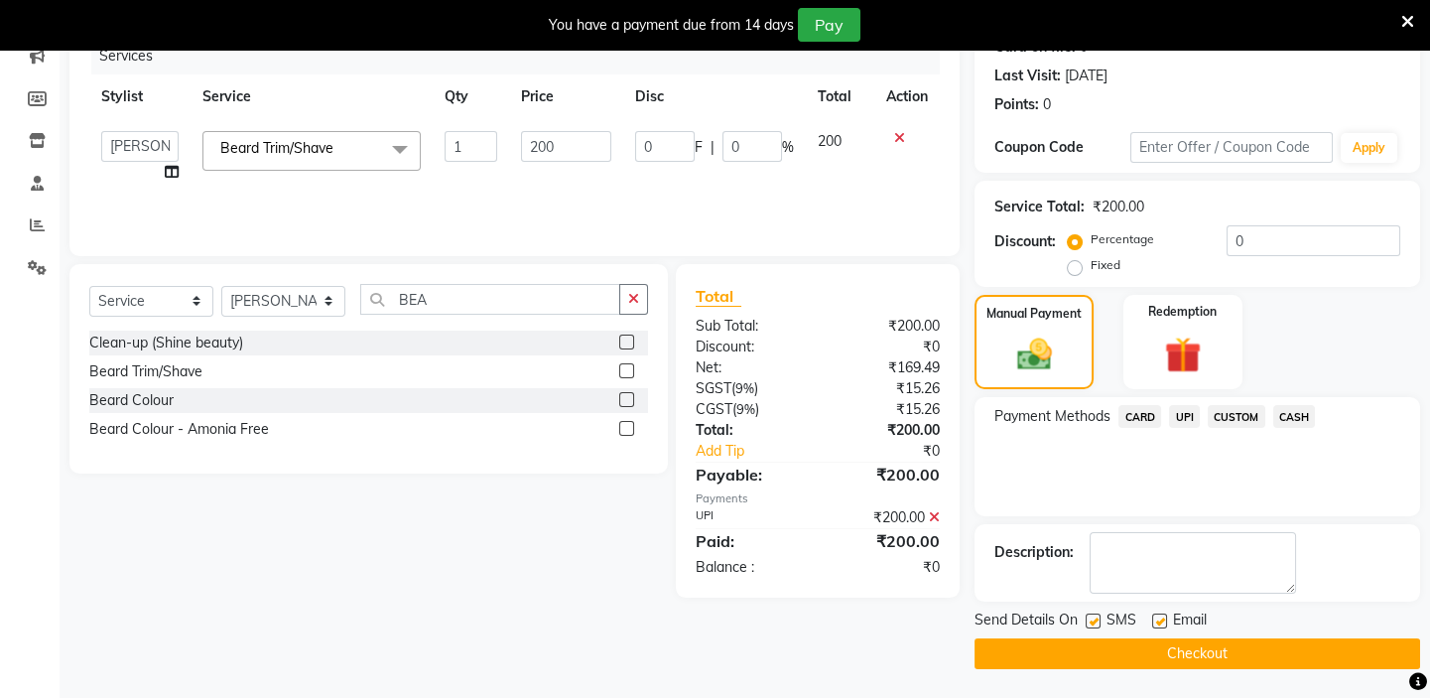
click at [1200, 655] on button "Checkout" at bounding box center [1198, 653] width 446 height 31
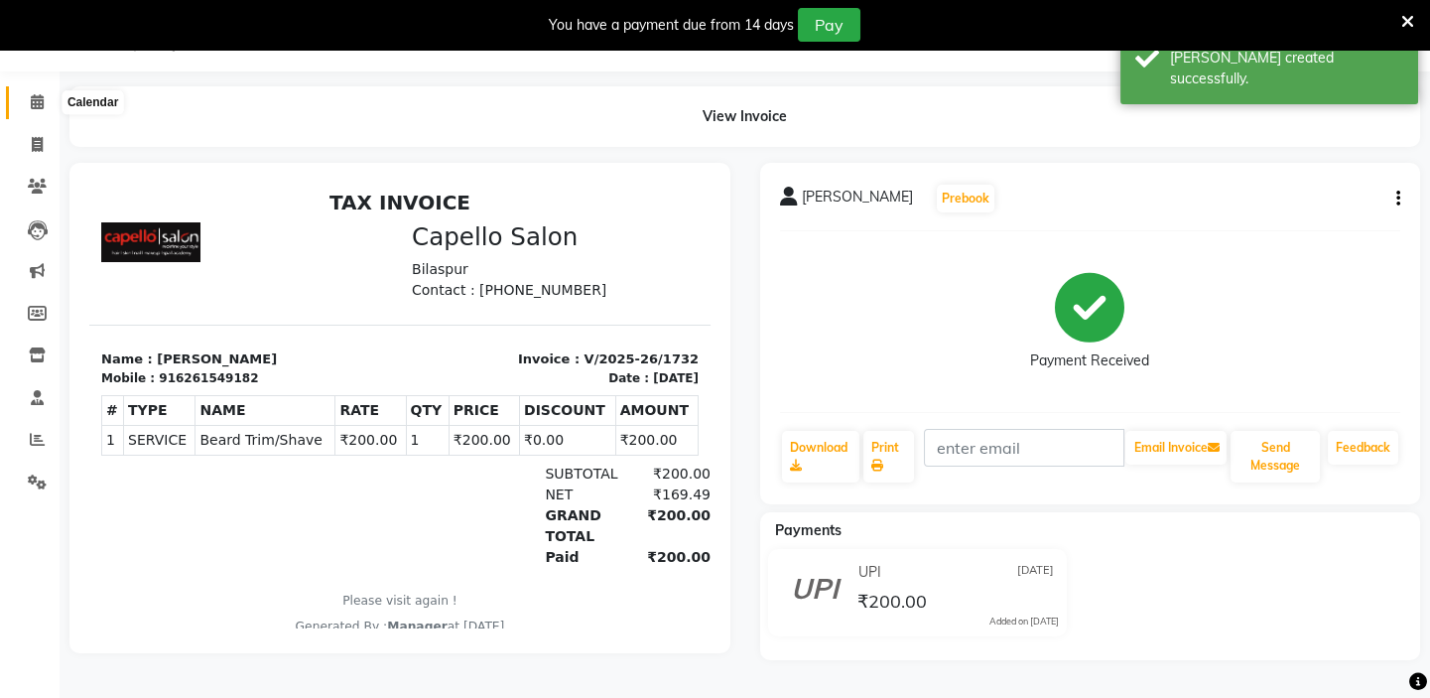
click at [43, 101] on icon at bounding box center [37, 101] width 13 height 15
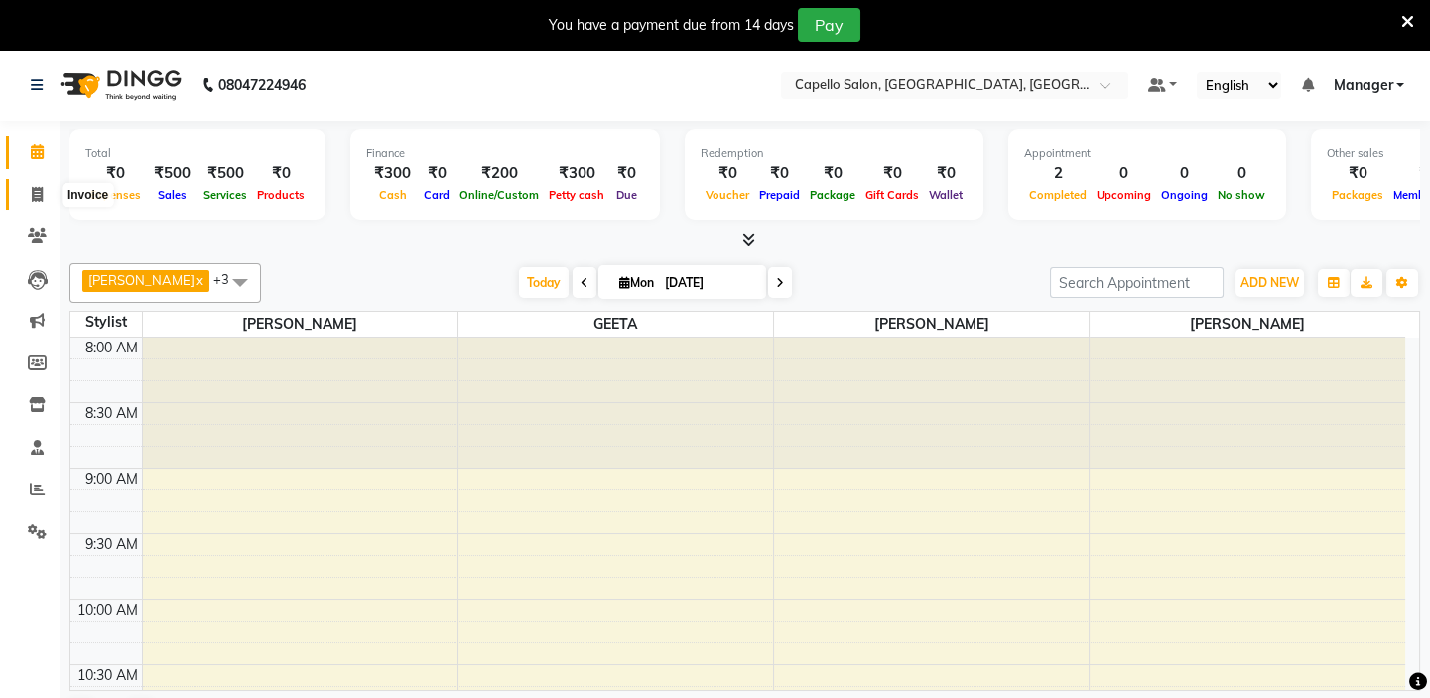
click at [32, 189] on icon at bounding box center [37, 194] width 11 height 15
select select "service"
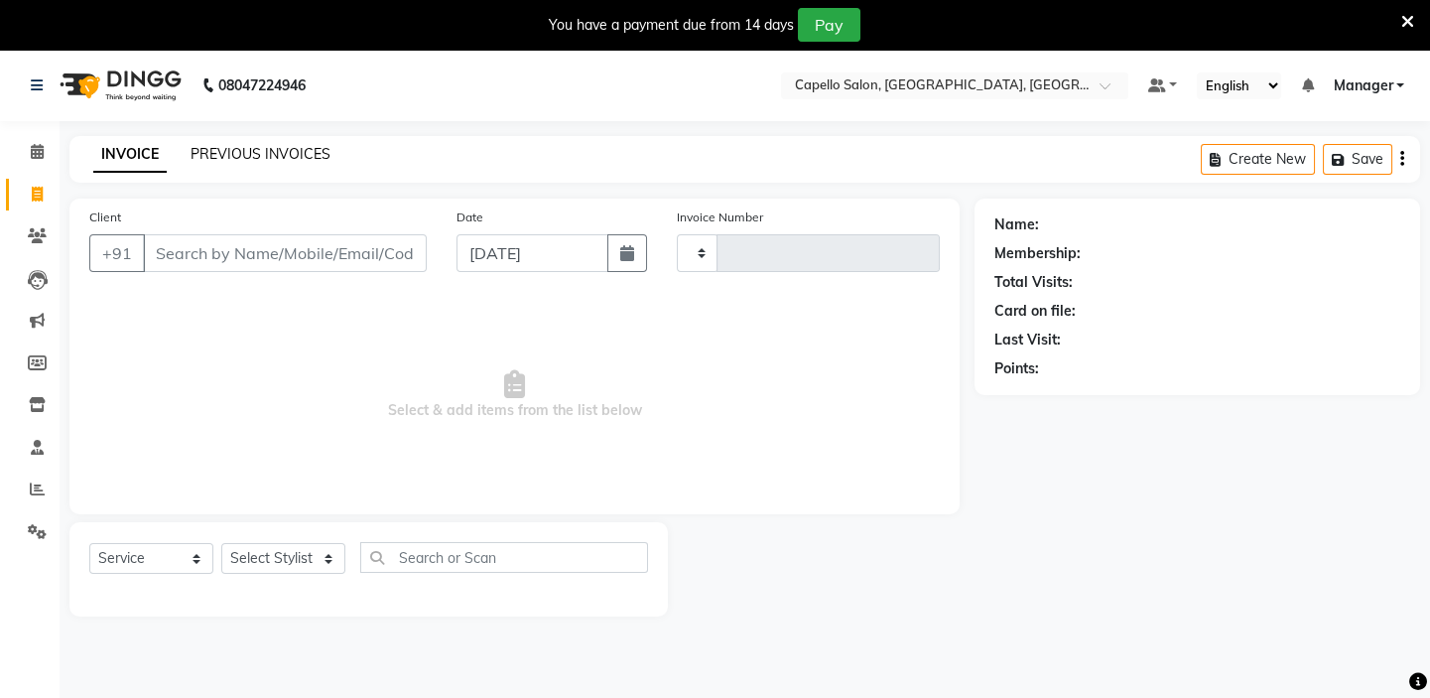
click at [237, 149] on link "PREVIOUS INVOICES" at bounding box center [261, 154] width 140 height 18
